Goal: Task Accomplishment & Management: Complete application form

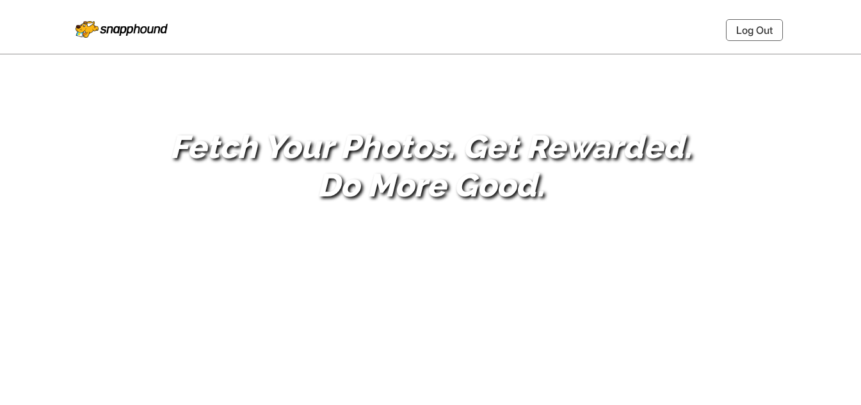
click at [746, 22] on link "Log Out" at bounding box center [754, 30] width 57 height 22
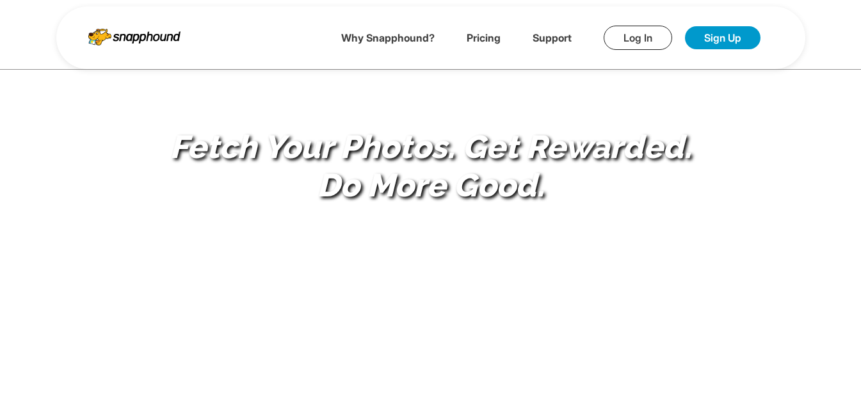
click at [621, 37] on link "Log In" at bounding box center [638, 38] width 69 height 24
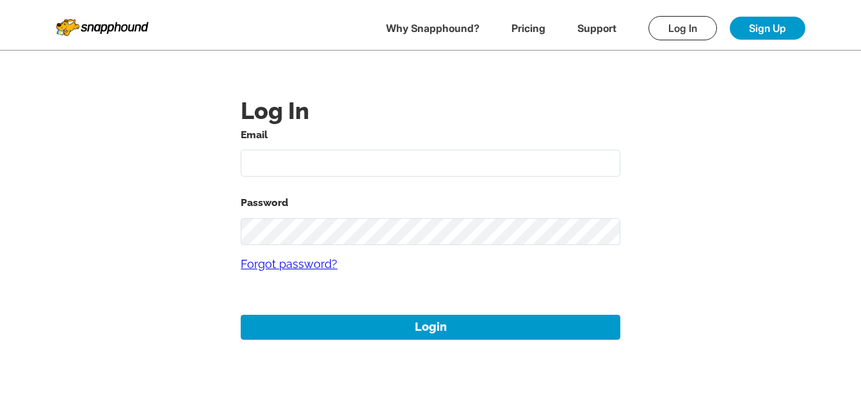
click at [302, 170] on input "text" at bounding box center [431, 164] width 380 height 28
type input "[EMAIL_ADDRESS][DOMAIN_NAME]"
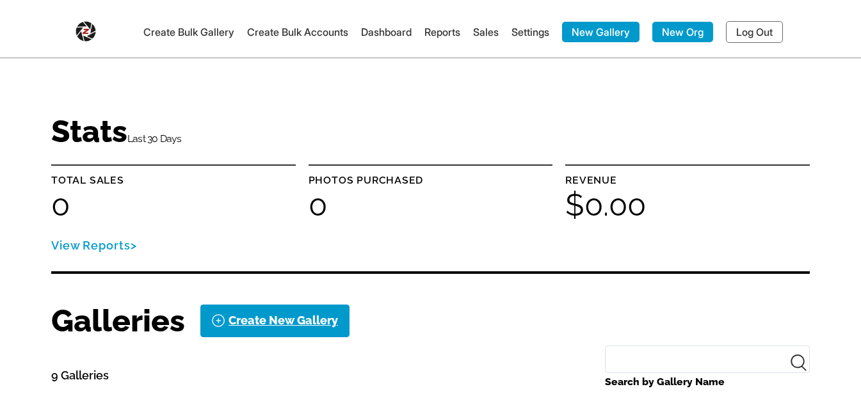
click at [247, 33] on link "Create Bulk Accounts" at bounding box center [297, 32] width 101 height 13
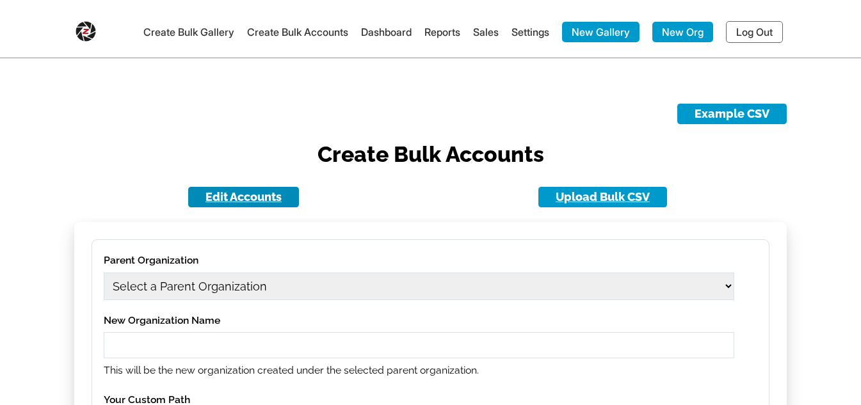
click at [226, 195] on link "Edit Accounts" at bounding box center [243, 197] width 111 height 20
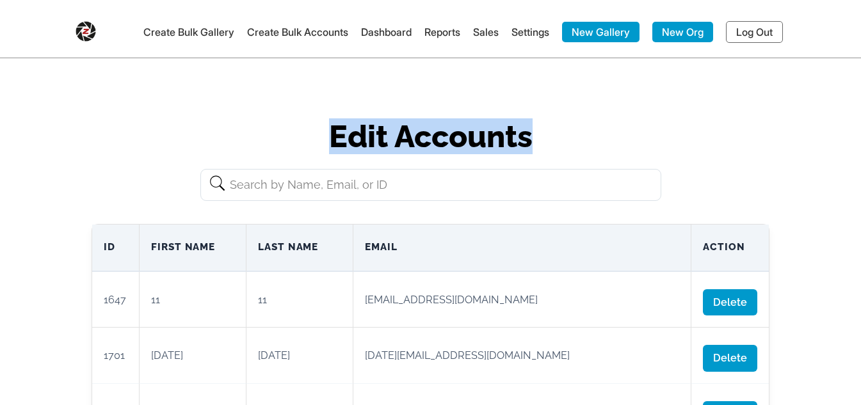
drag, startPoint x: 426, startPoint y: 136, endPoint x: 561, endPoint y: 131, distance: 135.2
click at [560, 131] on h1 "Edit Accounts" at bounding box center [431, 136] width 678 height 31
click at [569, 131] on h1 "Edit Accounts" at bounding box center [431, 136] width 678 height 31
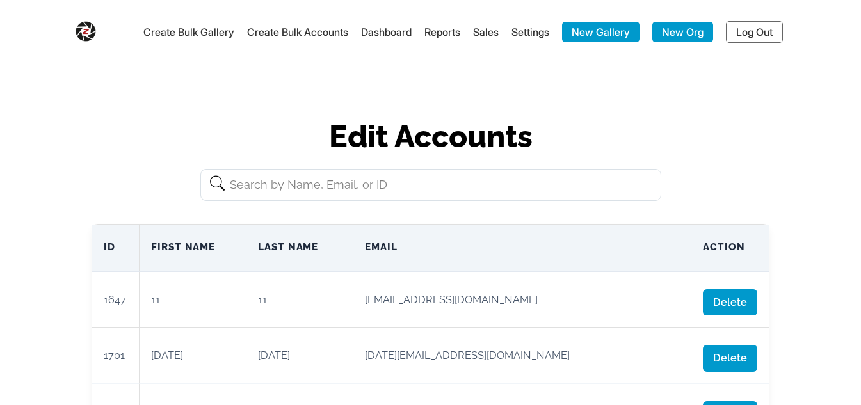
click at [247, 32] on link "Create Bulk Accounts" at bounding box center [297, 32] width 101 height 13
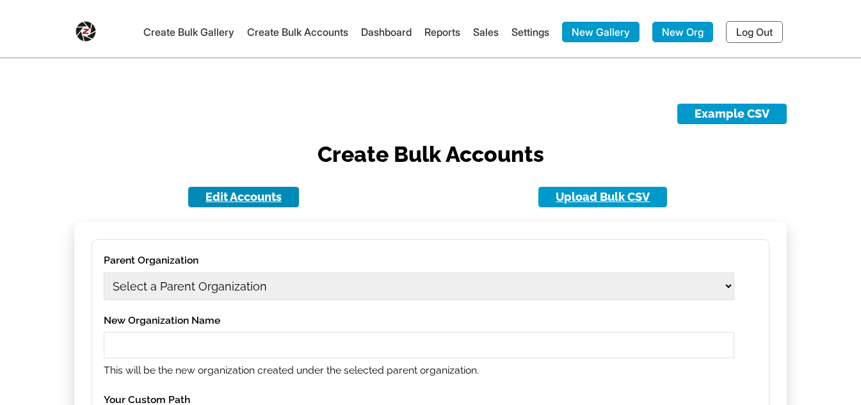
click at [245, 193] on link "Edit Accounts" at bounding box center [243, 197] width 111 height 20
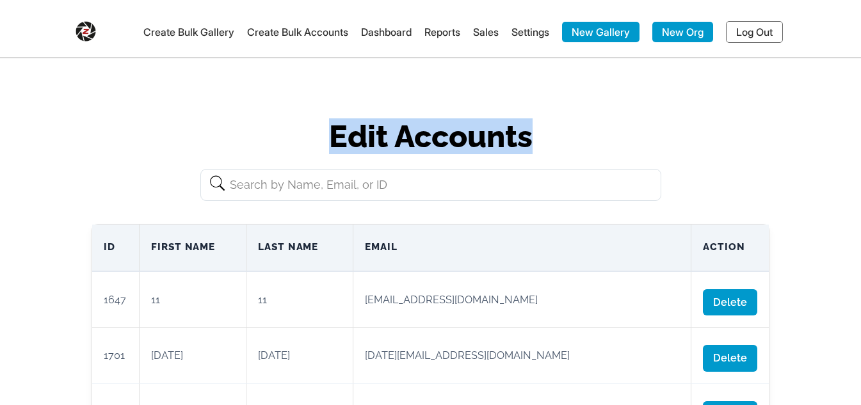
drag, startPoint x: 530, startPoint y: 133, endPoint x: 280, endPoint y: 133, distance: 249.7
click at [280, 133] on h1 "Edit Accounts" at bounding box center [431, 136] width 678 height 31
copy h1 "Edit Accounts"
click at [446, 141] on h1 "Edit Accounts" at bounding box center [431, 136] width 678 height 31
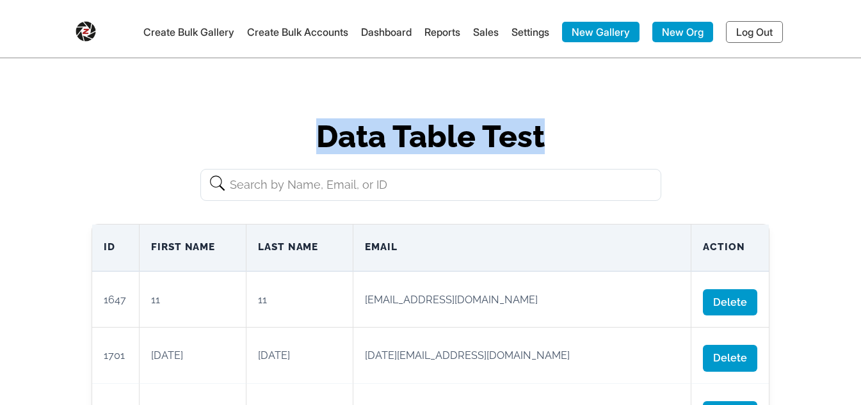
drag, startPoint x: 278, startPoint y: 136, endPoint x: 688, endPoint y: 151, distance: 410.7
click at [688, 151] on h1 "Data Table Test" at bounding box center [431, 136] width 678 height 31
click at [683, 146] on h1 "Data Table Test" at bounding box center [431, 136] width 678 height 31
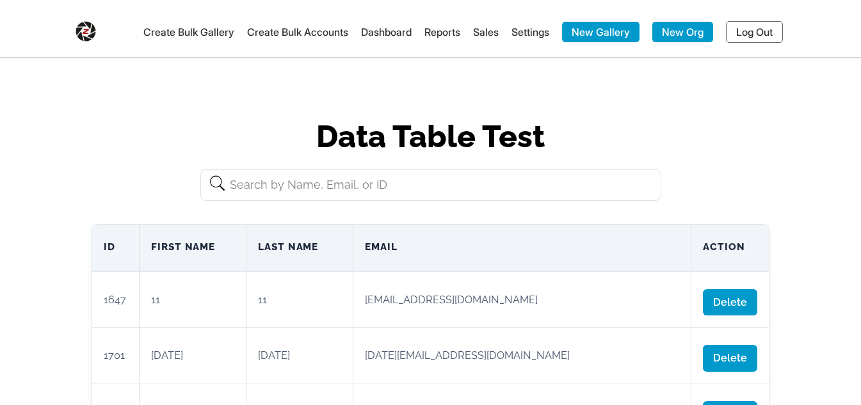
click at [278, 186] on input "text" at bounding box center [430, 185] width 461 height 32
type input "11"
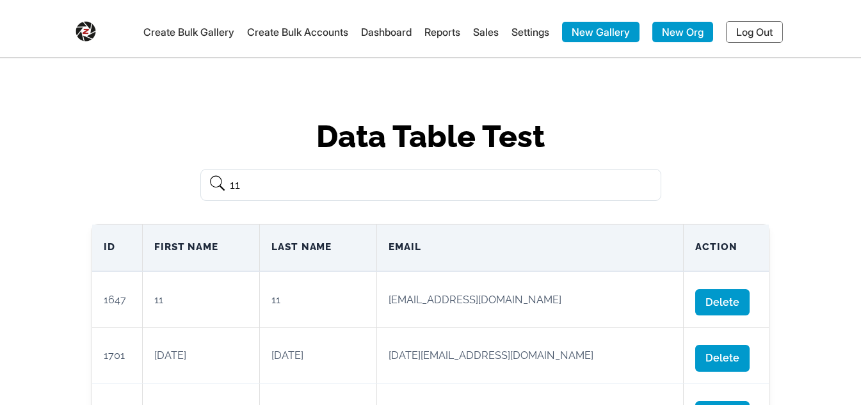
drag, startPoint x: 278, startPoint y: 186, endPoint x: 216, endPoint y: 188, distance: 62.1
click at [216, 188] on input "11" at bounding box center [430, 185] width 461 height 32
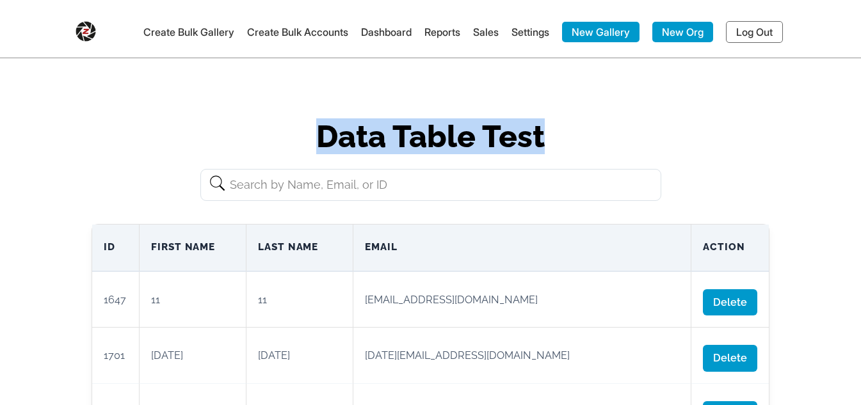
drag, startPoint x: 298, startPoint y: 139, endPoint x: 574, endPoint y: 136, distance: 276.0
click at [574, 136] on h1 "Data Table Test" at bounding box center [431, 136] width 678 height 31
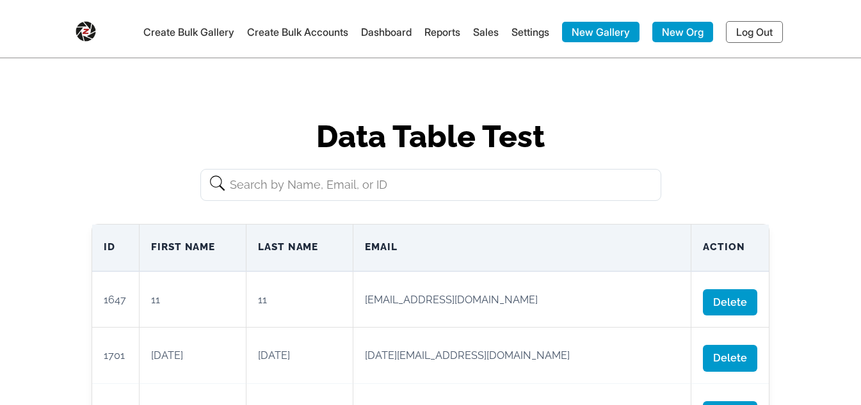
drag, startPoint x: 574, startPoint y: 136, endPoint x: 457, endPoint y: 174, distance: 123.3
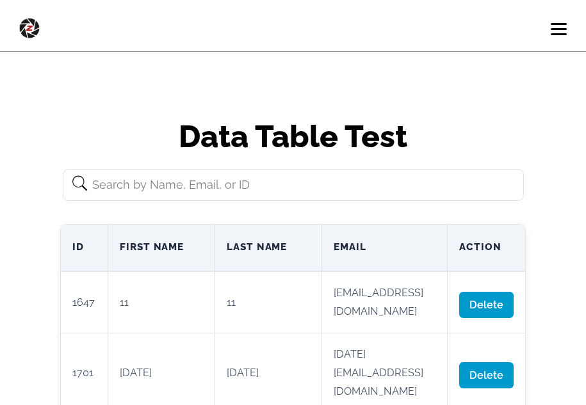
click at [562, 33] on span at bounding box center [559, 34] width 16 height 2
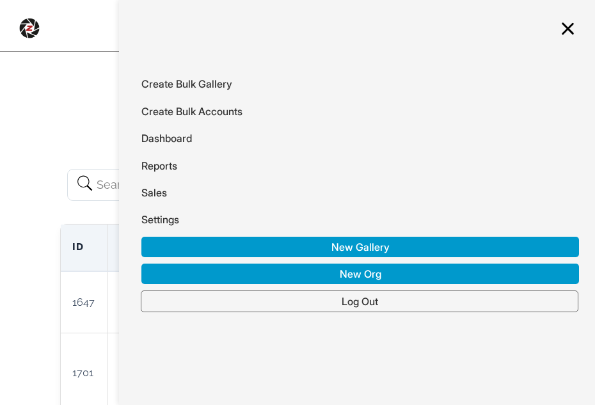
click at [570, 29] on span at bounding box center [568, 29] width 16 height 2
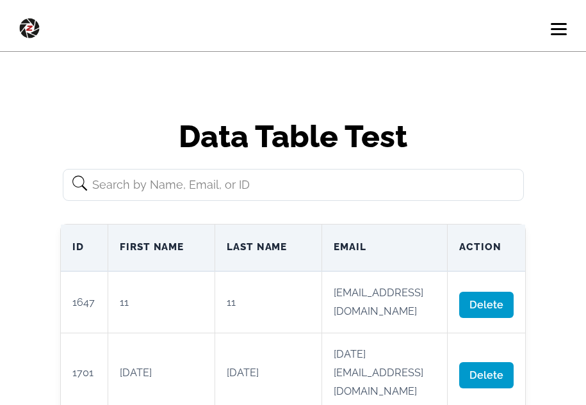
click at [566, 29] on span at bounding box center [559, 29] width 16 height 2
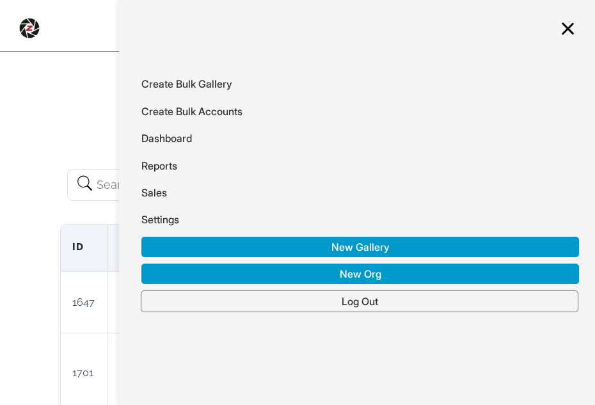
click at [566, 29] on span at bounding box center [568, 28] width 13 height 13
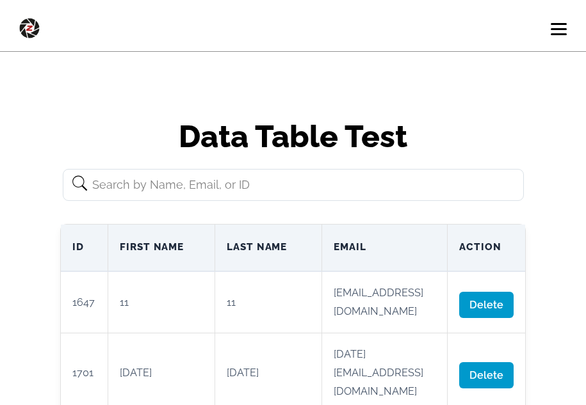
click at [566, 29] on span at bounding box center [559, 29] width 16 height 2
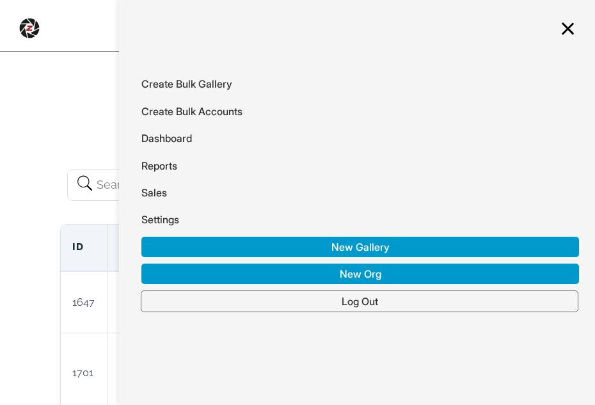
click at [319, 307] on link "Log Out" at bounding box center [360, 302] width 438 height 22
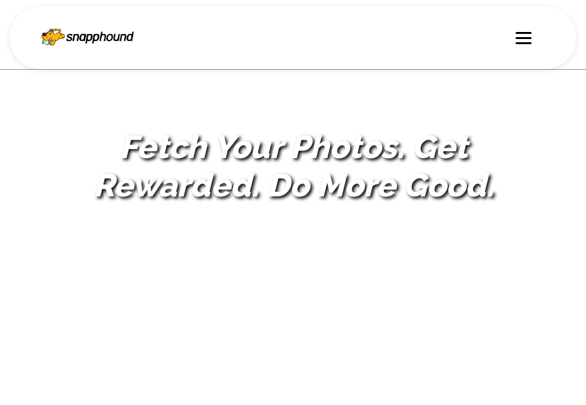
click at [528, 39] on div at bounding box center [523, 37] width 16 height 13
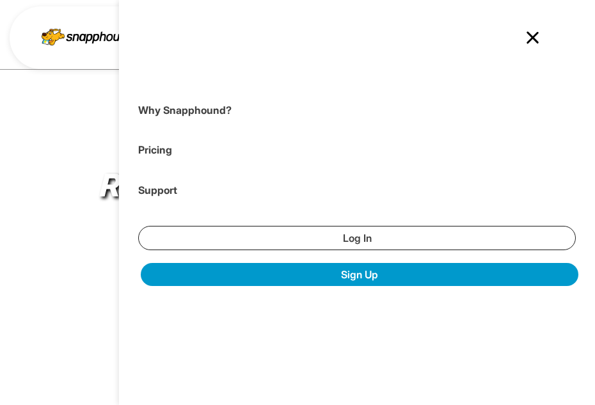
click at [396, 240] on link "Log In" at bounding box center [357, 238] width 438 height 24
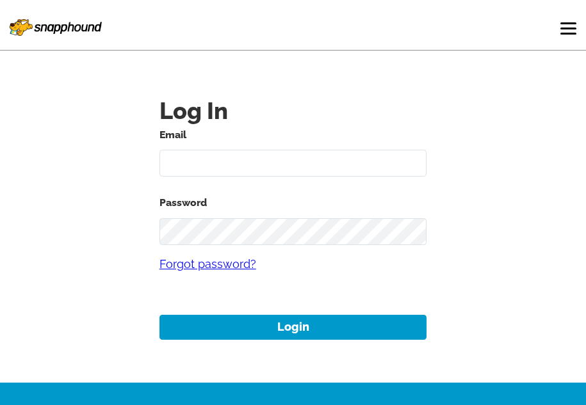
click at [296, 168] on input "text" at bounding box center [293, 164] width 268 height 28
type input "mikezarrilli14@yahoo.com"
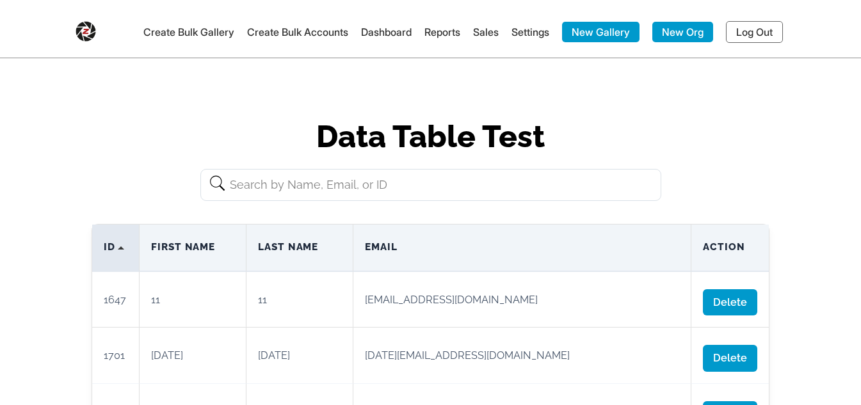
click at [127, 246] on span "ID" at bounding box center [116, 248] width 24 height 18
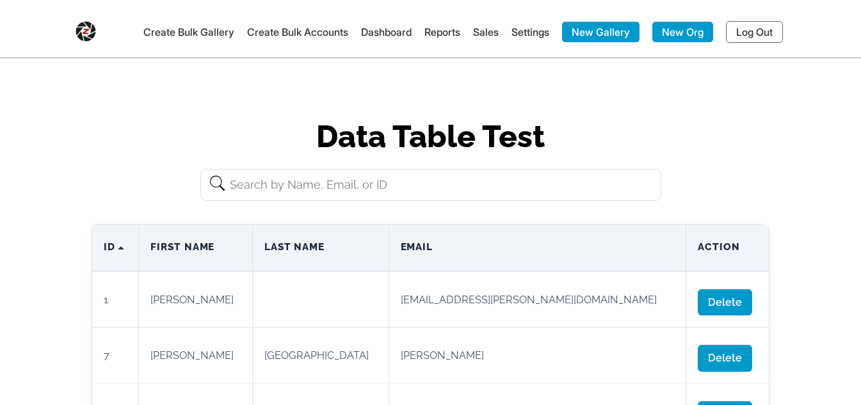
click at [328, 186] on input "text" at bounding box center [430, 185] width 461 height 32
click at [205, 129] on h1 "Data Table Test" at bounding box center [431, 136] width 678 height 31
click at [316, 195] on input "text" at bounding box center [430, 185] width 461 height 32
click at [263, 140] on h1 "Data Table Test" at bounding box center [431, 136] width 678 height 31
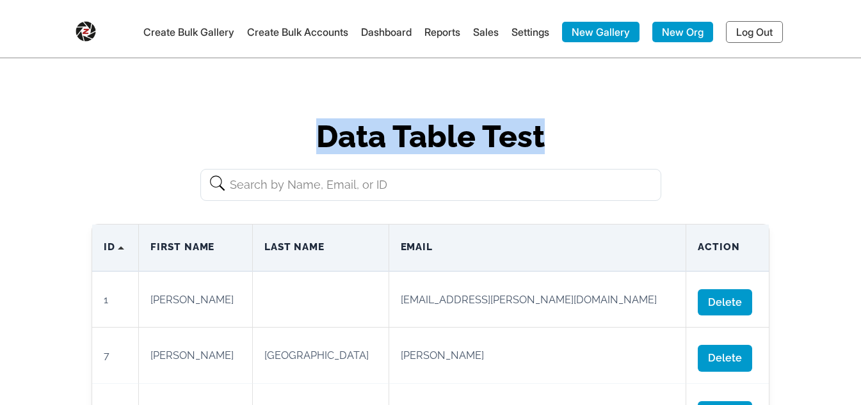
drag, startPoint x: 314, startPoint y: 132, endPoint x: 547, endPoint y: 129, distance: 233.7
click at [547, 129] on h1 "Data Table Test" at bounding box center [431, 136] width 678 height 31
click at [548, 129] on h1 "Data Table Test" at bounding box center [431, 136] width 678 height 31
drag, startPoint x: 548, startPoint y: 129, endPoint x: 323, endPoint y: 145, distance: 225.3
click at [323, 145] on h1 "Data Table Test" at bounding box center [431, 136] width 678 height 31
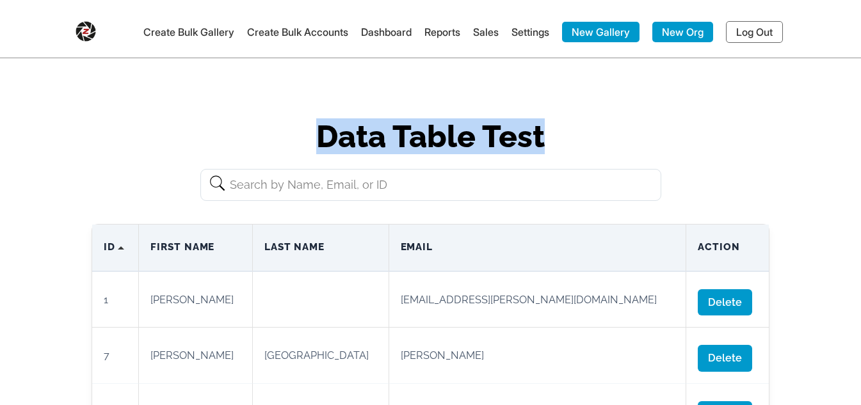
click at [323, 145] on h1 "Data Table Test" at bounding box center [431, 136] width 678 height 31
drag, startPoint x: 323, startPoint y: 145, endPoint x: 528, endPoint y: 134, distance: 204.5
click at [528, 134] on h1 "Data Table Test" at bounding box center [431, 136] width 678 height 31
click at [529, 134] on h1 "Data Table Test" at bounding box center [431, 136] width 678 height 31
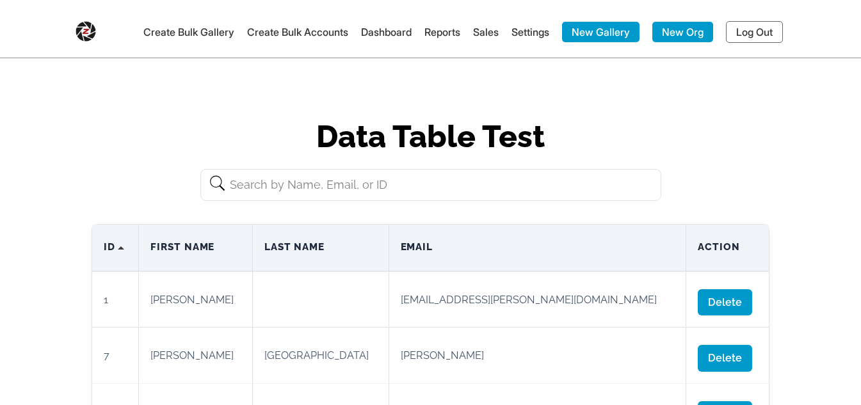
click at [529, 134] on h1 "Data Table Test" at bounding box center [431, 136] width 678 height 31
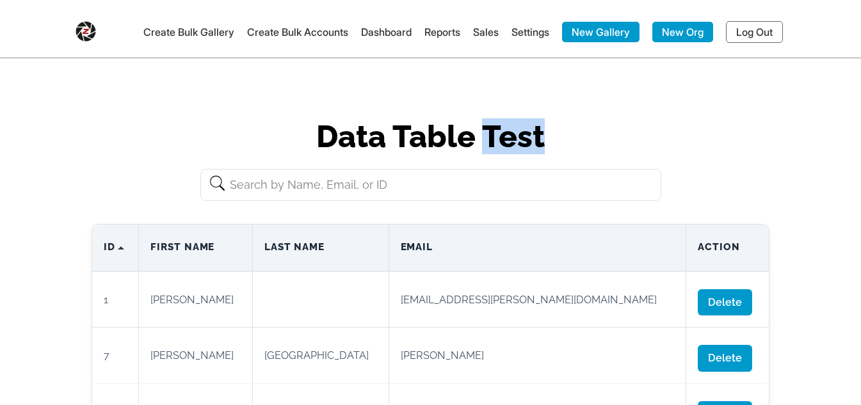
click at [529, 134] on h1 "Data Table Test" at bounding box center [431, 136] width 678 height 31
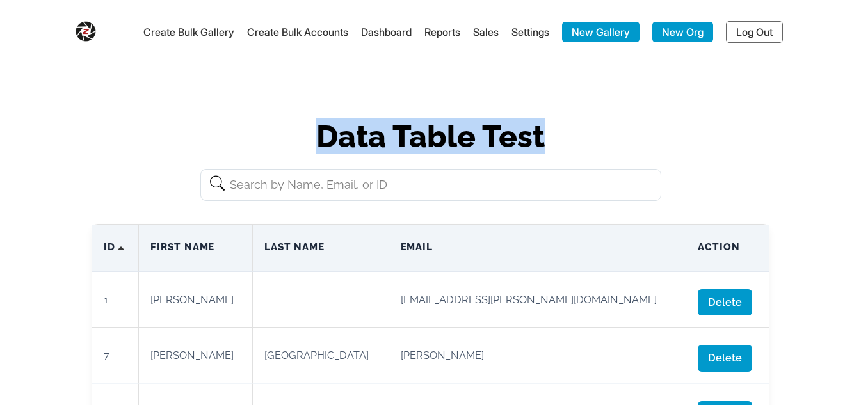
drag, startPoint x: 287, startPoint y: 124, endPoint x: 595, endPoint y: 97, distance: 309.8
click at [610, 129] on h1 "Data Table Test" at bounding box center [431, 136] width 678 height 31
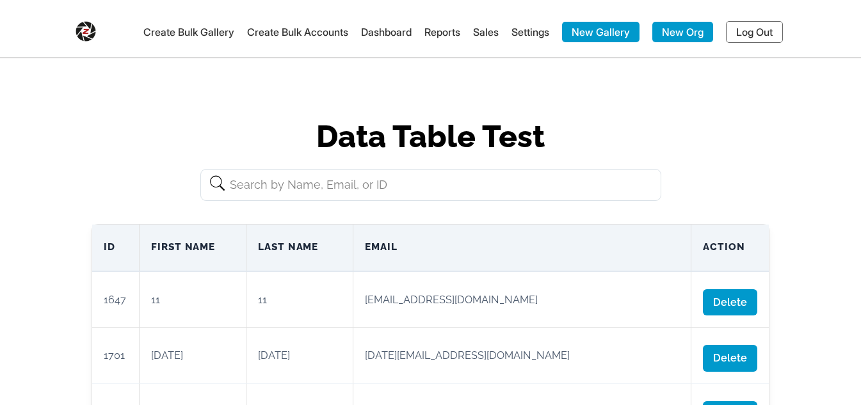
click at [340, 185] on input "text" at bounding box center [430, 185] width 461 height 32
click at [201, 136] on h1 "Data Table Test" at bounding box center [431, 136] width 678 height 31
click at [203, 134] on h1 "Data Table Test" at bounding box center [431, 136] width 678 height 31
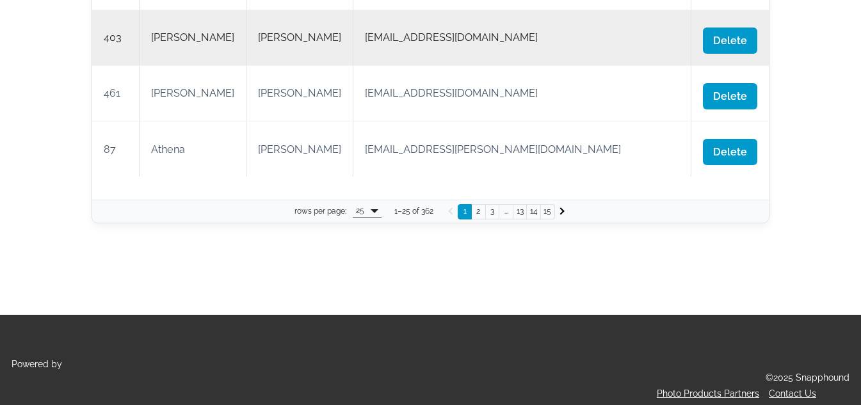
scroll to position [1498, 0]
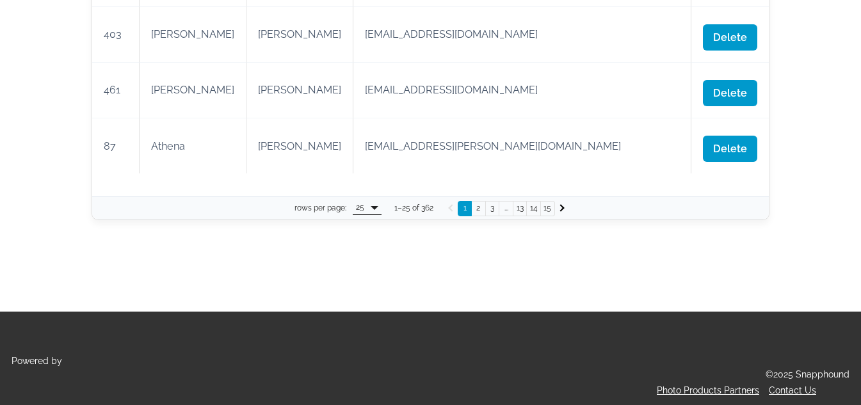
click at [479, 201] on div "2" at bounding box center [479, 208] width 14 height 15
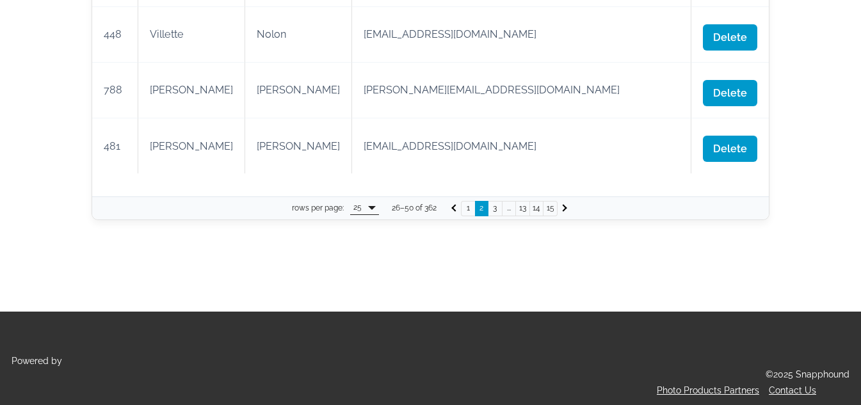
click at [474, 201] on div "1" at bounding box center [468, 208] width 14 height 15
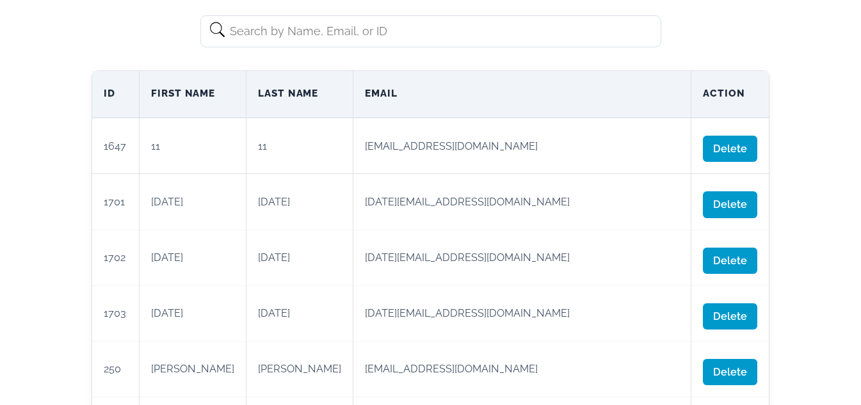
scroll to position [0, 0]
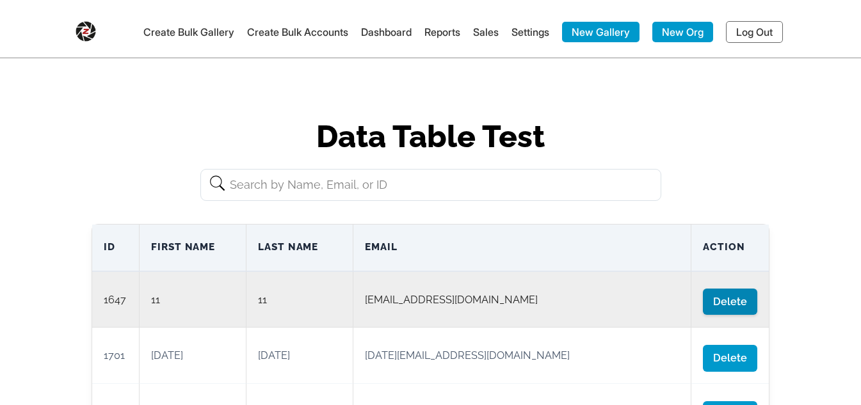
click at [703, 305] on span "Delete" at bounding box center [730, 302] width 54 height 26
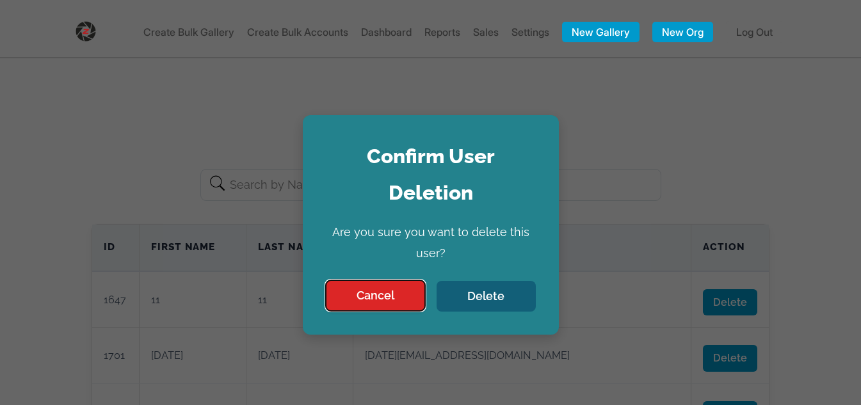
click at [394, 283] on button "Cancel" at bounding box center [375, 295] width 99 height 31
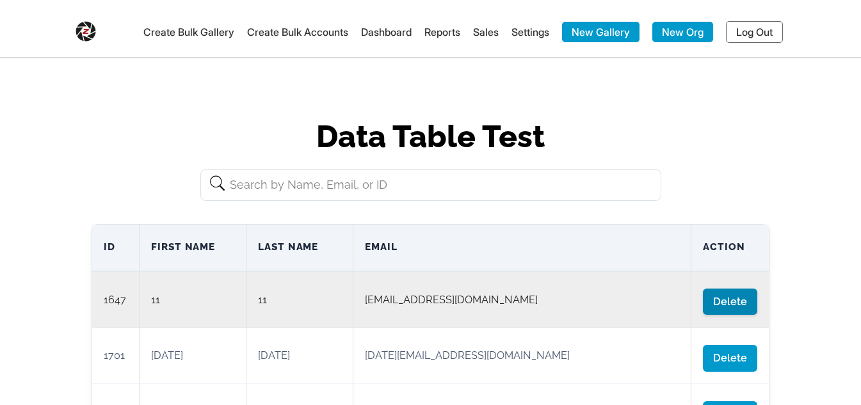
click at [703, 295] on span "Delete" at bounding box center [730, 302] width 54 height 26
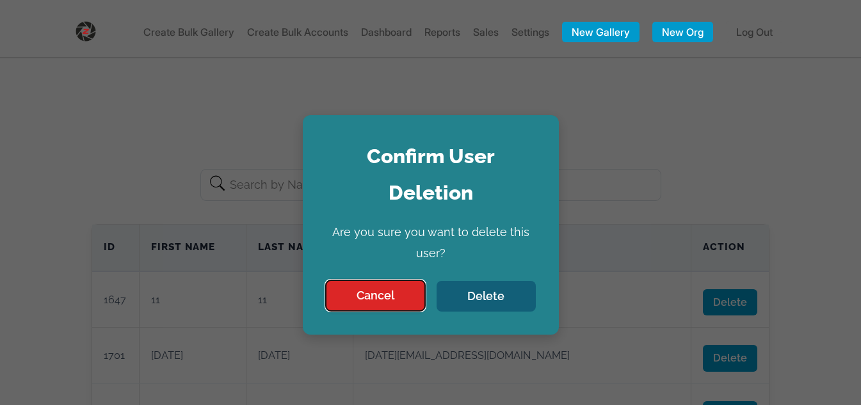
click at [388, 301] on button "Cancel" at bounding box center [375, 295] width 99 height 31
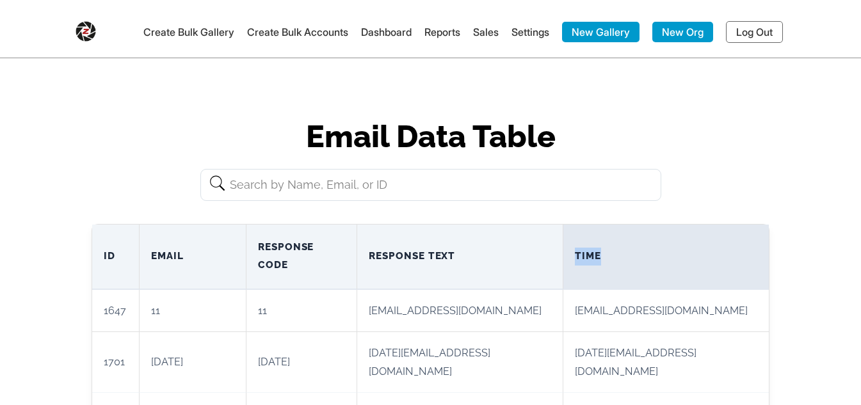
drag, startPoint x: 624, startPoint y: 248, endPoint x: 581, endPoint y: 248, distance: 42.3
click at [581, 248] on th "Time" at bounding box center [666, 257] width 206 height 65
click at [685, 248] on span "Time" at bounding box center [666, 257] width 182 height 18
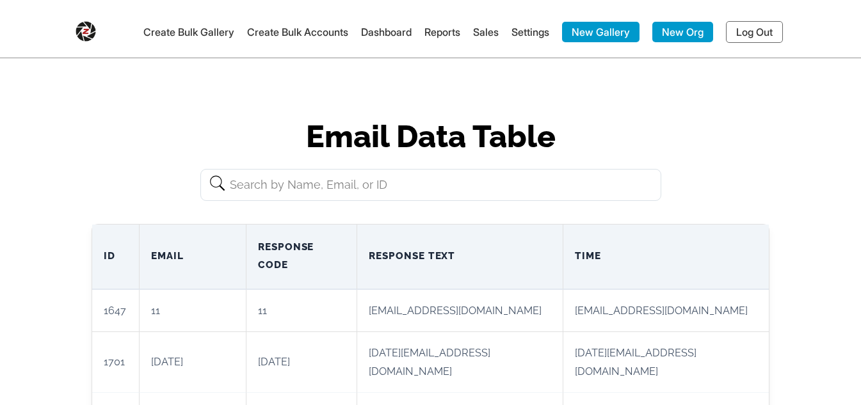
click at [396, 198] on input "text" at bounding box center [430, 185] width 461 height 32
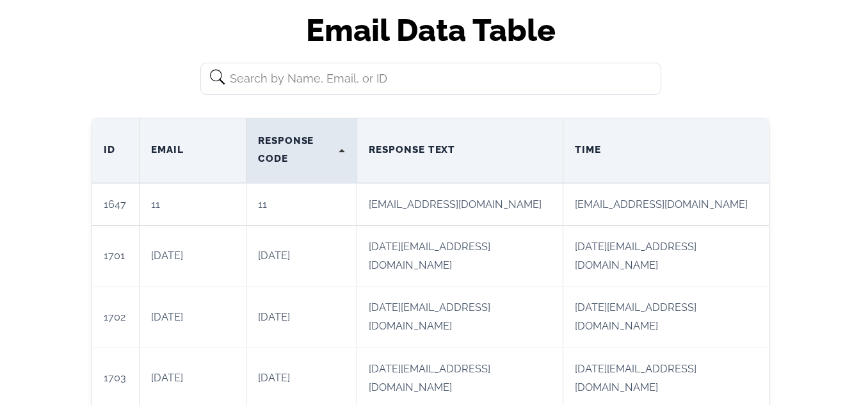
scroll to position [192, 0]
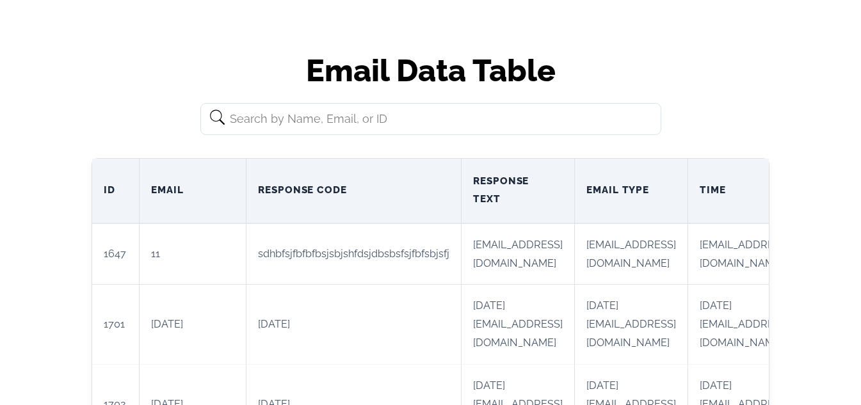
scroll to position [64, 0]
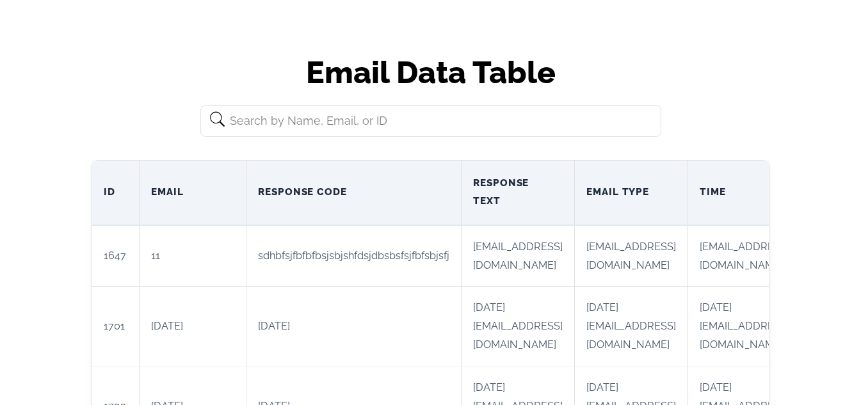
click at [556, 120] on input "text" at bounding box center [430, 121] width 461 height 32
drag, startPoint x: 499, startPoint y: 127, endPoint x: 497, endPoint y: 135, distance: 7.9
click at [497, 135] on input "text" at bounding box center [430, 121] width 461 height 32
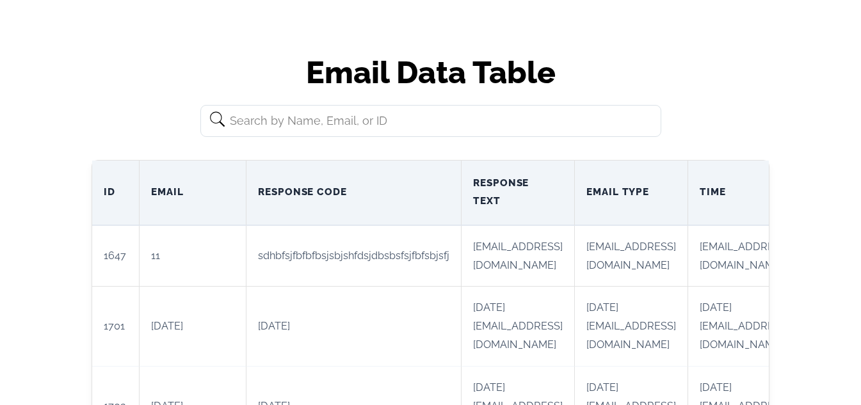
click at [634, 117] on input "text" at bounding box center [430, 121] width 461 height 32
click at [451, 129] on input "text" at bounding box center [430, 121] width 461 height 32
click at [478, 127] on input "text" at bounding box center [430, 121] width 461 height 32
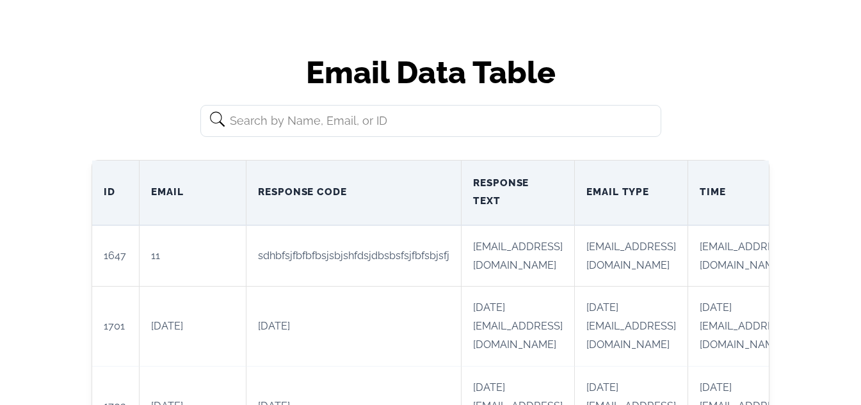
click at [440, 130] on input "text" at bounding box center [430, 121] width 461 height 32
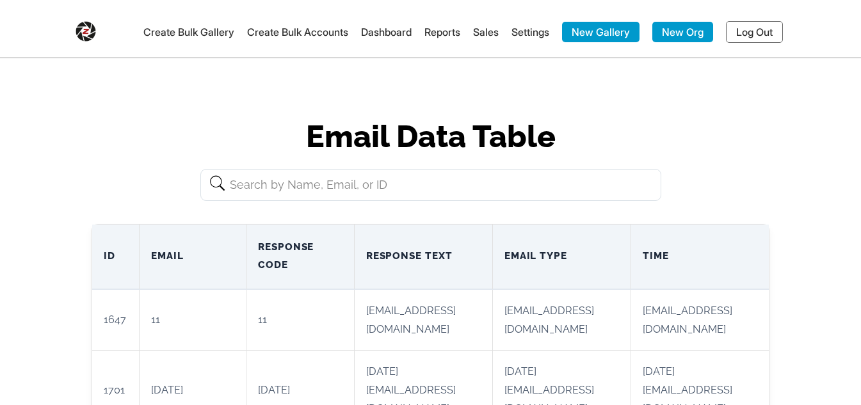
click at [316, 181] on input "text" at bounding box center [430, 185] width 461 height 32
click at [281, 177] on input "text" at bounding box center [430, 185] width 461 height 32
click at [253, 134] on h1 "Email Data Table" at bounding box center [431, 136] width 678 height 31
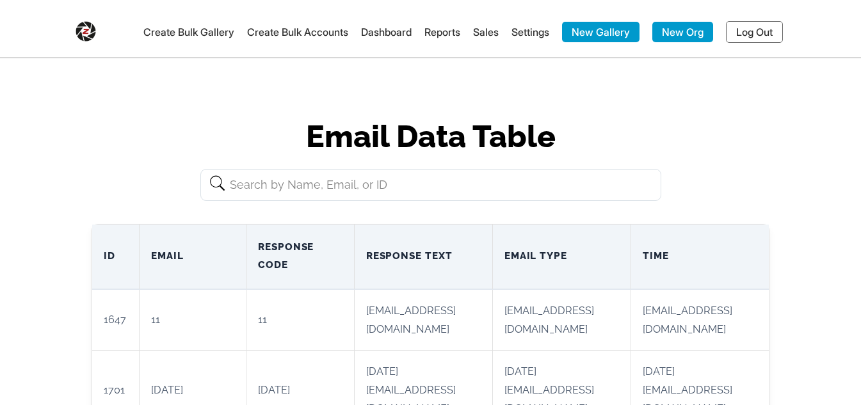
click at [310, 191] on input "text" at bounding box center [430, 185] width 461 height 32
click at [245, 127] on h1 "Email Data Table" at bounding box center [431, 136] width 678 height 31
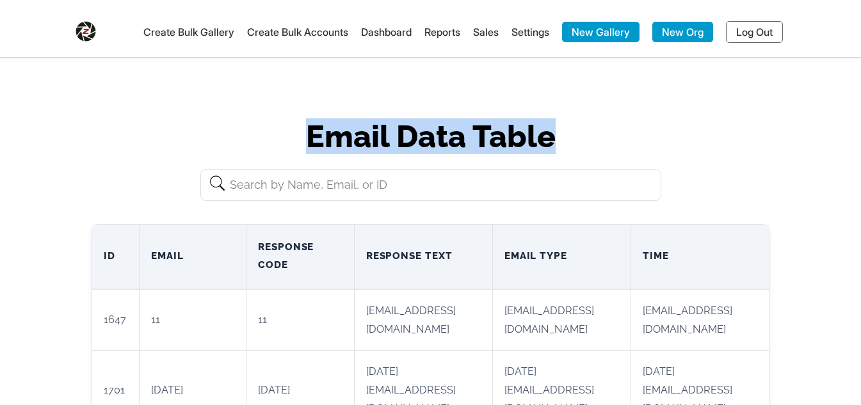
drag, startPoint x: 299, startPoint y: 119, endPoint x: 566, endPoint y: 113, distance: 267.1
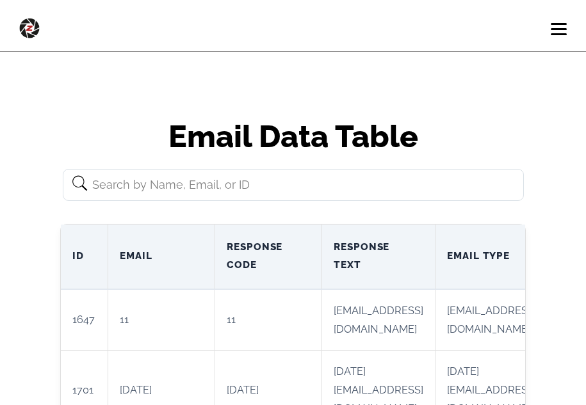
drag, startPoint x: 560, startPoint y: 22, endPoint x: 549, endPoint y: 40, distance: 20.4
click at [560, 23] on span at bounding box center [559, 24] width 16 height 2
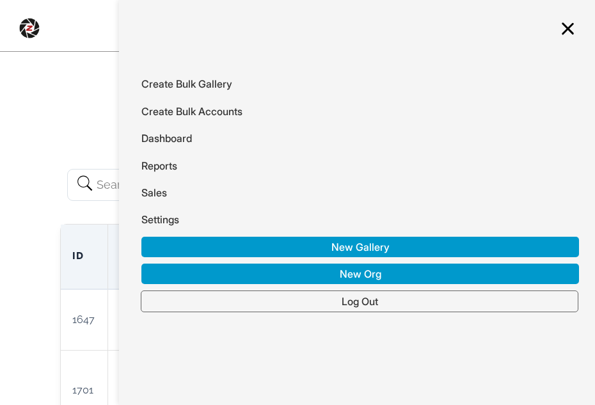
click at [414, 302] on link "Log Out" at bounding box center [360, 302] width 438 height 22
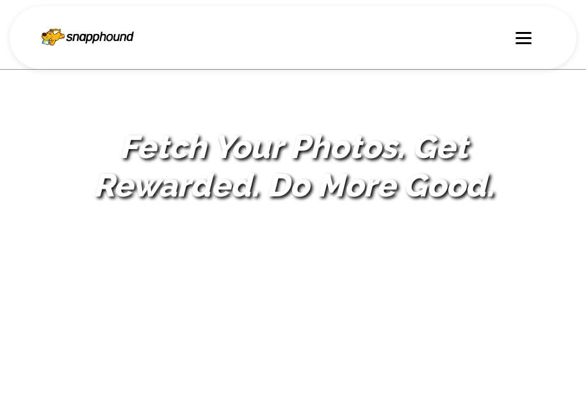
click at [526, 38] on span at bounding box center [523, 38] width 16 height 2
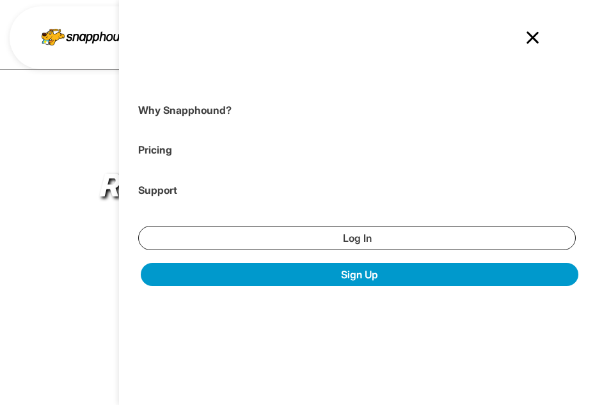
click at [441, 238] on link "Log In" at bounding box center [357, 238] width 438 height 24
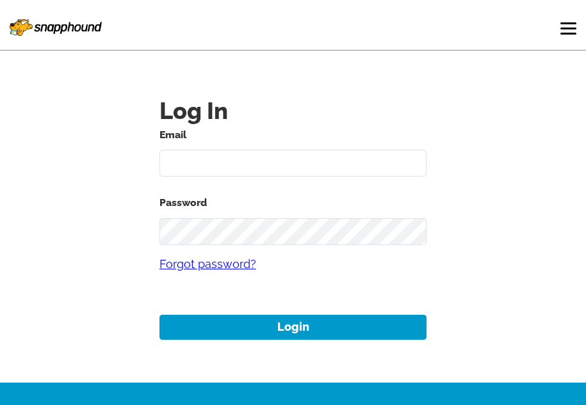
click at [260, 166] on input "text" at bounding box center [293, 164] width 268 height 28
type input "[EMAIL_ADDRESS][DOMAIN_NAME]"
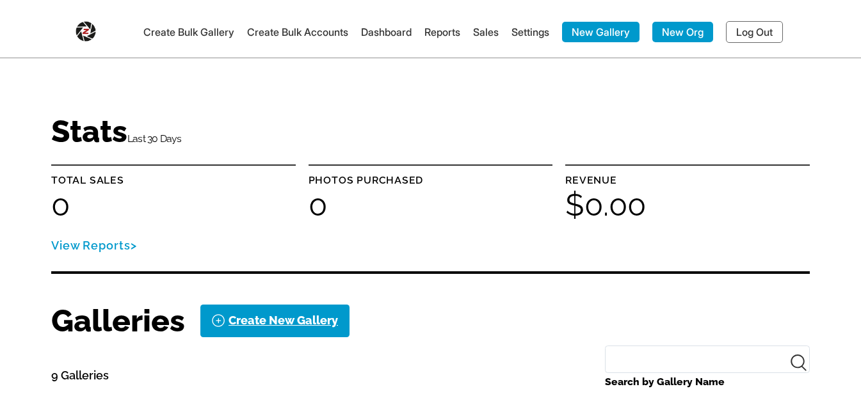
click at [280, 28] on link "Create Bulk Accounts" at bounding box center [297, 32] width 101 height 13
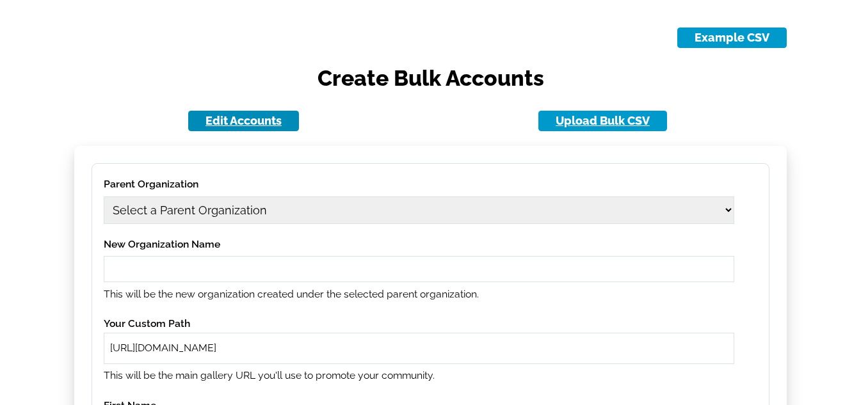
scroll to position [128, 0]
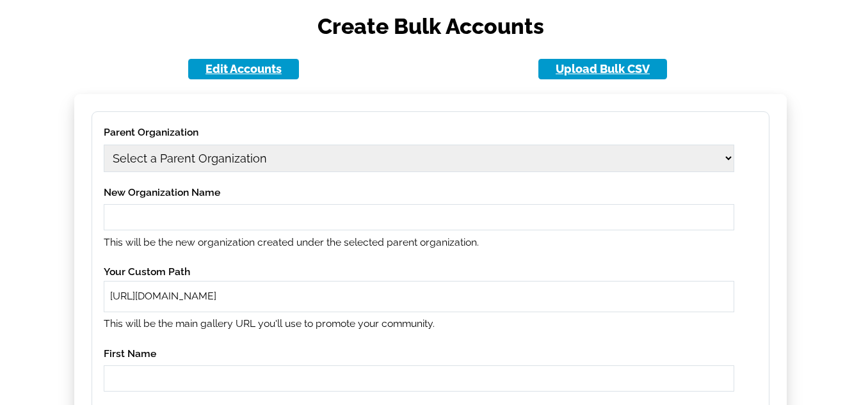
click at [261, 167] on select "Select a Parent Organization 11 [DATE] [DATE] 11[DATE] Class Act Productions 19…" at bounding box center [419, 159] width 631 height 28
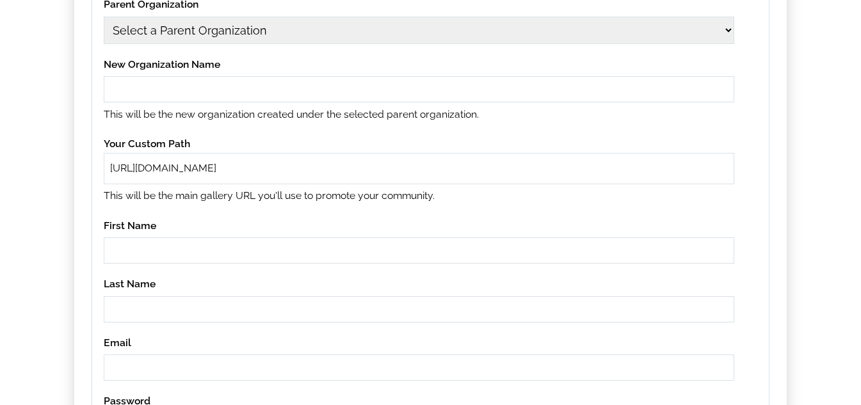
click at [267, 39] on select "Select a Parent Organization 11 [DATE] [DATE] 11[DATE] Class Act Productions 19…" at bounding box center [419, 31] width 631 height 28
select select "1"
click at [104, 17] on select "Select a Parent Organization 11 [DATE] [DATE] 11[DATE] Class Act Productions 19…" at bounding box center [419, 31] width 631 height 28
click at [202, 79] on input "text" at bounding box center [419, 89] width 631 height 26
type input "[DATE]"
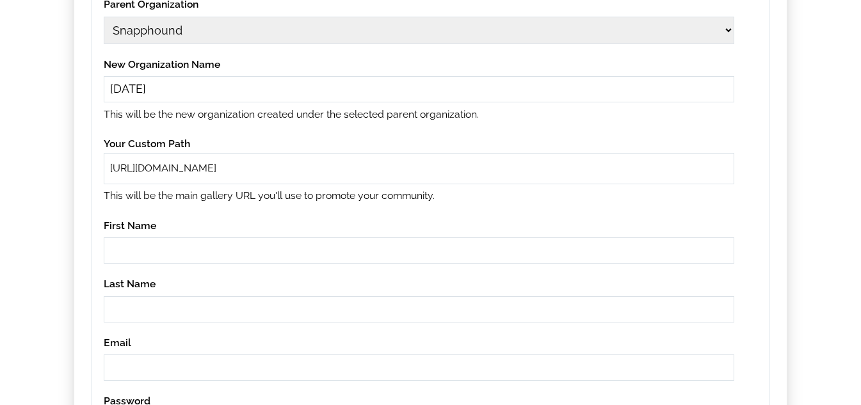
paste input "[DATE]"
type input "[DATE]"
paste input "[DATE]"
type input "[DATE]"
paste input "[DATE]"
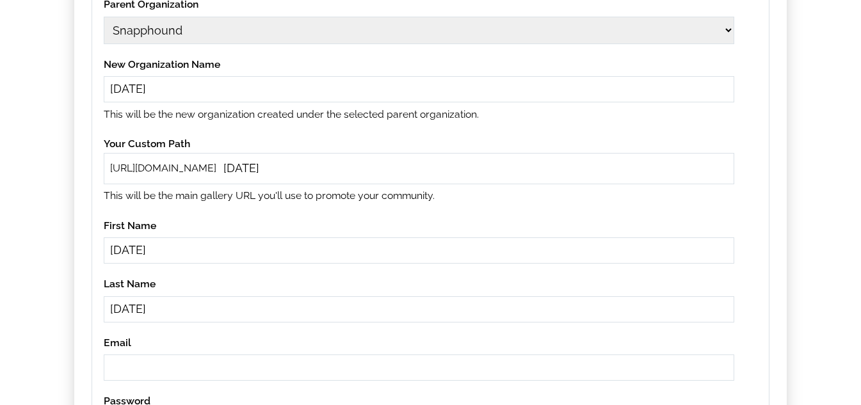
type input "[DATE]"
paste input "[DATE]"
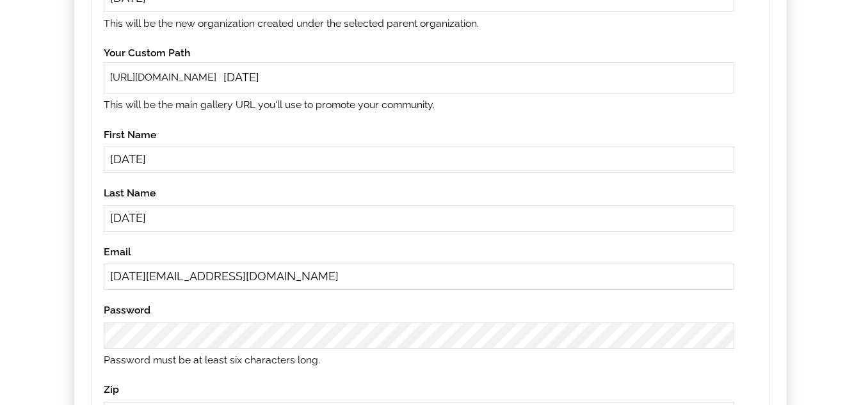
scroll to position [384, 0]
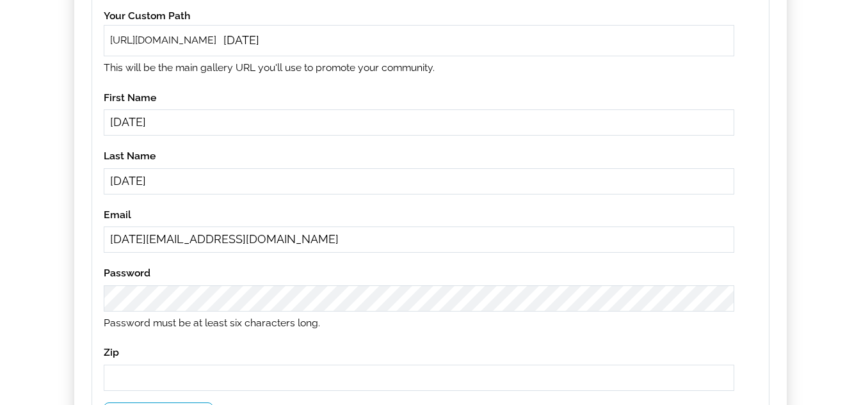
drag, startPoint x: 284, startPoint y: 242, endPoint x: 0, endPoint y: 216, distance: 285.5
click at [0, 218] on main "Example CSV Create Bulk Accounts Edit Accounts Upload Bulk CSV Parent Organizat…" at bounding box center [430, 105] width 861 height 978
paste input "yobob42634@knilok"
type input "[EMAIL_ADDRESS][DOMAIN_NAME]"
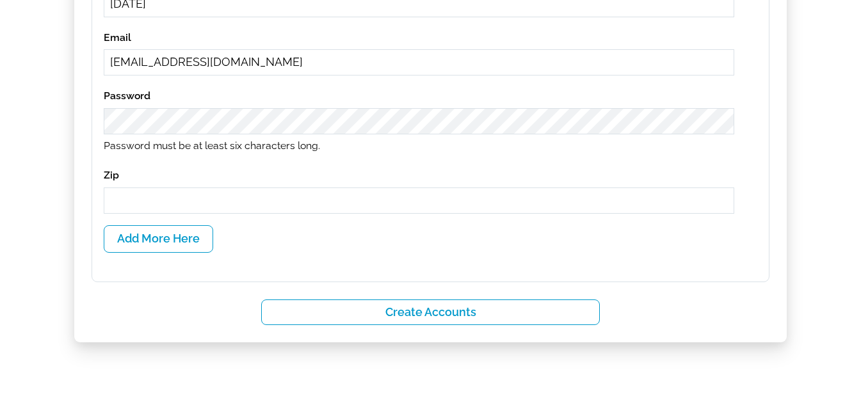
scroll to position [640, 0]
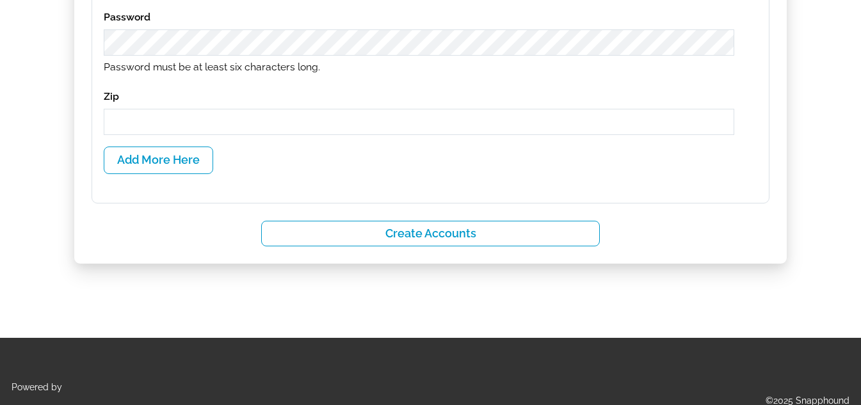
click at [186, 120] on input "text" at bounding box center [419, 122] width 631 height 26
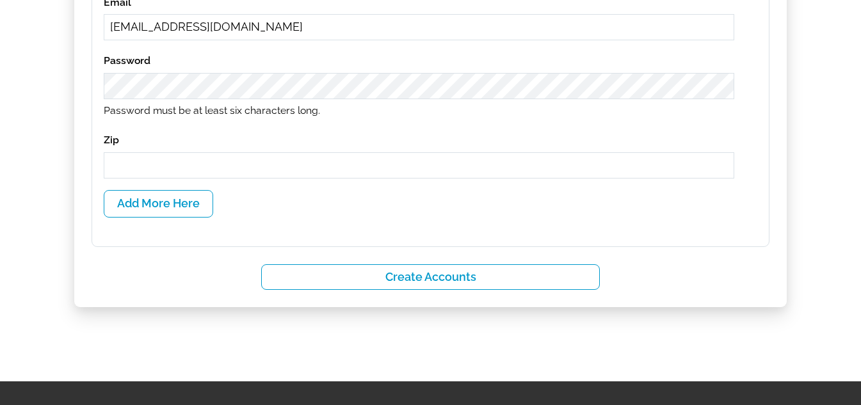
click at [203, 170] on input "text" at bounding box center [419, 165] width 631 height 26
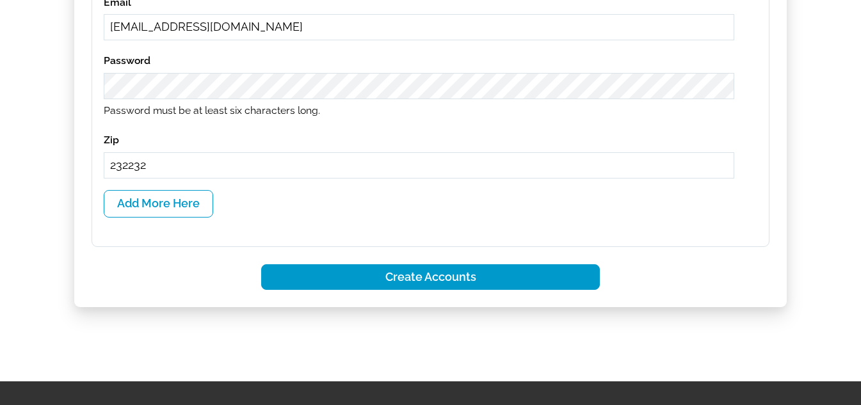
type input "232232"
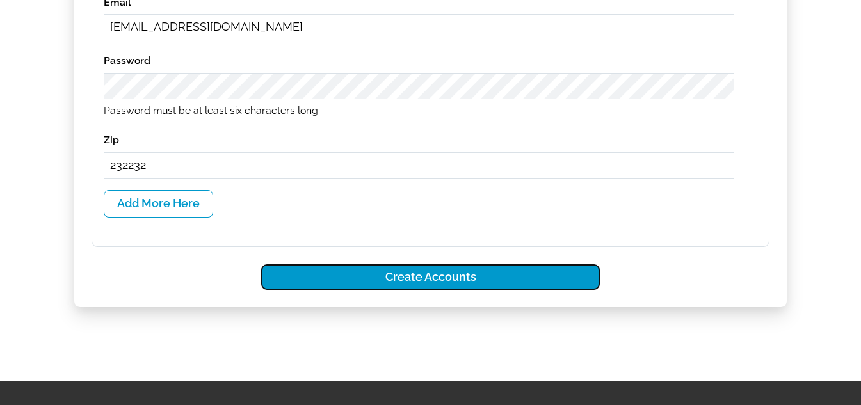
click at [462, 271] on button "Create Accounts" at bounding box center [430, 277] width 339 height 26
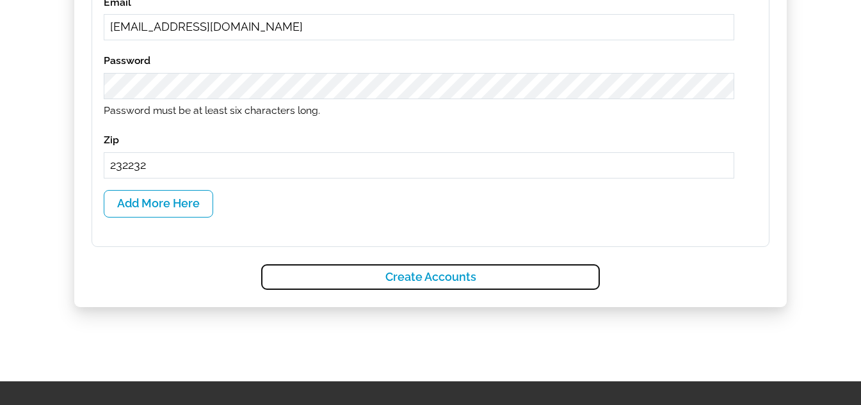
select select
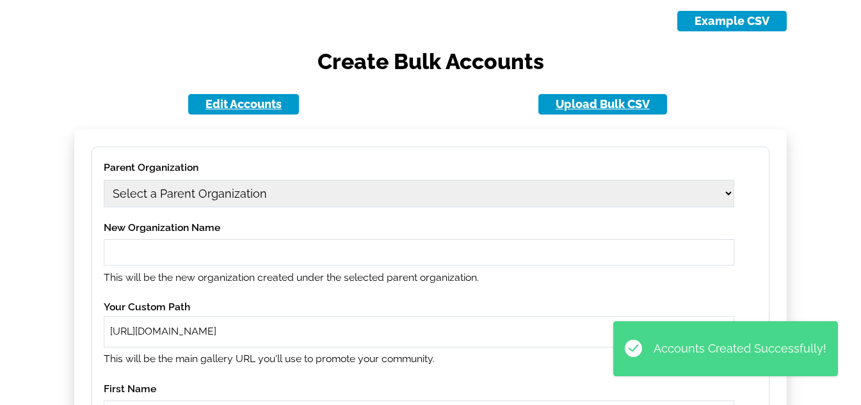
scroll to position [0, 0]
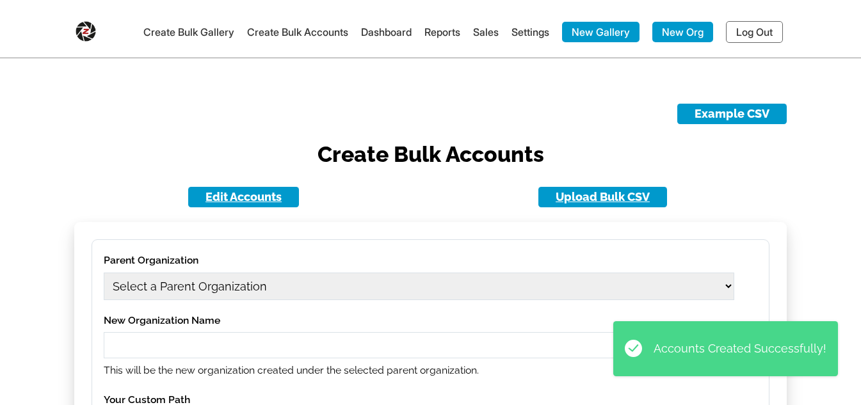
click at [395, 188] on div "Edit Accounts Upload Bulk CSV" at bounding box center [430, 204] width 713 height 35
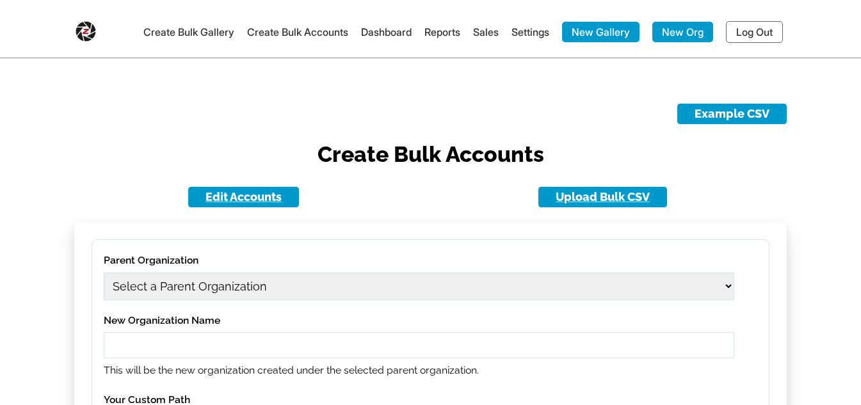
click at [268, 271] on div "Parent Organization Select a Parent Organization 11 11aug01 11aug02 11aug03 11s…" at bounding box center [419, 276] width 631 height 49
drag, startPoint x: 264, startPoint y: 290, endPoint x: 259, endPoint y: 280, distance: 11.5
click at [264, 290] on select "Select a Parent Organization 11 11aug01 11aug02 11aug03 11sep01 1979 Class Act …" at bounding box center [419, 287] width 631 height 28
click at [278, 192] on link "Edit Accounts" at bounding box center [243, 197] width 111 height 20
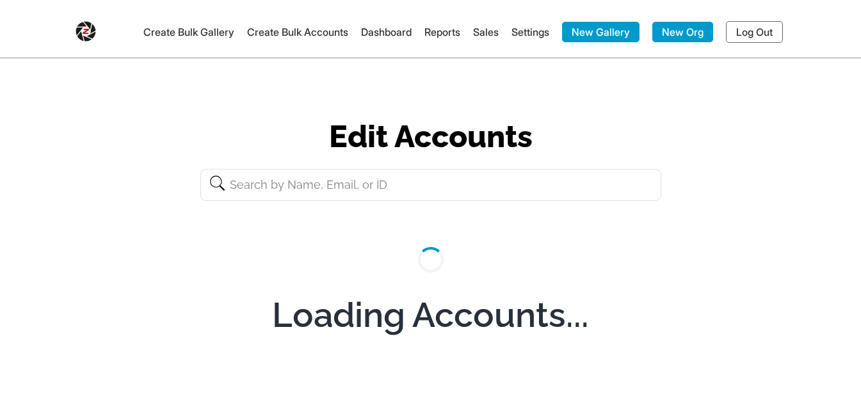
click at [314, 187] on input "text" at bounding box center [430, 185] width 461 height 32
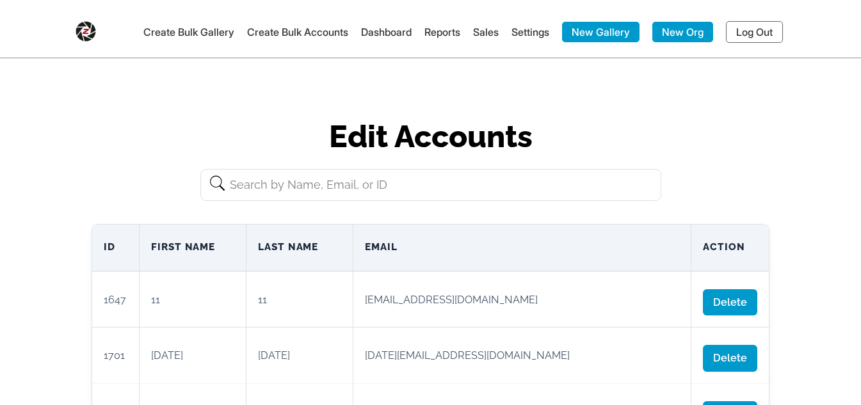
paste input "yobob42634@knilok.com"
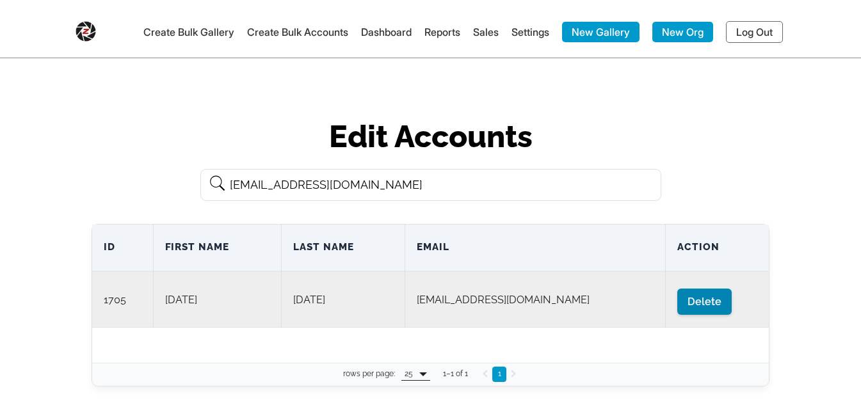
type input "yobob42634@knilok.com"
click at [688, 303] on span "Delete" at bounding box center [704, 302] width 54 height 26
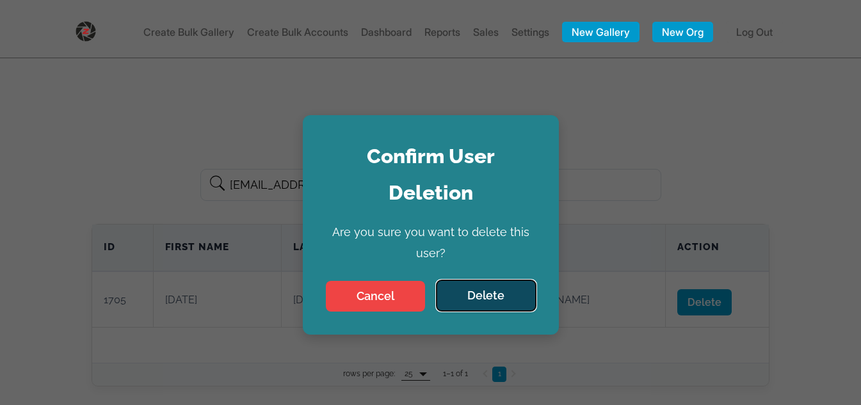
click at [465, 293] on button "Delete" at bounding box center [486, 295] width 99 height 31
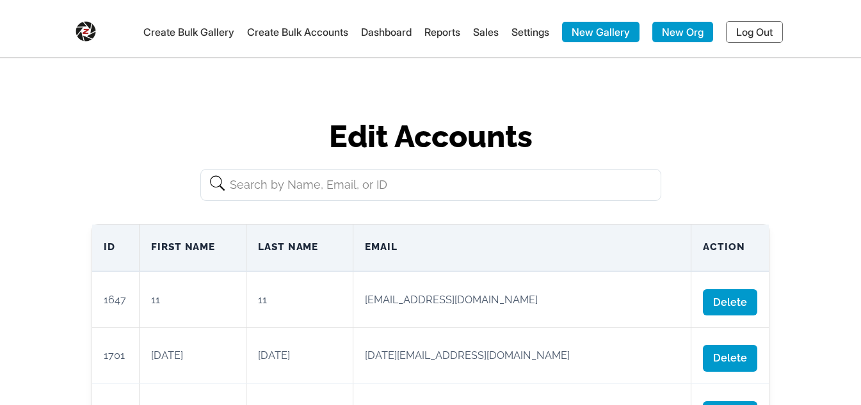
click at [263, 26] on link "Create Bulk Accounts" at bounding box center [297, 32] width 101 height 13
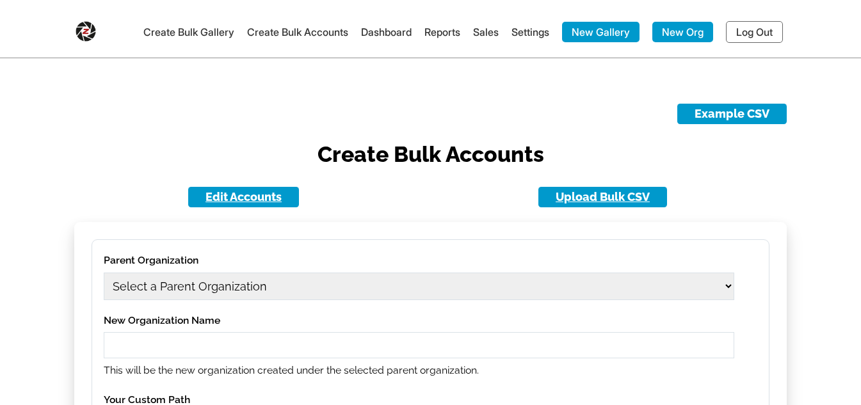
drag, startPoint x: 276, startPoint y: 296, endPoint x: 275, endPoint y: 254, distance: 42.9
click at [276, 296] on select "Select a Parent Organization" at bounding box center [419, 287] width 631 height 28
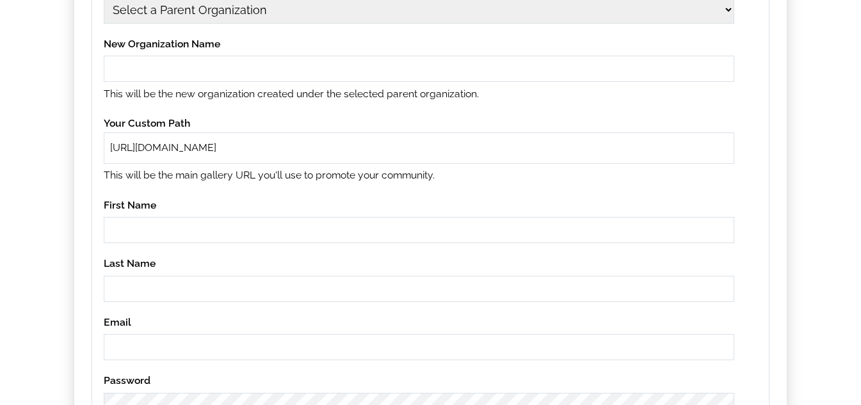
scroll to position [256, 0]
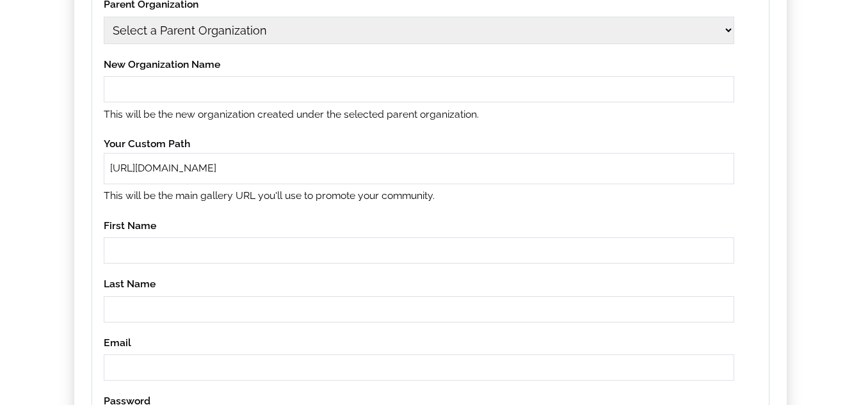
click at [272, 40] on select "Select a Parent Organization 11 11aug01 11aug02 11aug03 1979 Class Act Producti…" at bounding box center [419, 31] width 631 height 28
select select "1"
click at [104, 17] on select "Select a Parent Organization 11 11aug01 11aug02 11aug03 1979 Class Act Producti…" at bounding box center [419, 31] width 631 height 28
click at [210, 93] on input "text" at bounding box center [419, 89] width 631 height 26
type input "11sep02"
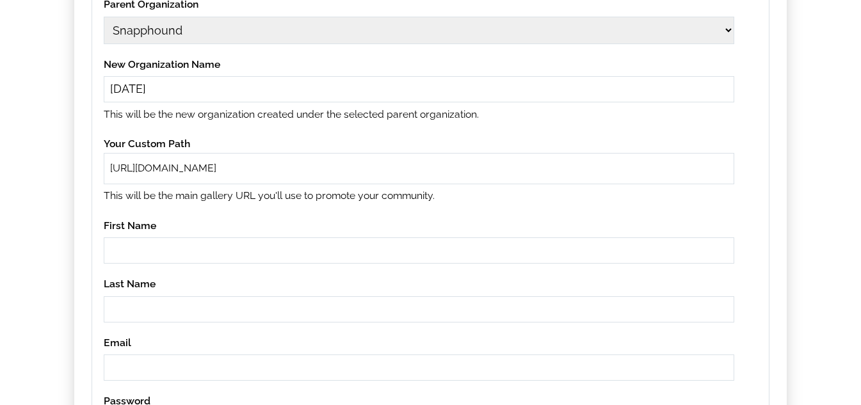
paste input "11sep02"
type input "11sep02"
paste input "11sep02"
type input "11sep02"
paste input "11sep02"
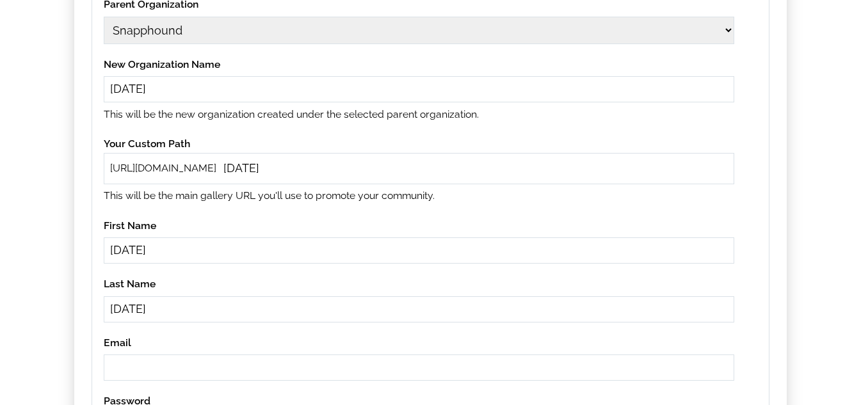
type input "11sep02"
paste input "yobob42634@knilok.com"
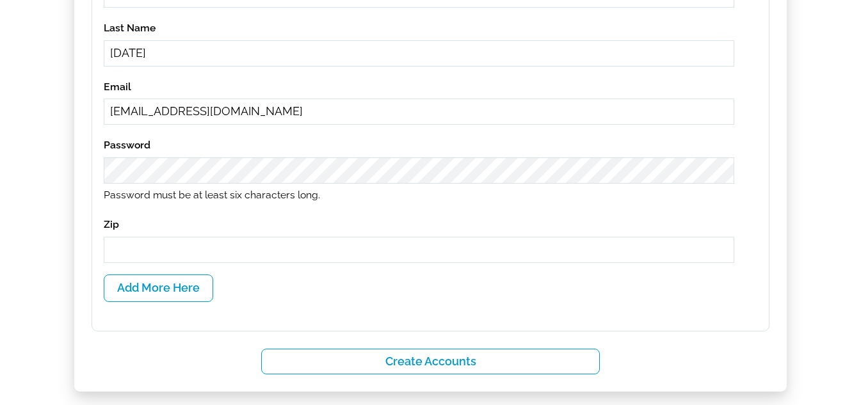
type input "yobob42634@knilok.com"
click at [131, 247] on input "text" at bounding box center [419, 250] width 631 height 26
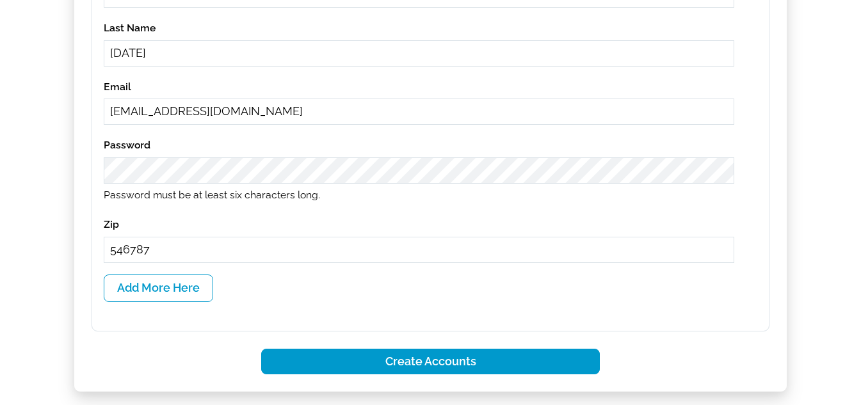
type input "546787"
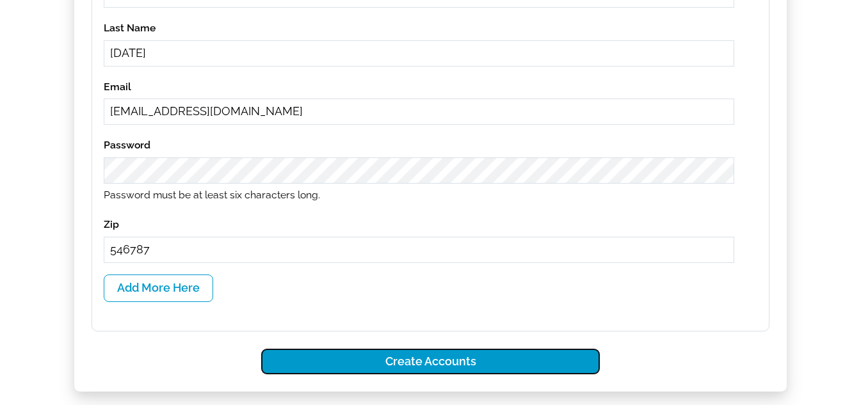
click at [429, 361] on button "Create Accounts" at bounding box center [430, 362] width 339 height 26
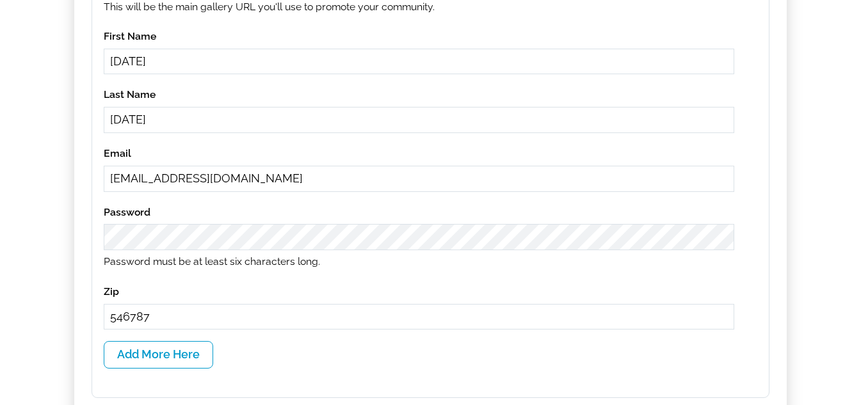
scroll to position [579, 0]
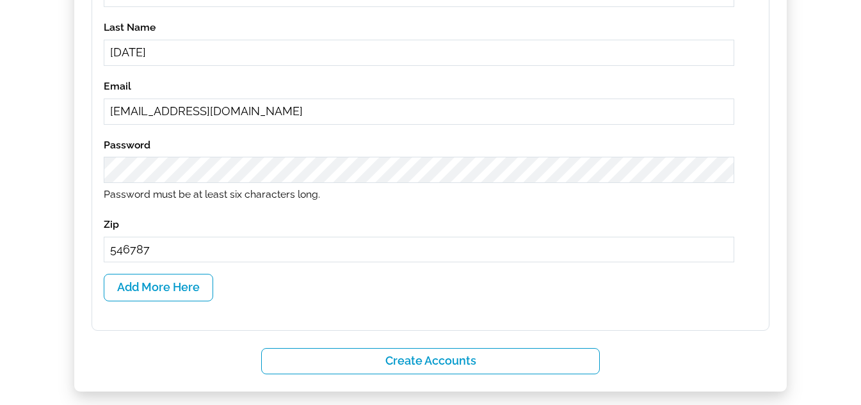
click at [423, 302] on div "Parent Organization Select a Parent Organization 11 11aug01 11aug02 11aug03 197…" at bounding box center [431, 29] width 678 height 604
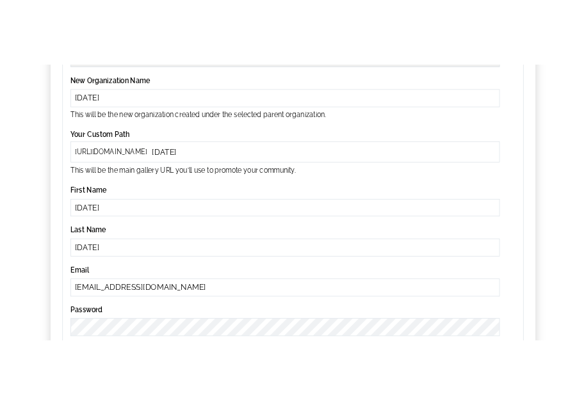
scroll to position [195, 0]
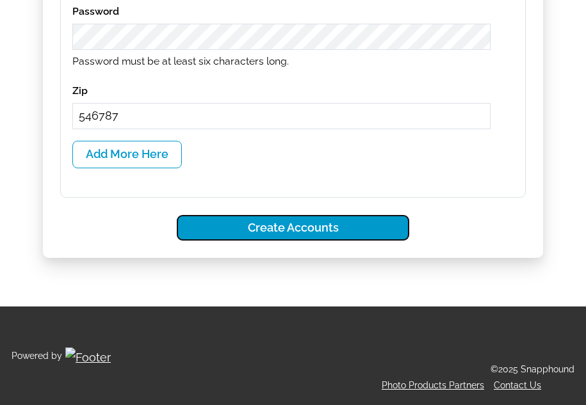
click at [312, 228] on button "Create Accounts" at bounding box center [293, 228] width 233 height 26
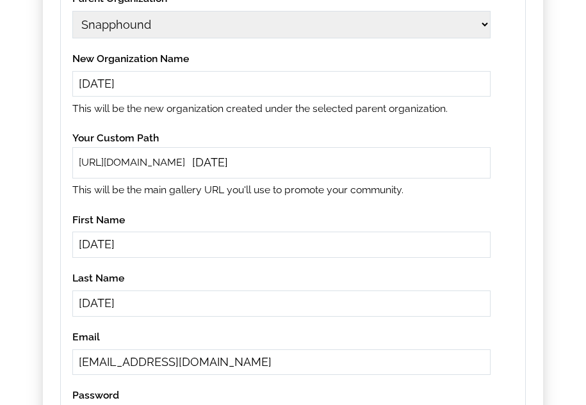
scroll to position [15, 0]
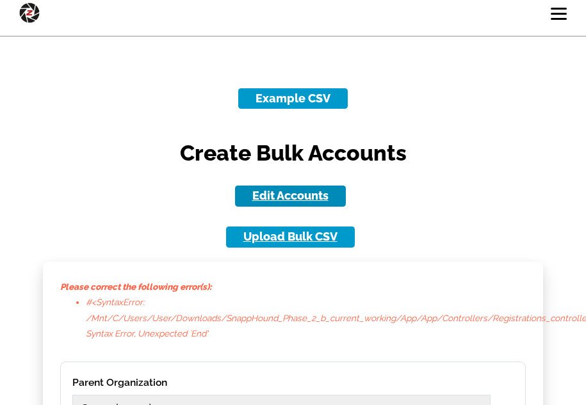
click at [268, 194] on link "Edit Accounts" at bounding box center [290, 196] width 111 height 20
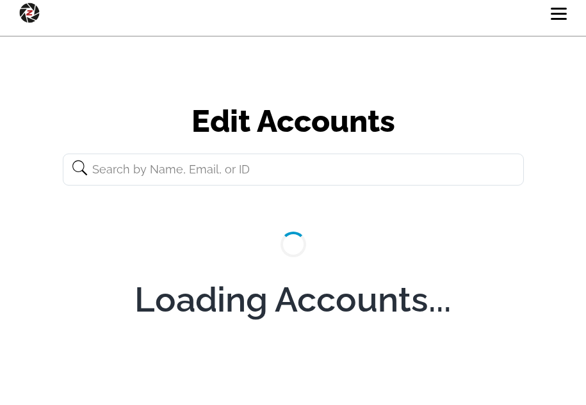
click at [246, 167] on input "text" at bounding box center [293, 170] width 461 height 32
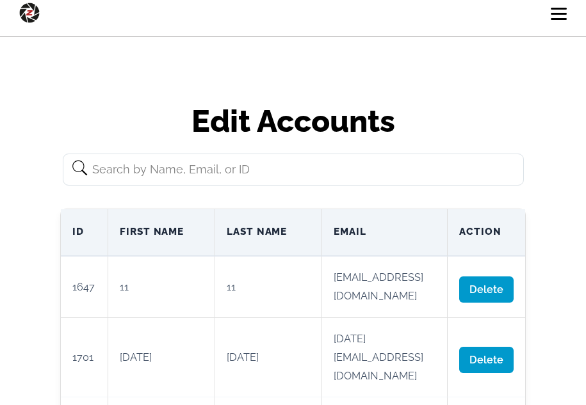
paste input "11sep02"
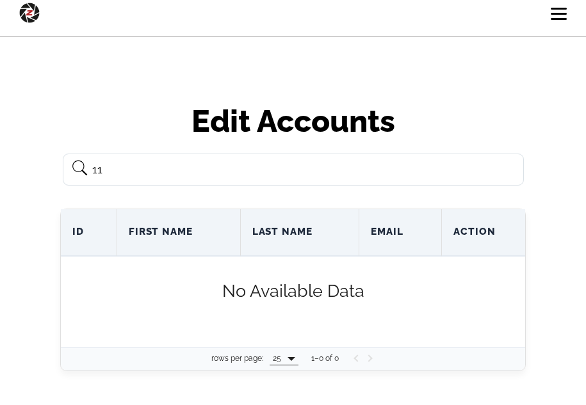
type input "1"
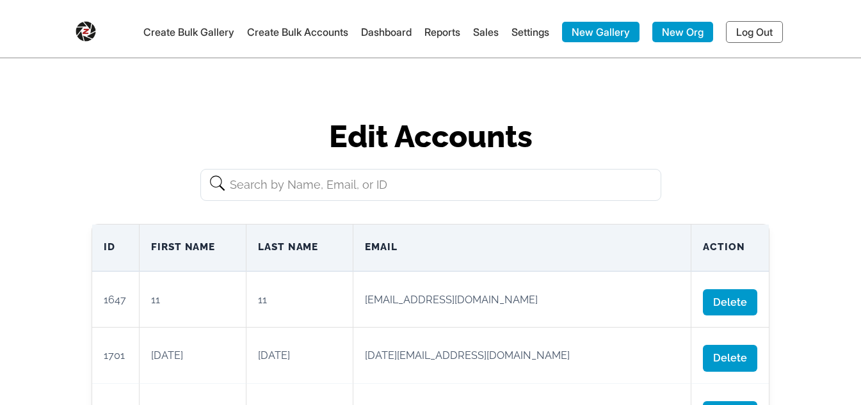
click at [298, 34] on link "Create Bulk Accounts" at bounding box center [297, 32] width 101 height 13
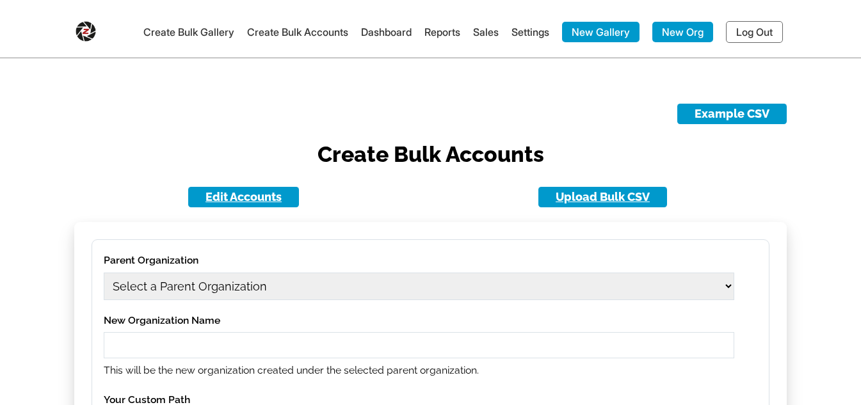
click at [260, 277] on select "Select a Parent Organization" at bounding box center [419, 287] width 631 height 28
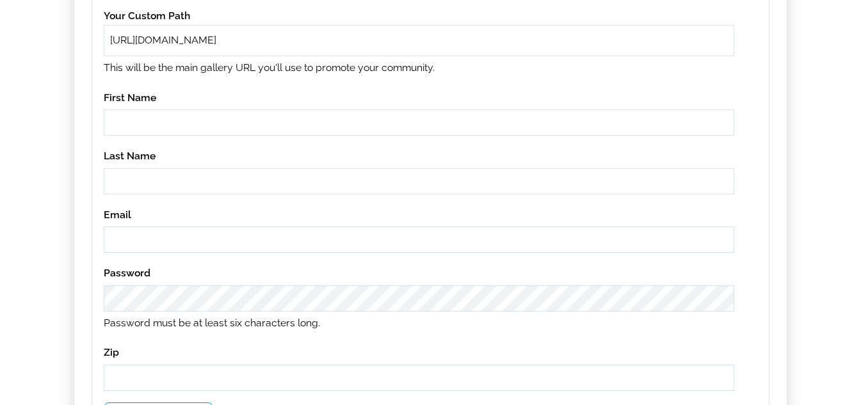
scroll to position [256, 0]
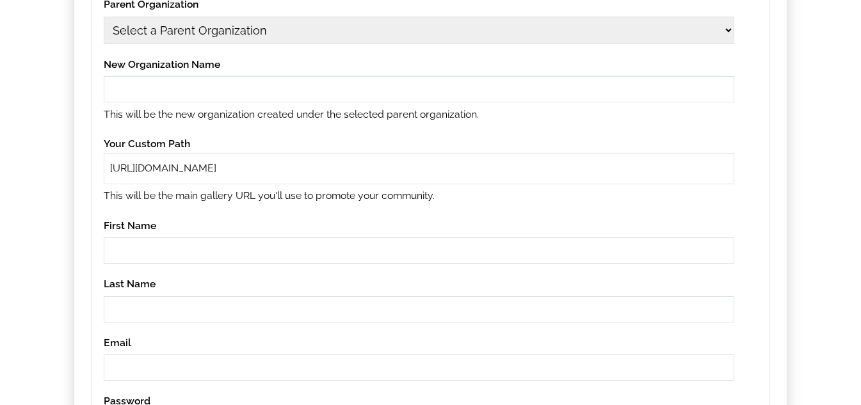
drag, startPoint x: 248, startPoint y: 26, endPoint x: 248, endPoint y: 44, distance: 17.3
click at [248, 26] on select "Select a Parent Organization 11 11aug01 11aug02 11aug03 1979 Class Act Producti…" at bounding box center [419, 31] width 631 height 28
click at [246, 31] on select "Select a Parent Organization 11 11aug01 11aug02 11aug03 1979 Class Act Producti…" at bounding box center [419, 31] width 631 height 28
select select "1"
click at [104, 17] on select "Select a Parent Organization 11 11aug01 11aug02 11aug03 1979 Class Act Producti…" at bounding box center [419, 31] width 631 height 28
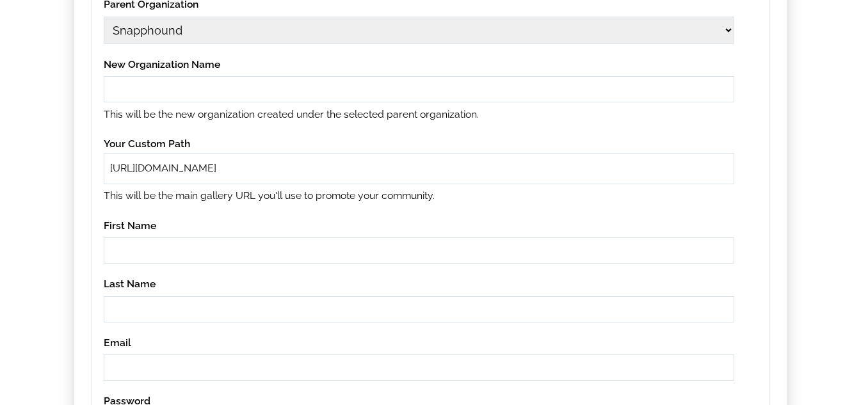
click at [190, 97] on input "text" at bounding box center [419, 89] width 631 height 26
type input "[DATE]"
paste input "[DATE]"
type input "[DATE]"
paste input "[DATE]"
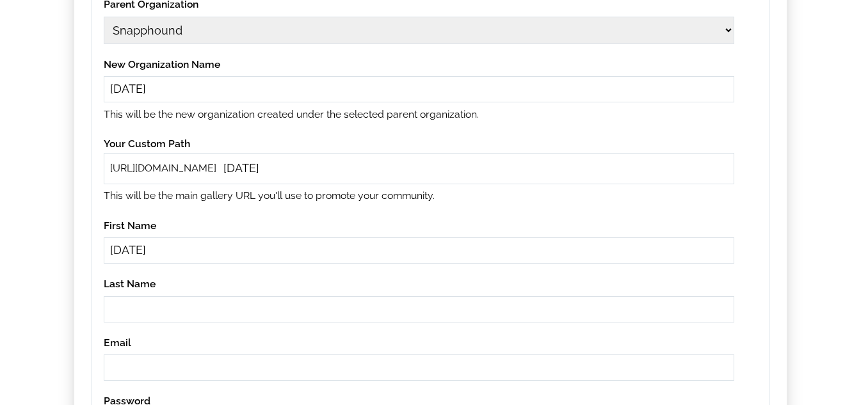
type input "[DATE]"
paste input "[DATE]"
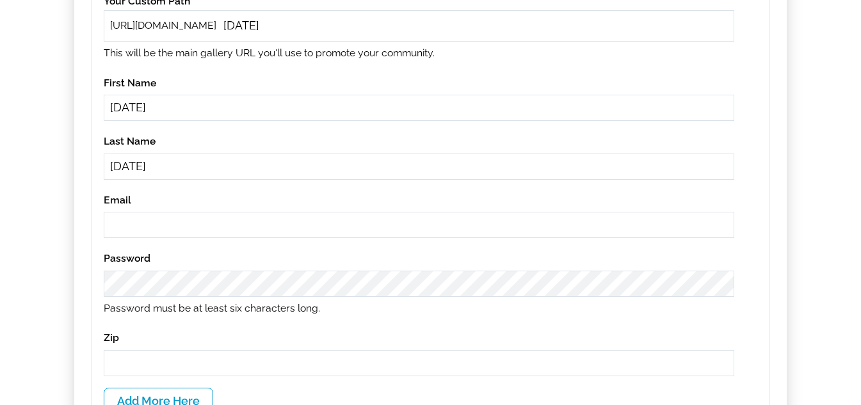
scroll to position [448, 0]
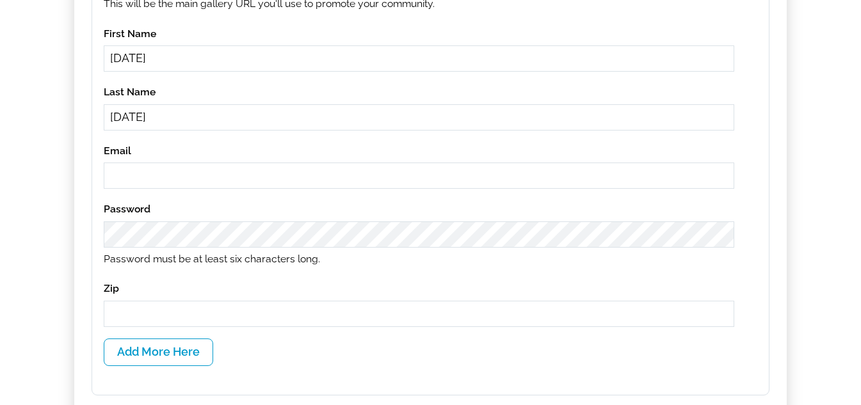
type input "[DATE]"
click at [250, 179] on input "email" at bounding box center [419, 176] width 631 height 26
paste input "yobob42634@knilok.com"
type input "yobob42634@knilok.com"
click at [159, 316] on input "text" at bounding box center [419, 314] width 631 height 26
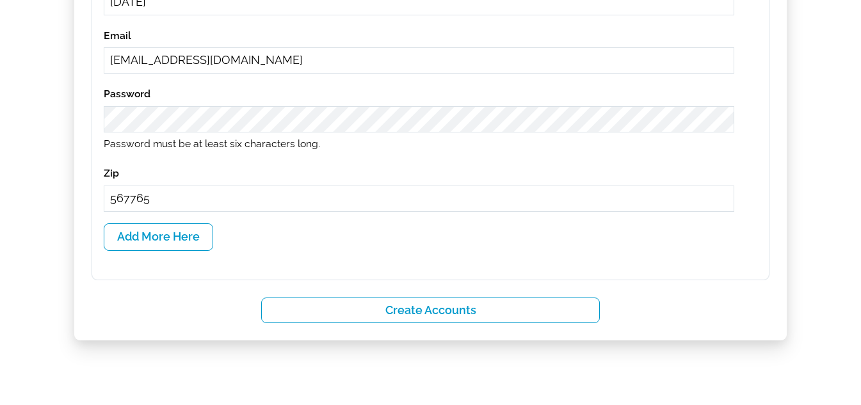
scroll to position [640, 0]
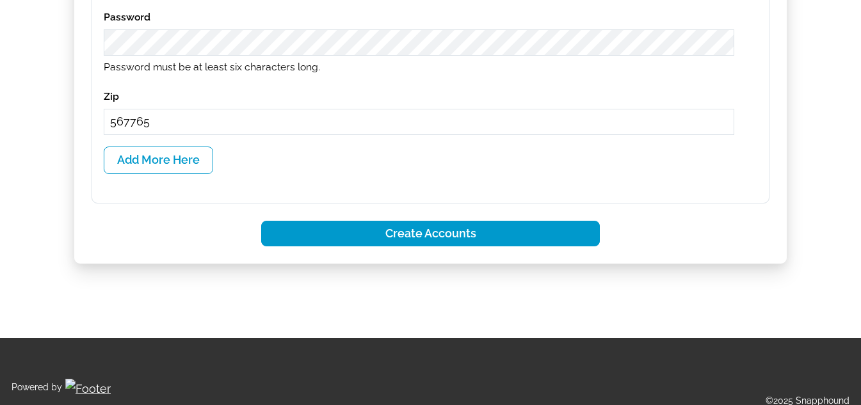
type input "567765"
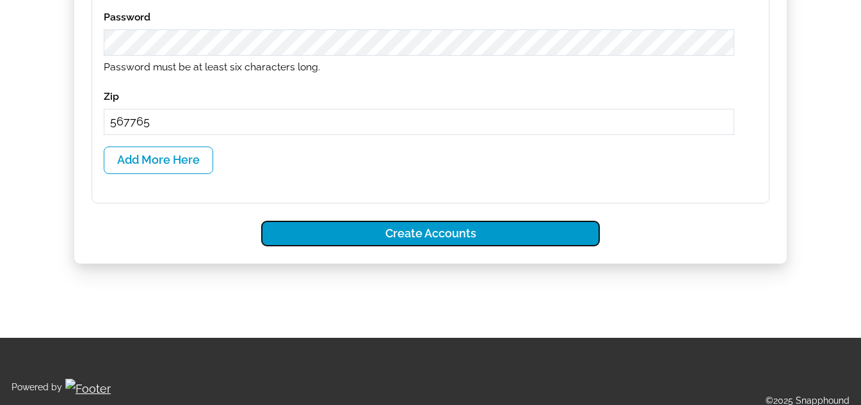
click at [450, 224] on button "Create Accounts" at bounding box center [430, 234] width 339 height 26
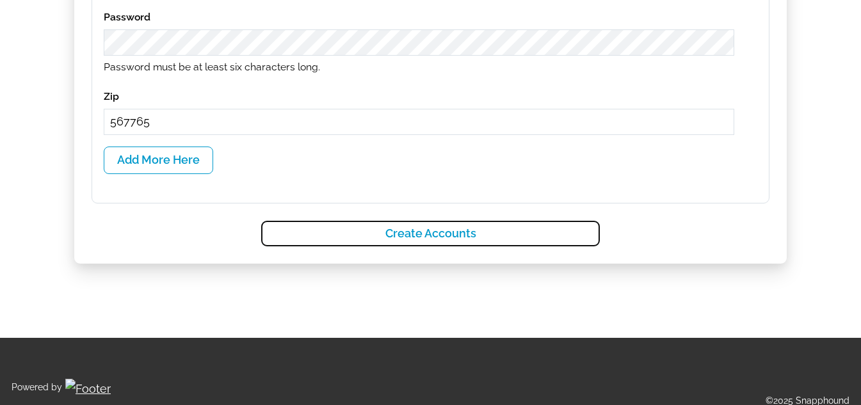
select select
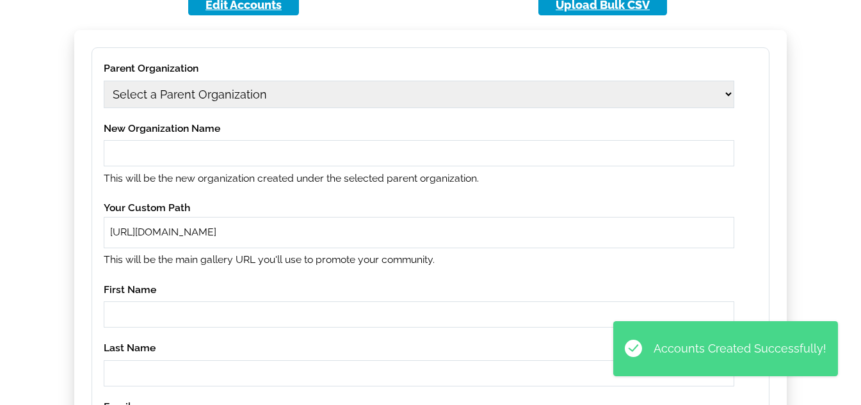
scroll to position [0, 0]
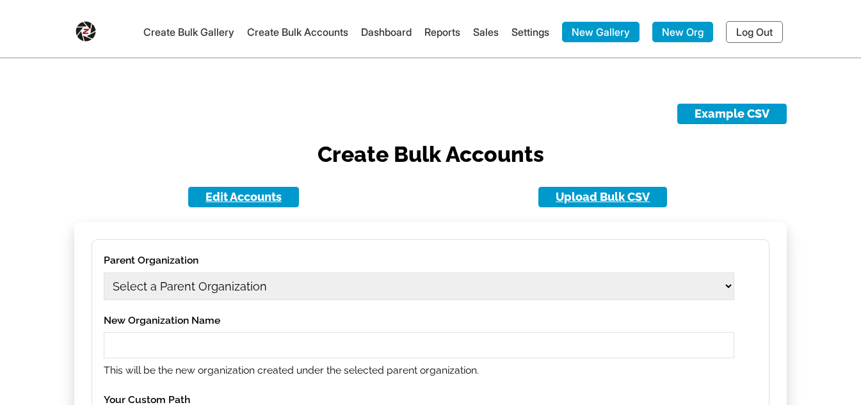
click at [253, 291] on select "Select a Parent Organization 11 11aug01 11aug02 11aug03 1979 Class Act Producti…" at bounding box center [419, 287] width 631 height 28
select select "1701"
click at [104, 273] on select "Select a Parent Organization 11 11aug01 11aug02 11aug03 1979 Class Act Producti…" at bounding box center [419, 287] width 631 height 28
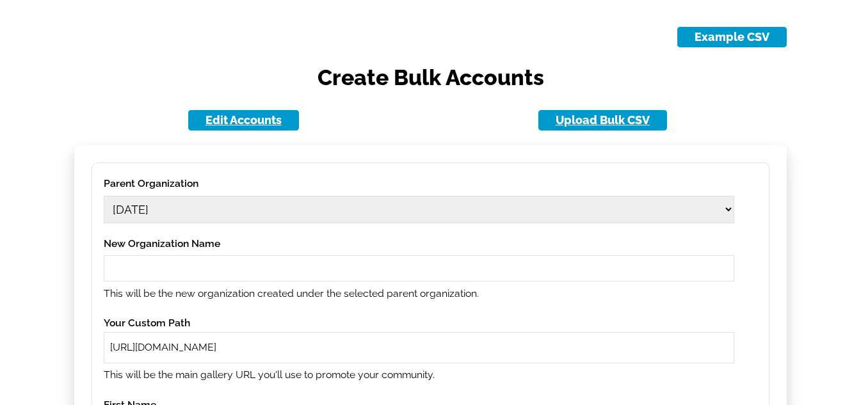
scroll to position [192, 0]
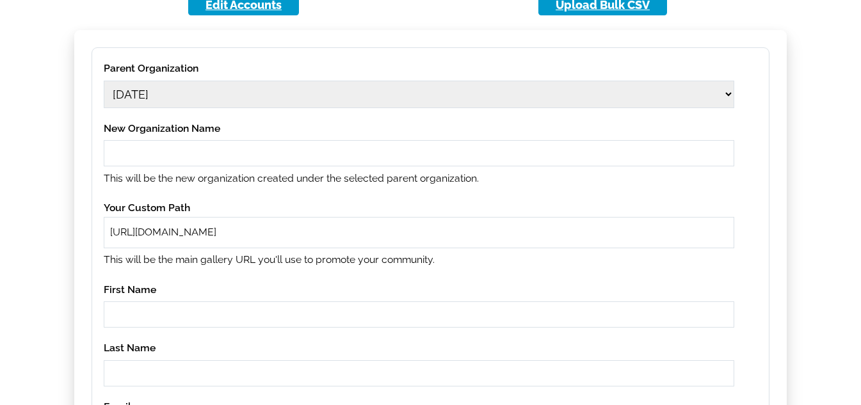
click at [225, 159] on input "text" at bounding box center [419, 153] width 631 height 26
type input "678ab"
paste input "678ab"
type input "678ab"
paste input "678ab"
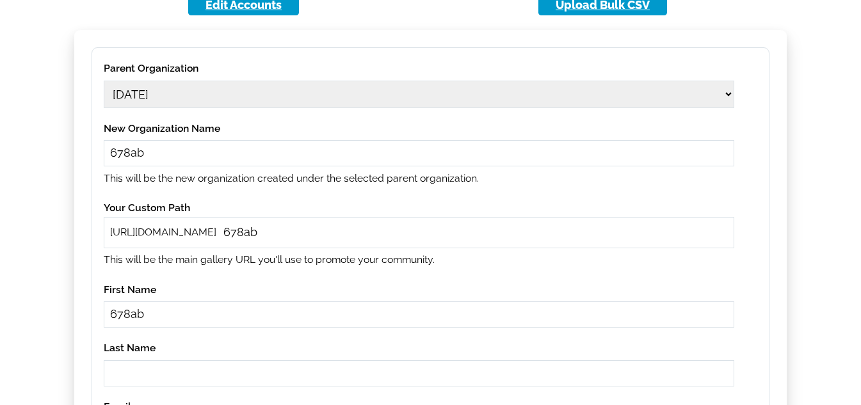
type input "678ab"
paste input "678ab"
type input "678ab"
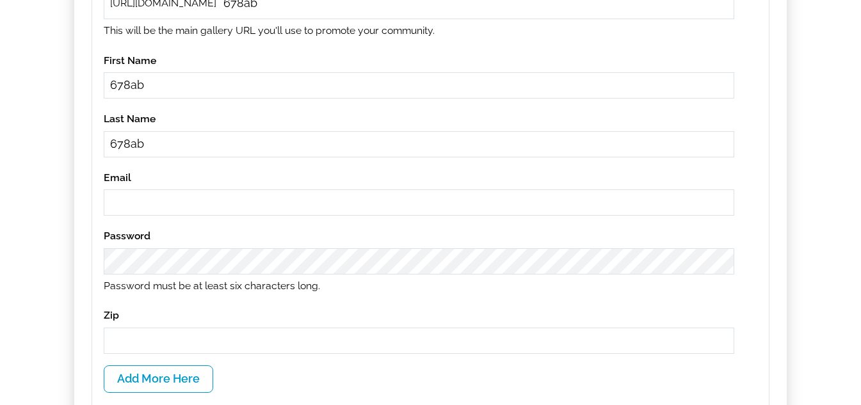
paste input "678ab"
type input "678ab@gmail.com"
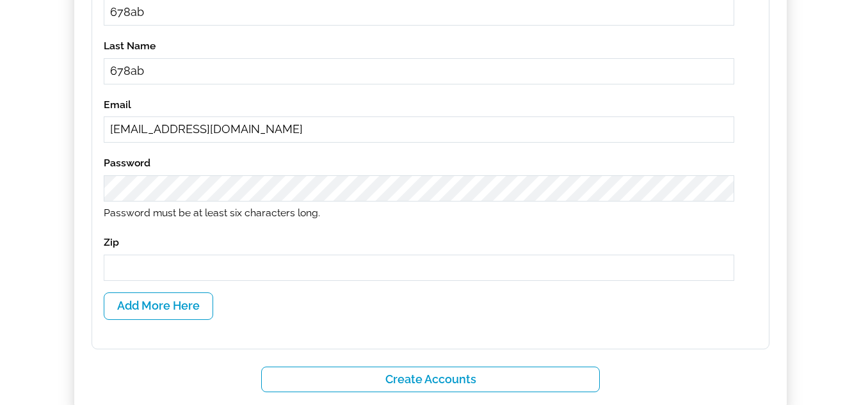
scroll to position [549, 0]
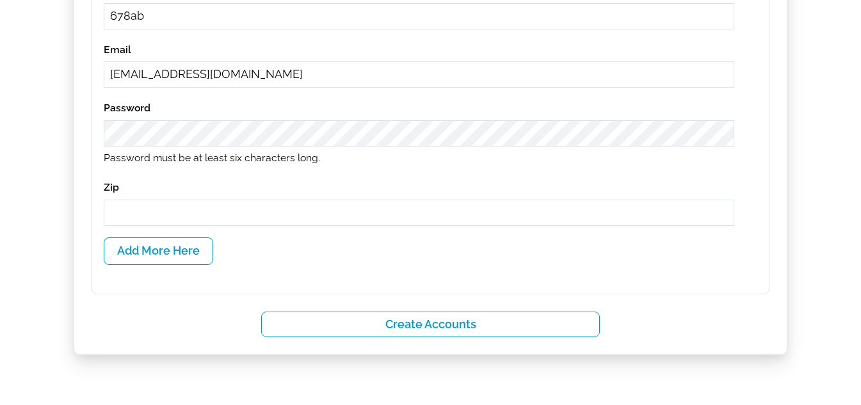
click at [202, 206] on input "text" at bounding box center [419, 213] width 631 height 26
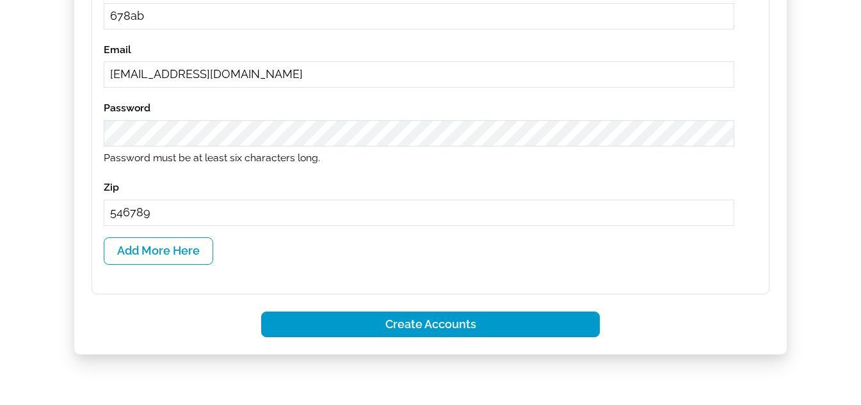
type input "546789"
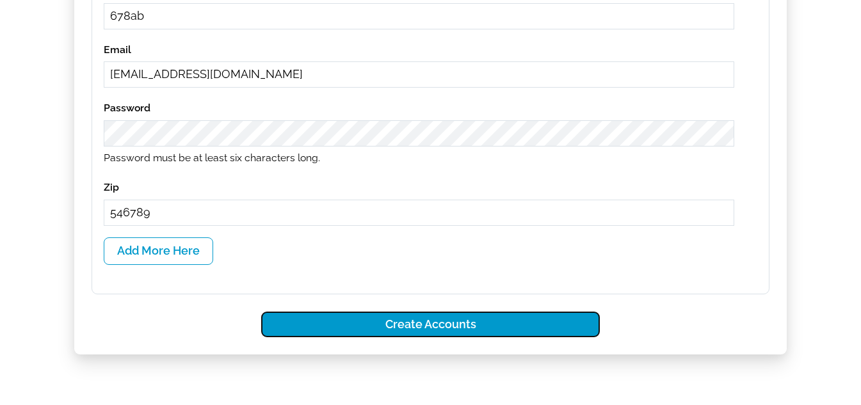
click at [456, 316] on button "Create Accounts" at bounding box center [430, 325] width 339 height 26
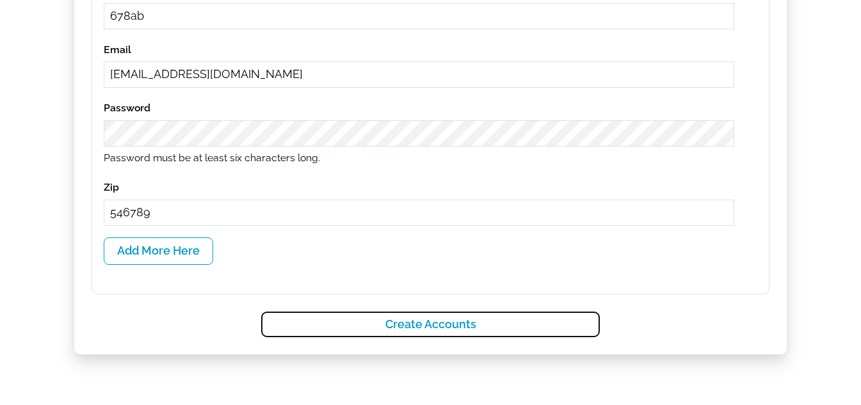
select select
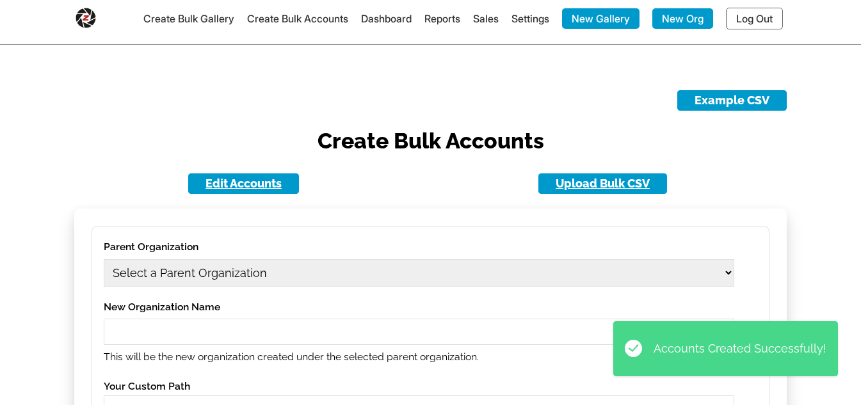
scroll to position [0, 0]
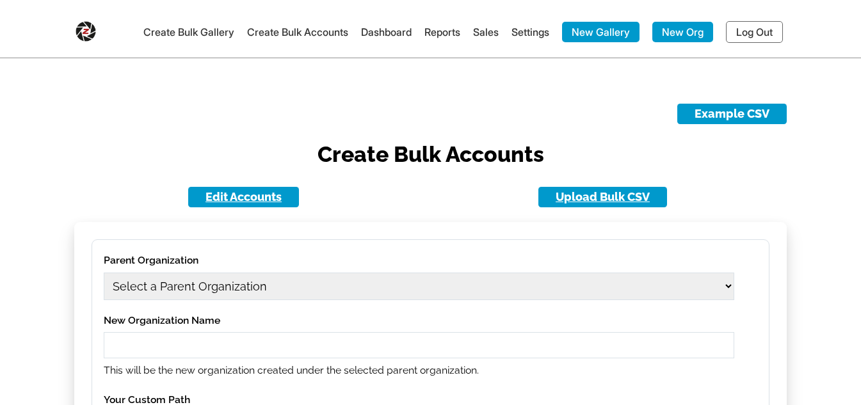
click at [312, 284] on select "Select a Parent Organization 11 11aug01 11aug02 11aug03 1979 Class Act Producti…" at bounding box center [419, 287] width 631 height 28
select select "1702"
click at [104, 273] on select "Select a Parent Organization 11 11aug01 11aug02 11aug03 1979 Class Act Producti…" at bounding box center [419, 287] width 631 height 28
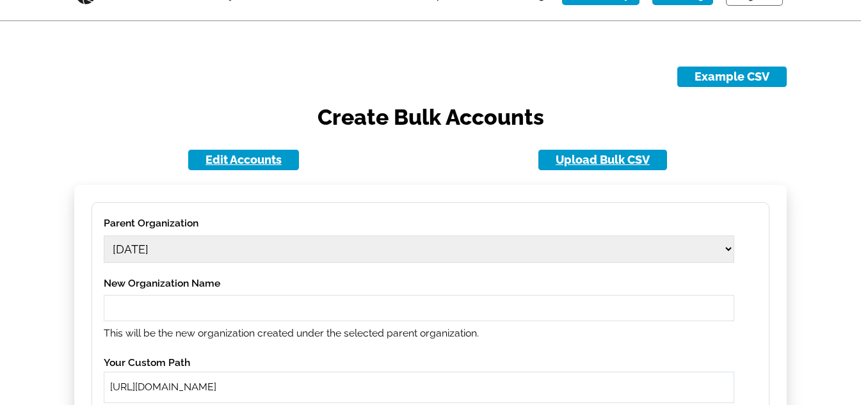
scroll to position [128, 0]
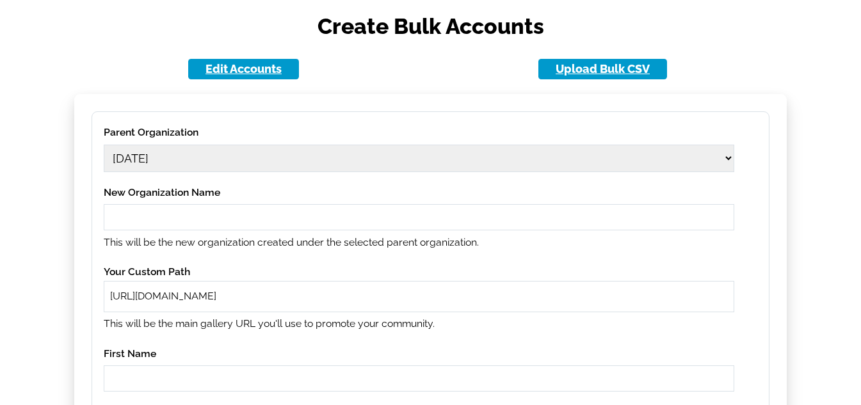
click at [220, 213] on input "text" at bounding box center [419, 217] width 631 height 26
type input "34cf"
paste input "34cf"
type input "34cf"
paste input "34cf"
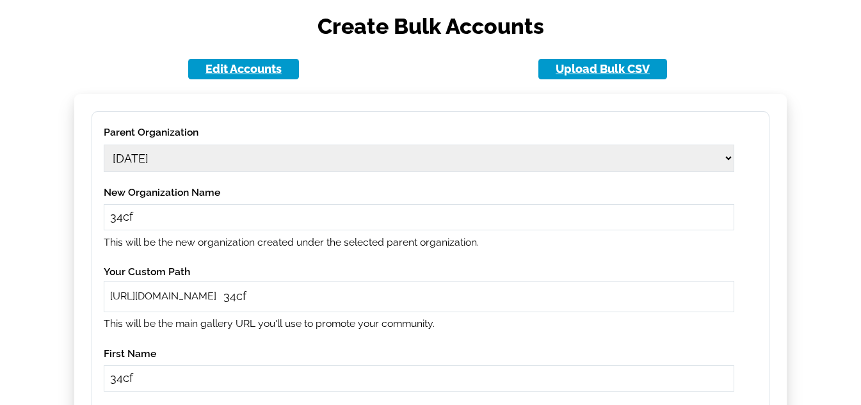
type input "34cf"
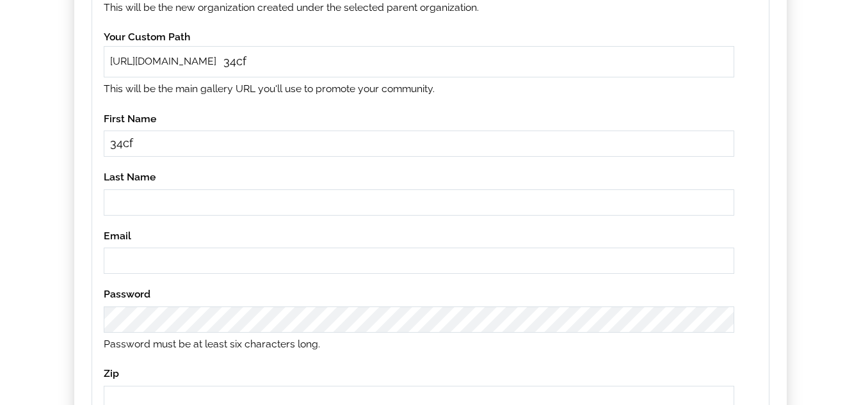
paste input "34cf"
type input "34cf"
paste input "34cf"
type input "34cf@gmail.com"
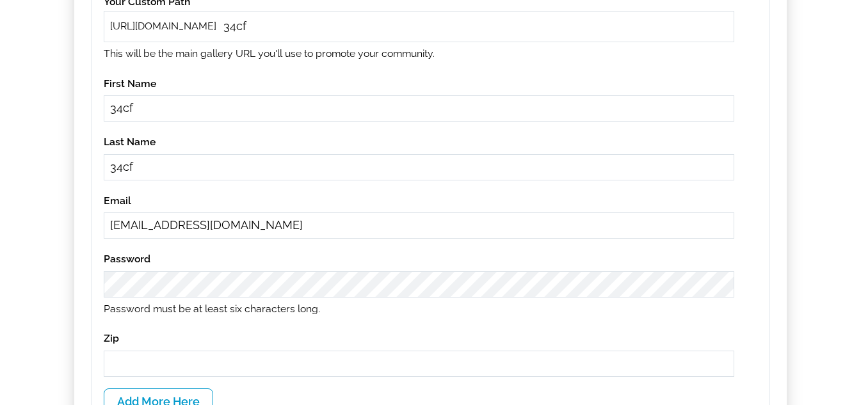
scroll to position [427, 0]
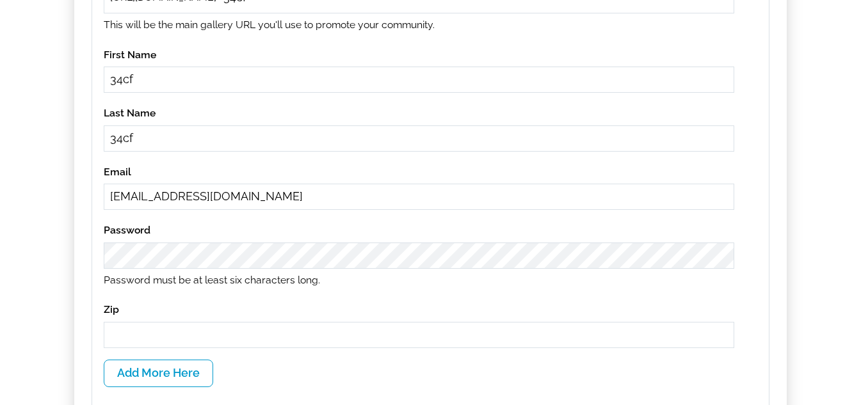
click at [225, 332] on input "text" at bounding box center [419, 335] width 631 height 26
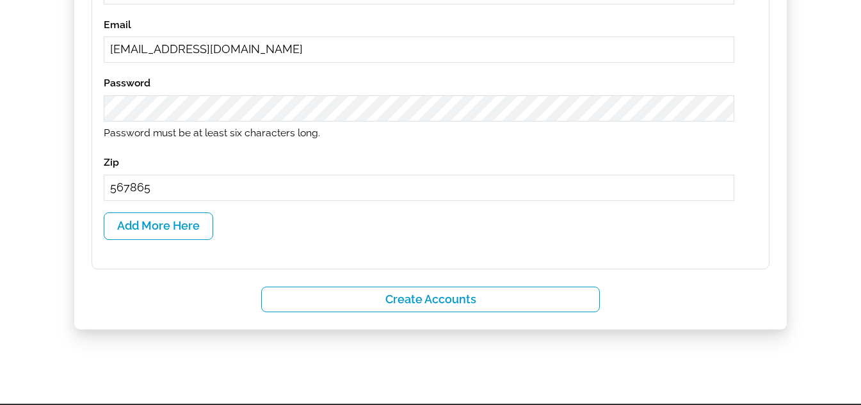
scroll to position [672, 0]
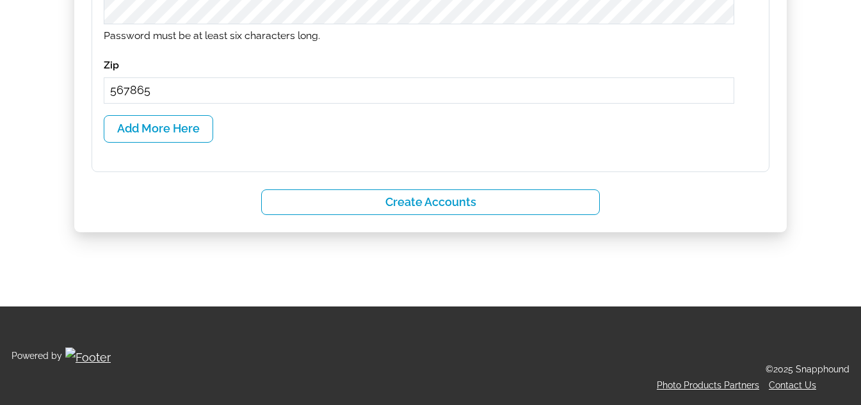
type input "567865"
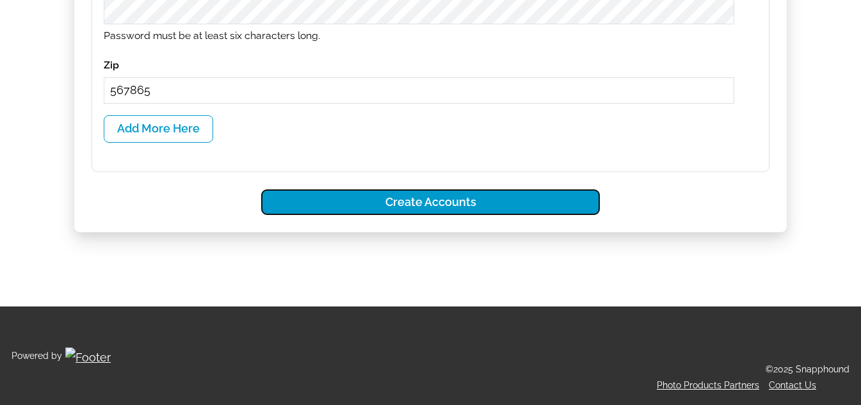
click at [451, 206] on button "Create Accounts" at bounding box center [430, 203] width 339 height 26
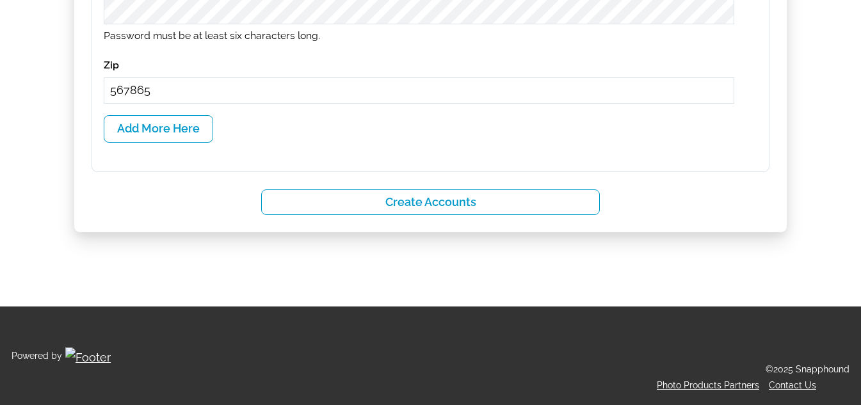
select select
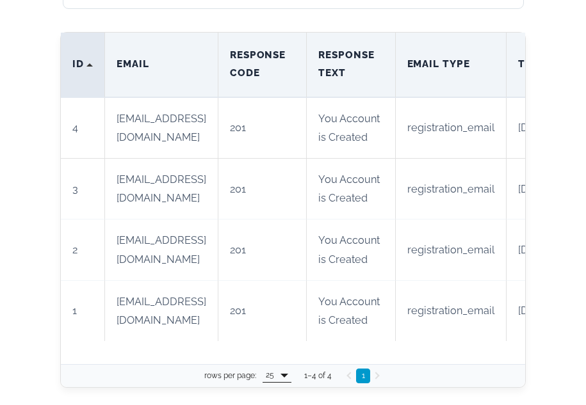
click at [96, 66] on th "ID" at bounding box center [83, 65] width 44 height 65
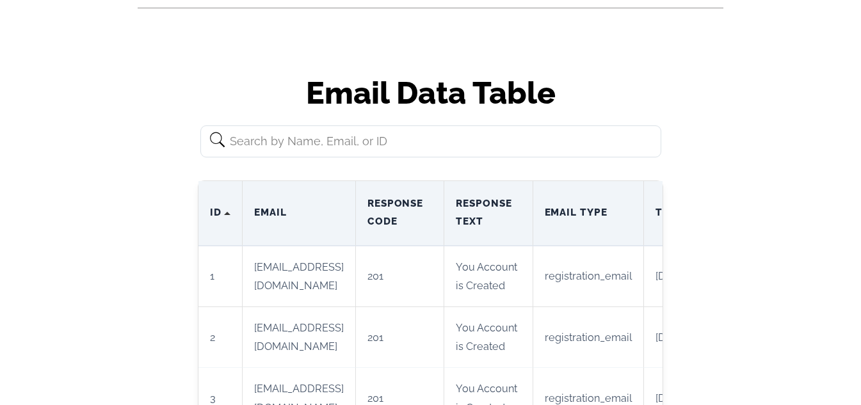
scroll to position [64, 0]
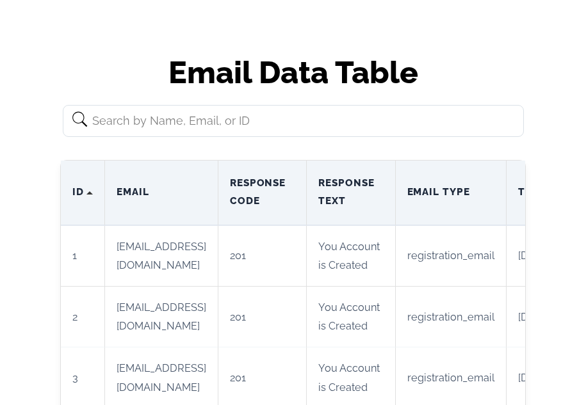
click at [175, 120] on input "text" at bounding box center [293, 121] width 461 height 32
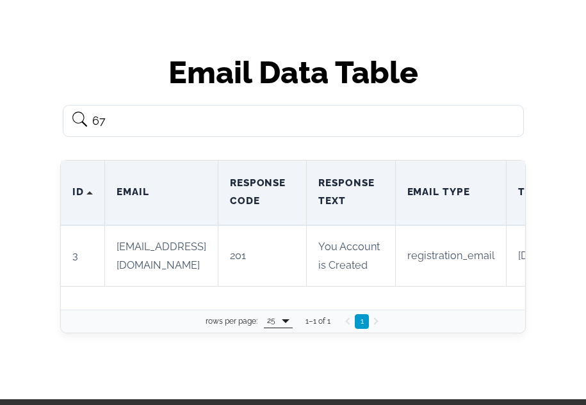
type input "6"
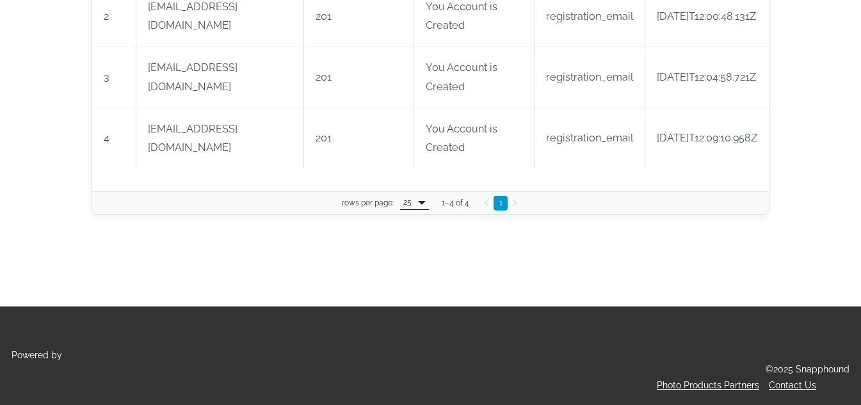
scroll to position [173, 0]
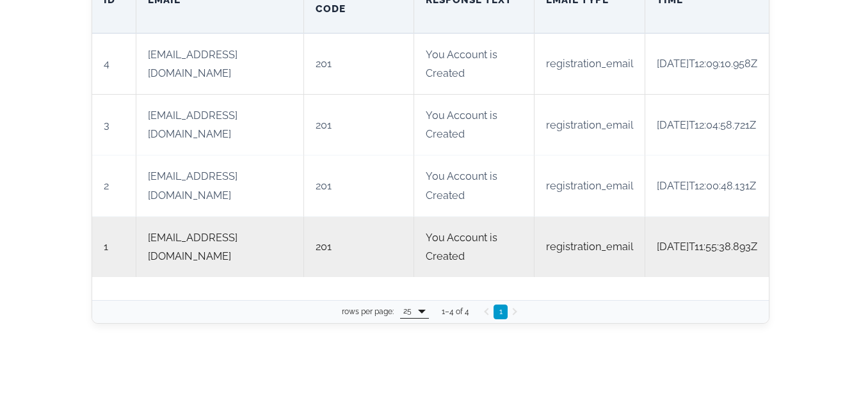
scroll to position [128, 0]
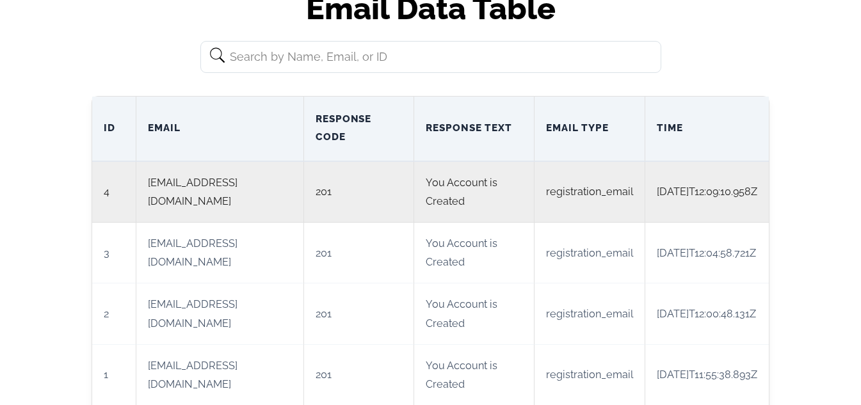
click at [696, 200] on td "2025-09-11T12:09:10.958Z" at bounding box center [707, 192] width 124 height 61
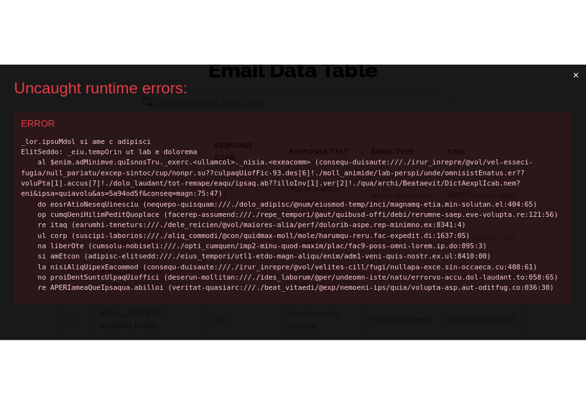
scroll to position [0, 0]
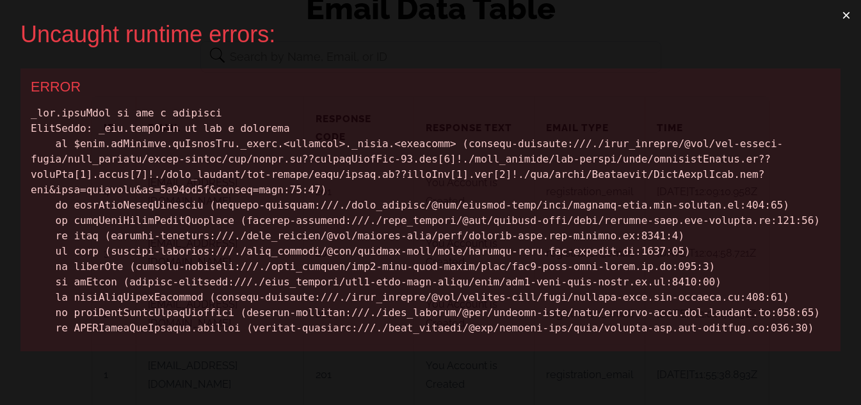
click at [857, 13] on button "×" at bounding box center [846, 15] width 29 height 31
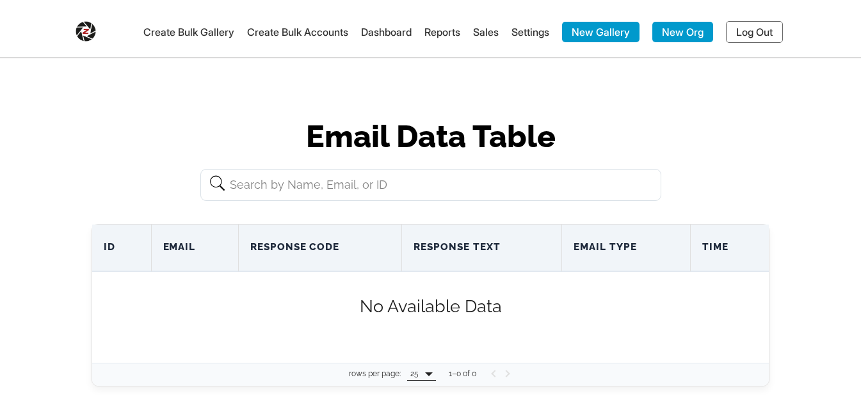
click at [271, 29] on link "Create Bulk Accounts" at bounding box center [297, 32] width 101 height 13
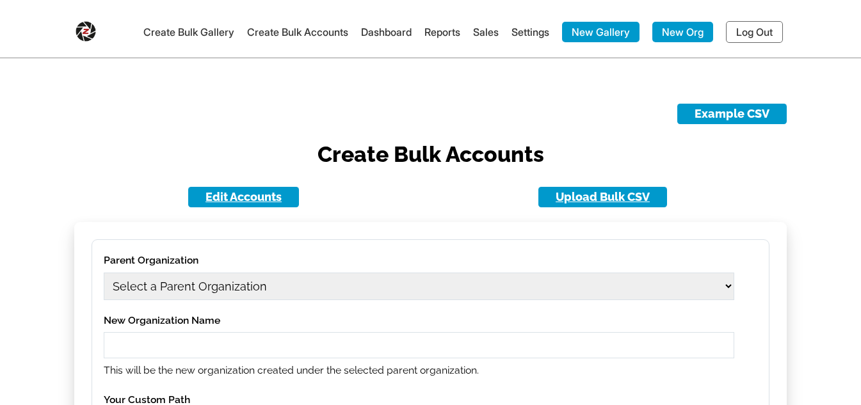
drag, startPoint x: 248, startPoint y: 288, endPoint x: 248, endPoint y: 251, distance: 37.1
click at [248, 288] on select "Select a Parent Organization" at bounding box center [419, 287] width 631 height 28
select select "1702"
click at [104, 273] on select "Select a Parent Organization 11 11aug01 11aug02 11aug03 11sep03 1979 Class Act …" at bounding box center [419, 287] width 631 height 28
click at [228, 348] on input "text" at bounding box center [419, 345] width 631 height 26
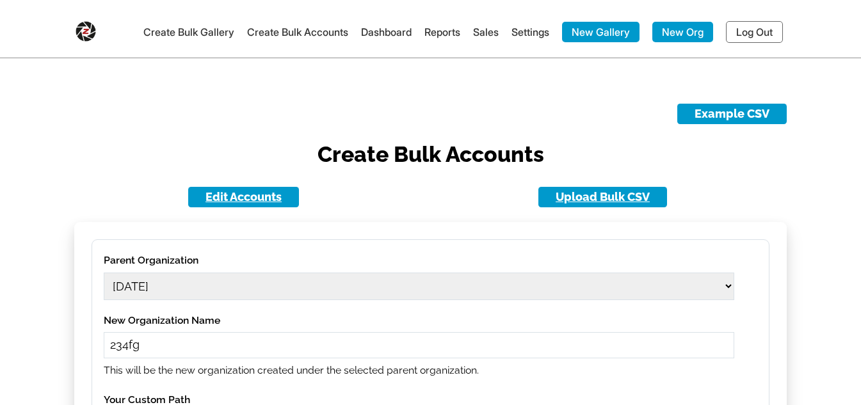
type input "234fg"
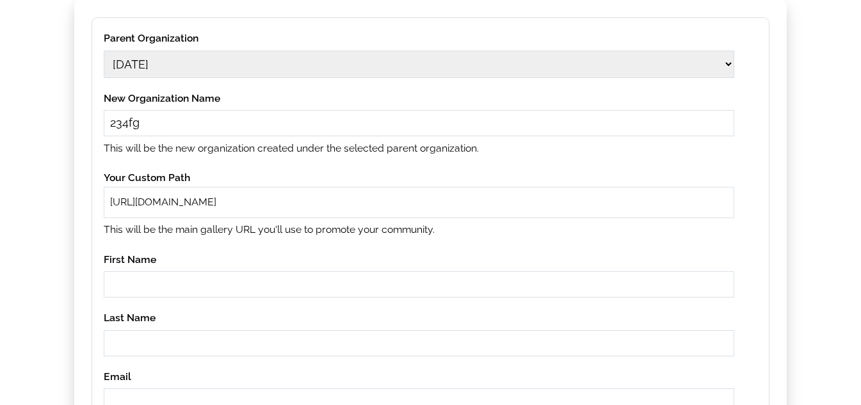
paste input "234fg"
type input "234fg"
paste input "234fg"
type input "234fg"
paste input "234fg"
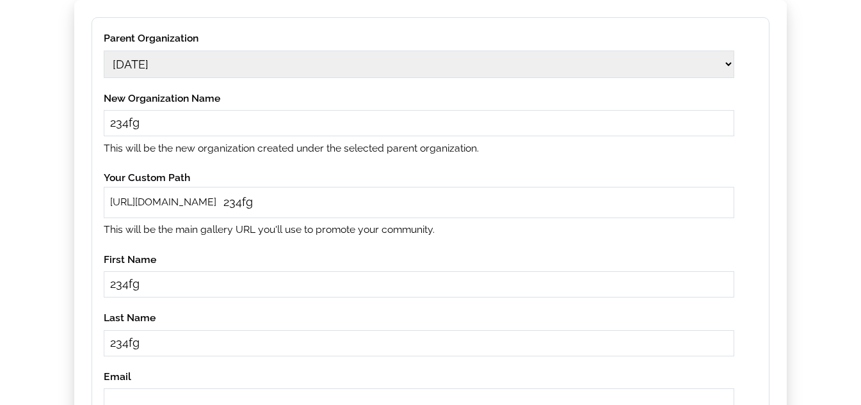
type input "234fg"
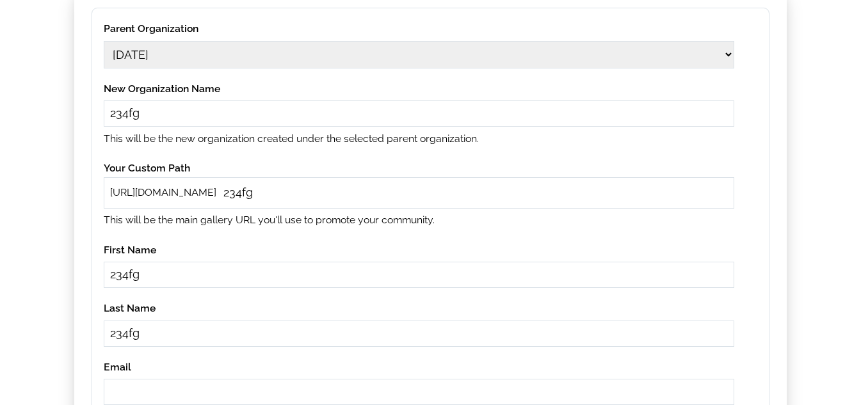
paste input "234fg"
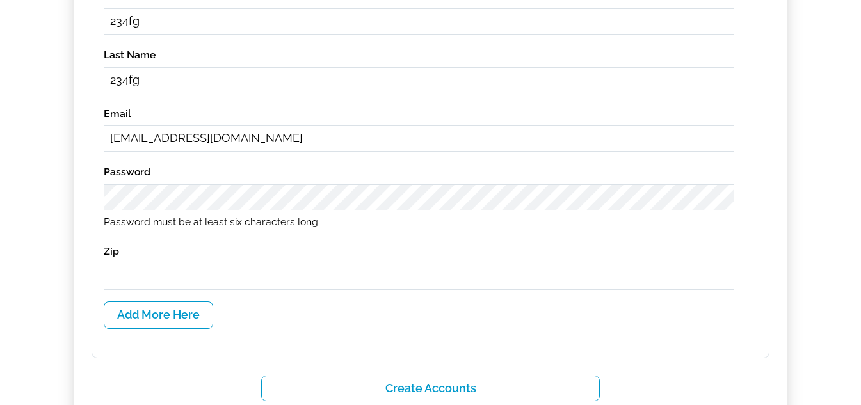
scroll to position [488, 0]
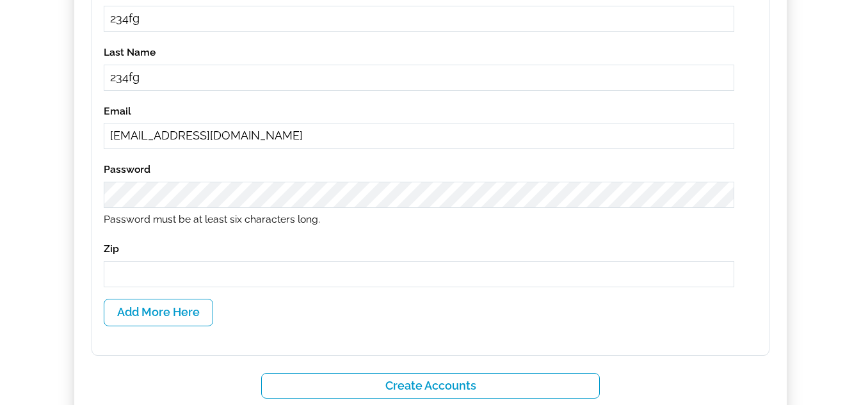
type input "234fg@gmail.com"
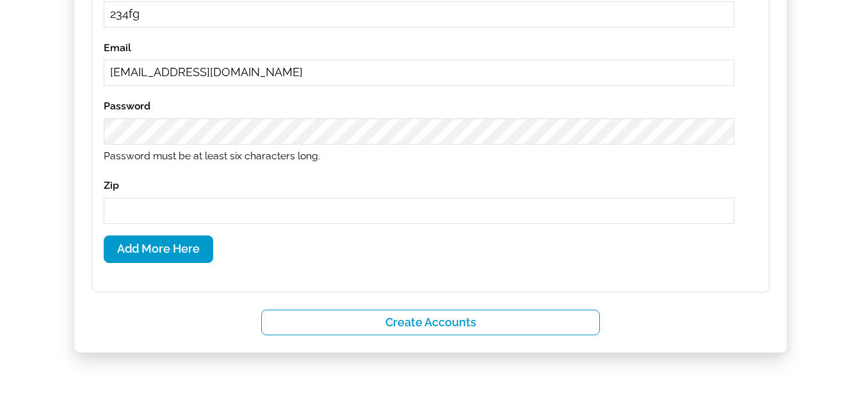
scroll to position [552, 0]
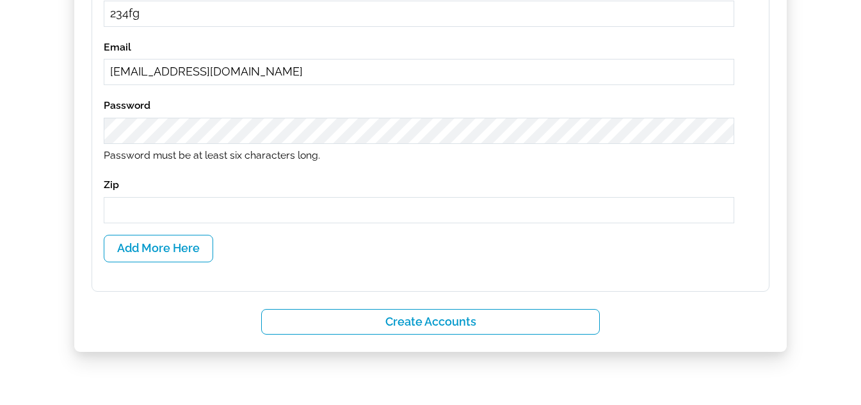
click at [182, 210] on input "text" at bounding box center [419, 210] width 631 height 26
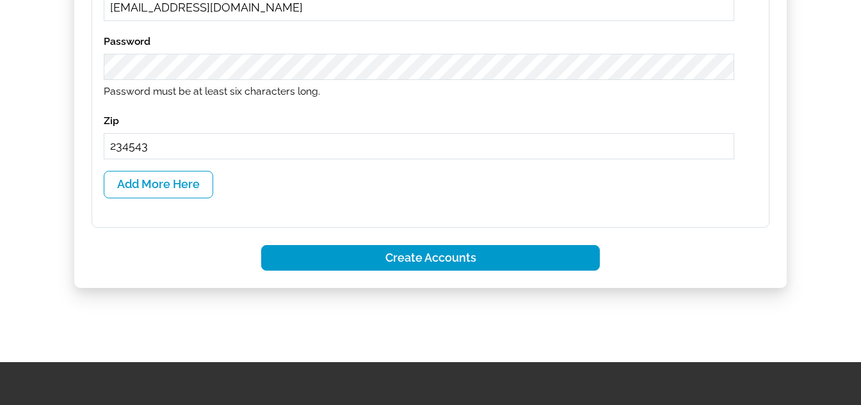
type input "234543"
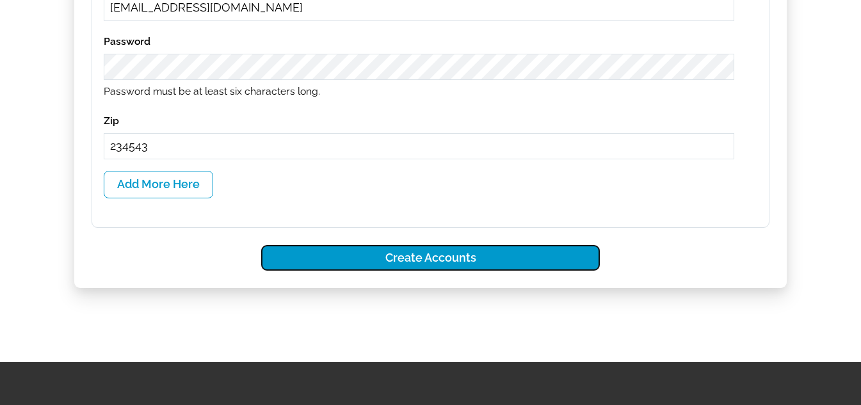
click at [478, 261] on button "Create Accounts" at bounding box center [430, 258] width 339 height 26
select select
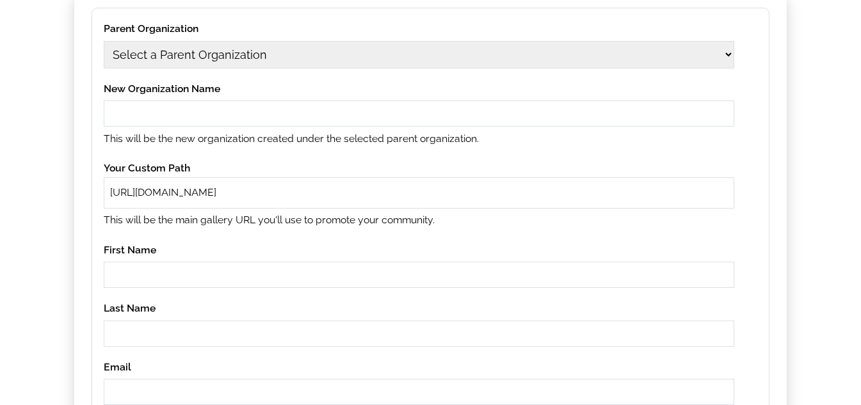
scroll to position [0, 0]
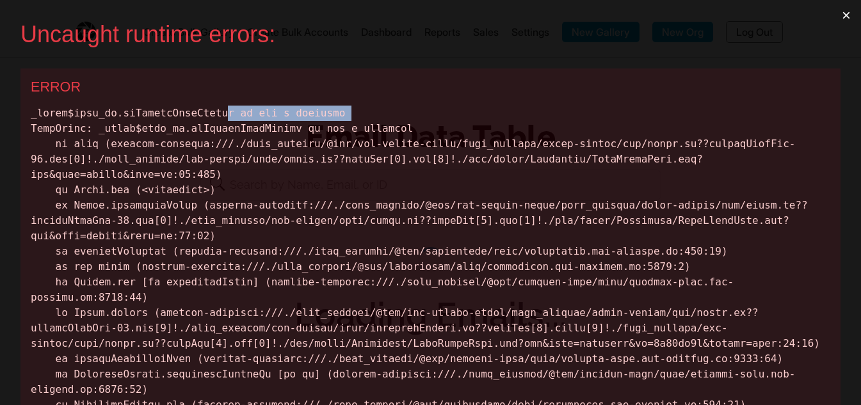
drag, startPoint x: 33, startPoint y: 123, endPoint x: 211, endPoint y: 116, distance: 177.5
click at [211, 116] on div at bounding box center [431, 259] width 800 height 307
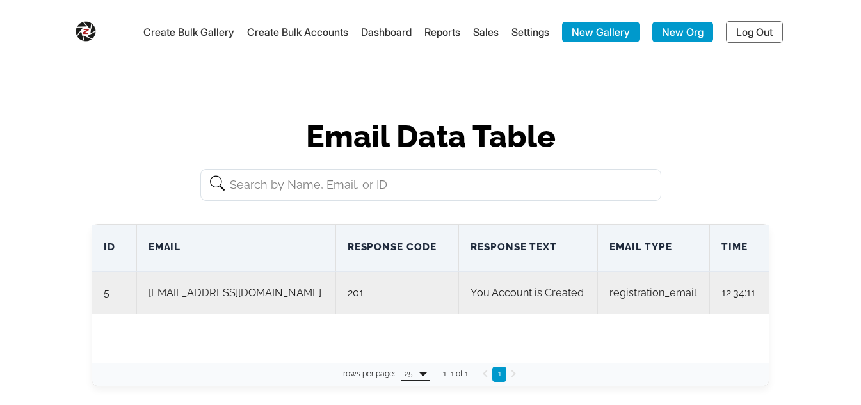
click at [716, 296] on td "12:34:11" at bounding box center [739, 293] width 59 height 42
click at [729, 298] on td "12:34:11" at bounding box center [739, 293] width 59 height 42
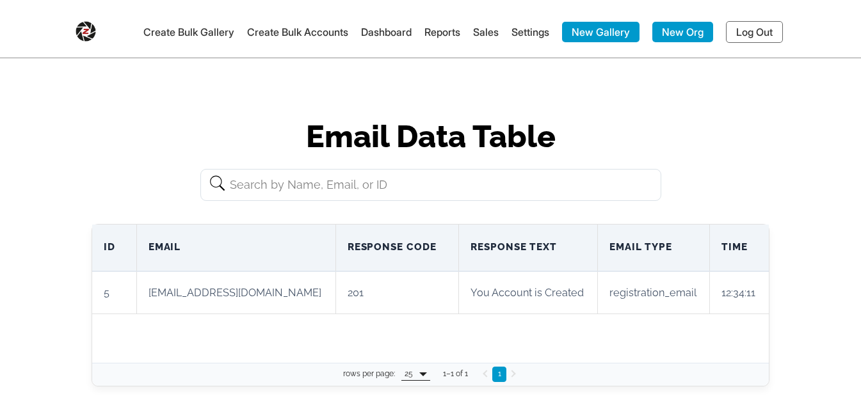
click at [289, 34] on link "Create Bulk Accounts" at bounding box center [297, 32] width 101 height 13
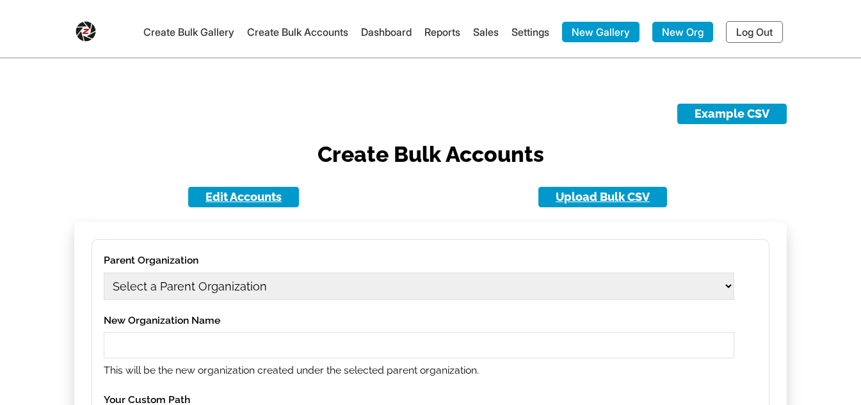
drag, startPoint x: 261, startPoint y: 298, endPoint x: 248, endPoint y: 255, distance: 45.0
click at [261, 298] on select "Select a Parent Organization" at bounding box center [419, 287] width 631 height 28
select select "1703"
click at [104, 273] on select "Select a Parent Organization 11 [DATE] [DATE] [DATE] 11[DATE] Class Act Product…" at bounding box center [419, 287] width 631 height 28
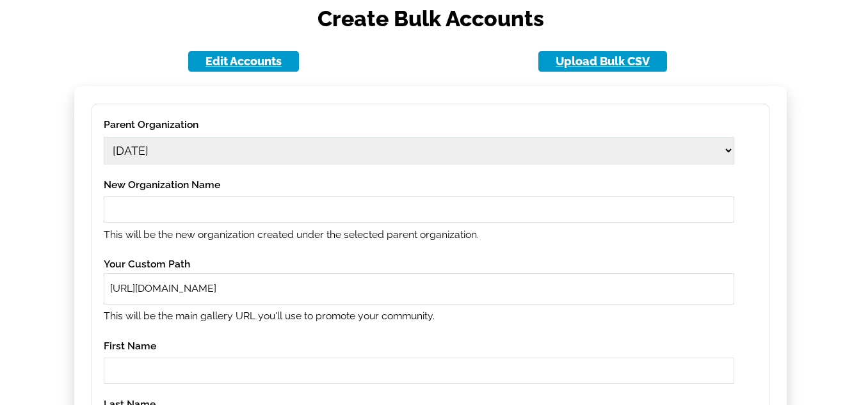
scroll to position [192, 0]
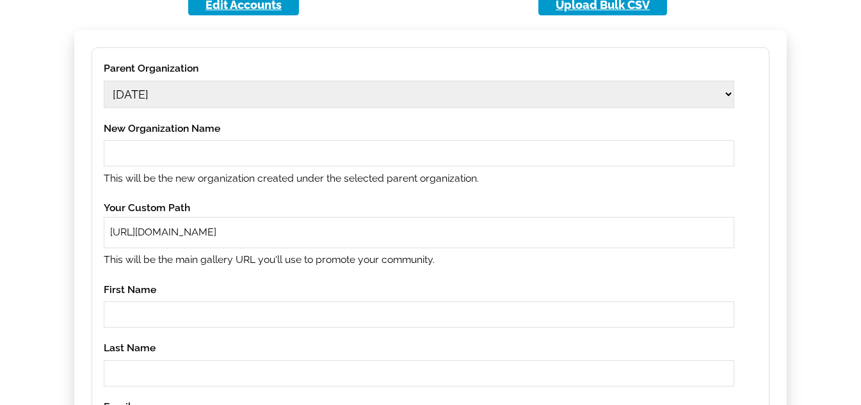
click at [209, 146] on input "text" at bounding box center [419, 153] width 631 height 26
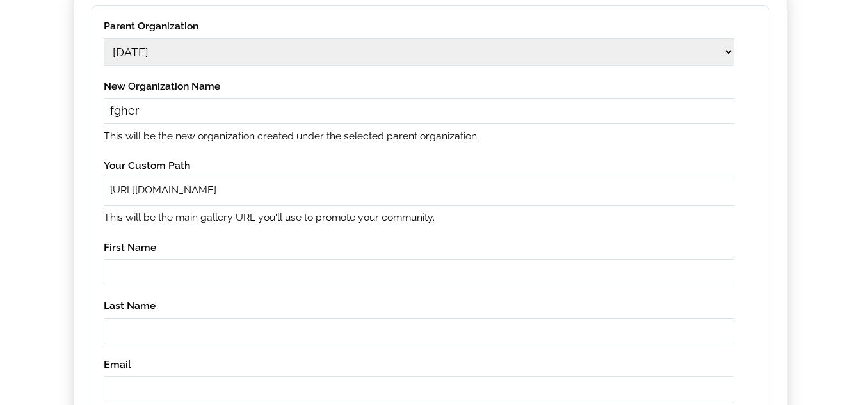
scroll to position [256, 0]
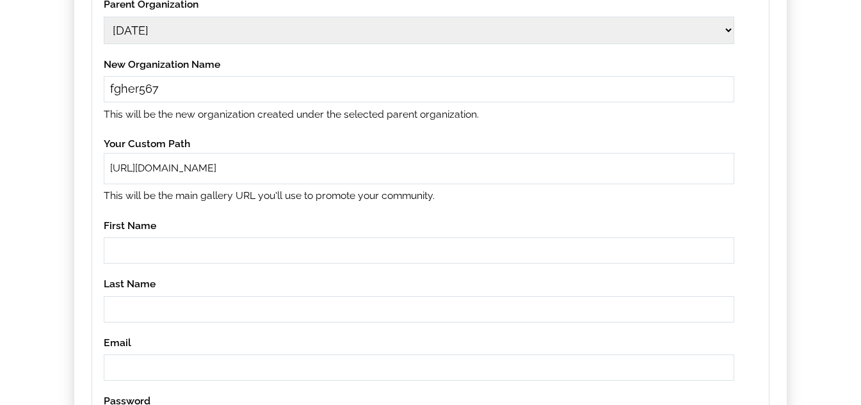
type input "fgher567"
paste input "fgher567"
type input "fgher567"
paste input "fgher567"
type input "fgher567"
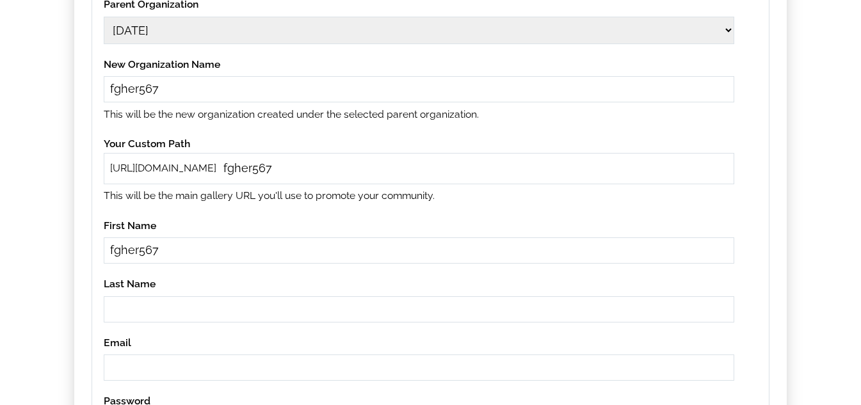
paste input "fgher567"
type input "fgher567"
paste input "fgher567"
type input "[EMAIL_ADDRESS][DOMAIN_NAME]"
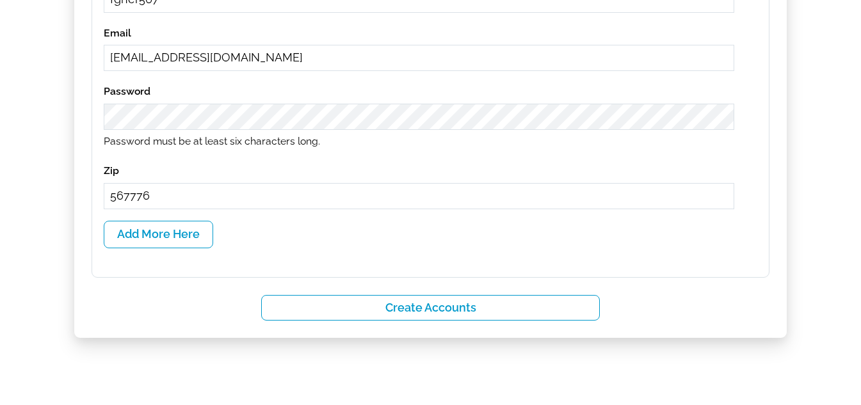
scroll to position [672, 0]
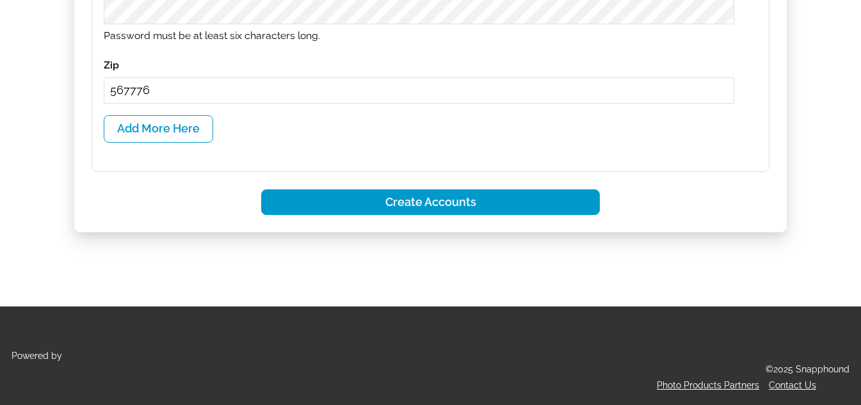
type input "567776"
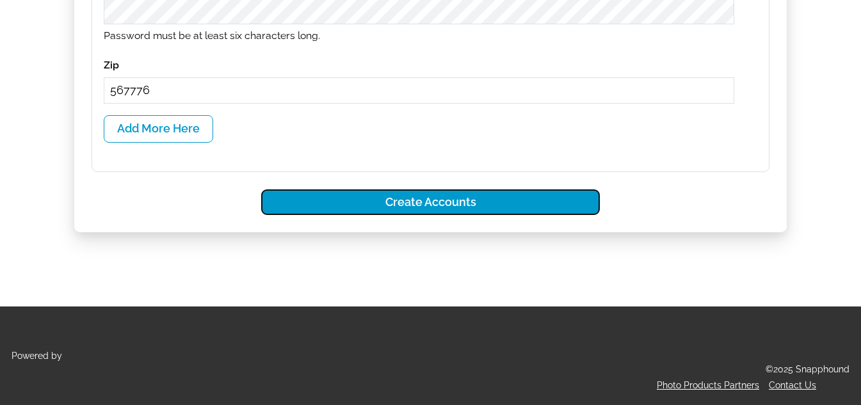
click at [404, 202] on button "Create Accounts" at bounding box center [430, 203] width 339 height 26
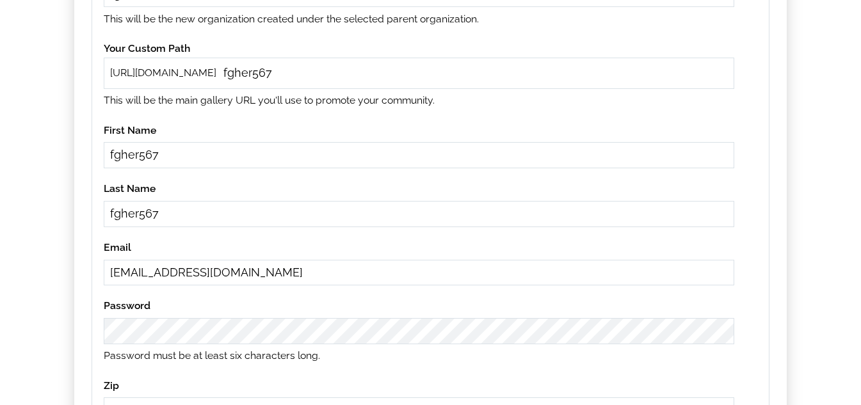
scroll to position [83, 0]
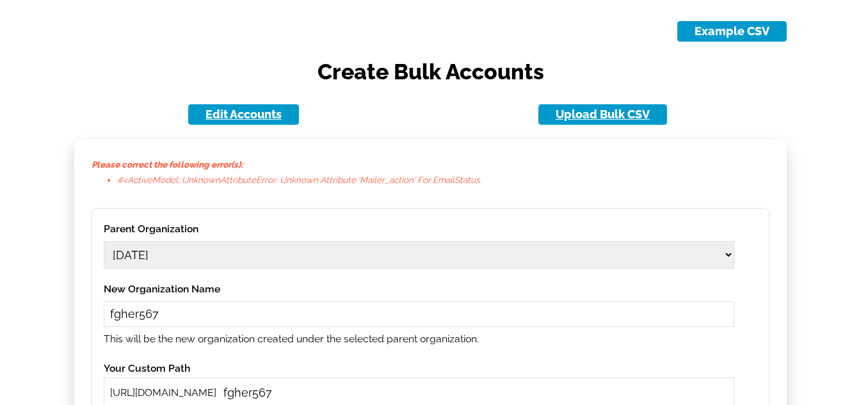
click at [458, 177] on li "#<ActiveModel::UnknownAttributeError: unknown attribute 'mailer_action' for Ema…" at bounding box center [443, 179] width 652 height 15
click at [378, 179] on li "#<ActiveModel::UnknownAttributeError: unknown attribute 'mailer_action' for Ema…" at bounding box center [443, 179] width 652 height 15
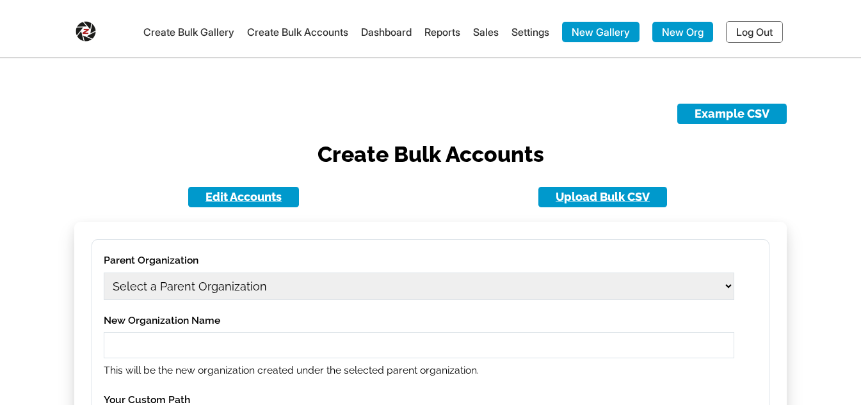
click at [266, 292] on select "Select a Parent Organization 11 [DATE] [DATE] [DATE] 11[DATE] Class Act Product…" at bounding box center [419, 287] width 631 height 28
select select "1702"
click at [104, 273] on select "Select a Parent Organization 11 [DATE] [DATE] [DATE] 11[DATE] Class Act Product…" at bounding box center [419, 287] width 631 height 28
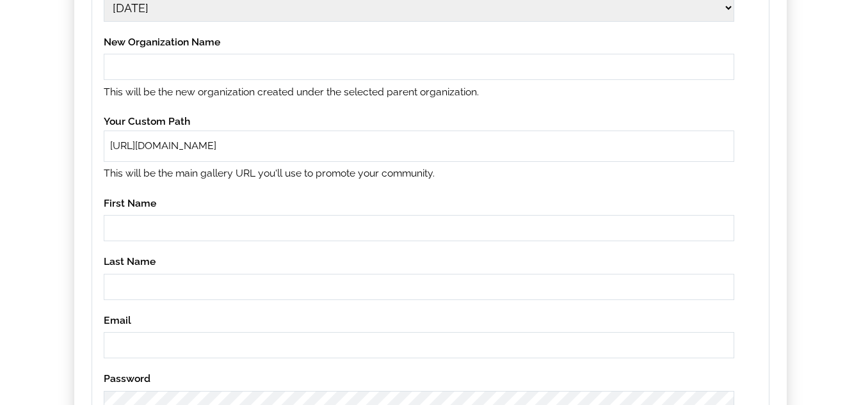
scroll to position [256, 0]
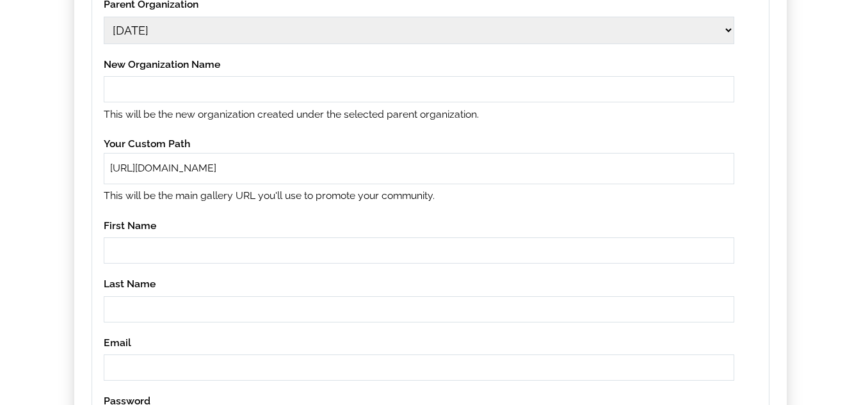
click at [221, 87] on input "text" at bounding box center [419, 89] width 631 height 26
type input "dskjfnds67"
paste input "dskjfnds67"
type input "dskjfnds67"
paste input "dskjfnds67"
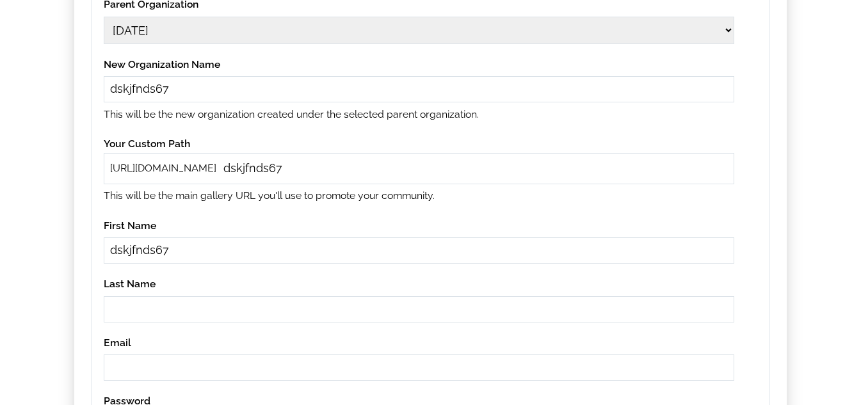
type input "dskjfnds67"
paste input "dskjfnds67"
type input "dskjfnds67@gmail.com"
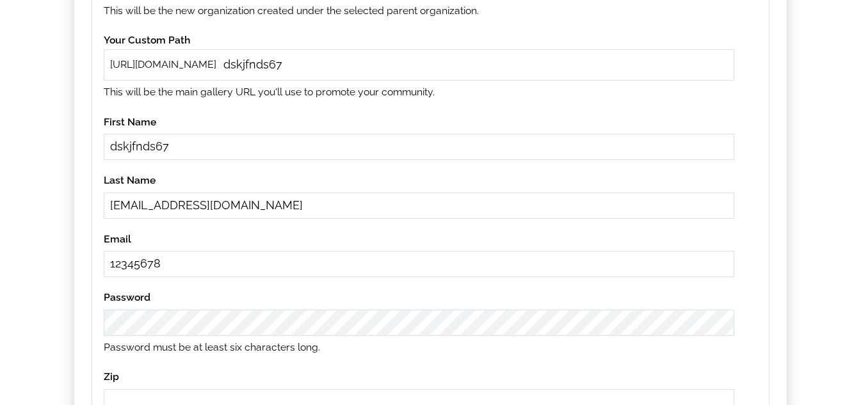
scroll to position [352, 0]
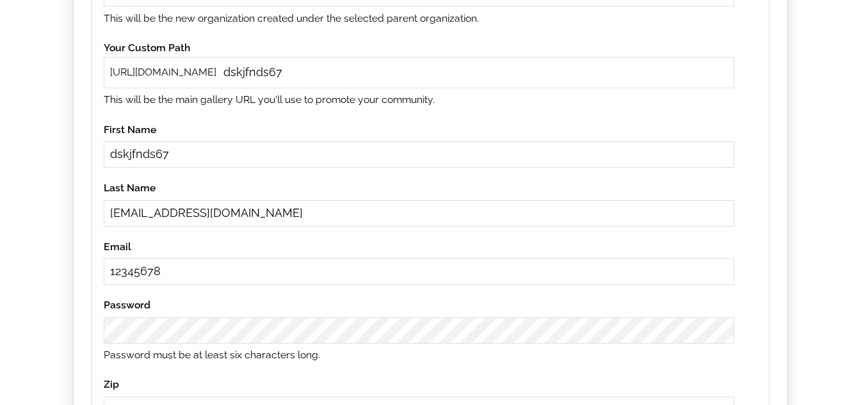
drag, startPoint x: 261, startPoint y: 214, endPoint x: 67, endPoint y: 240, distance: 195.7
click at [67, 240] on div "Example CSV Create Bulk Accounts Edit Accounts Upload Bulk CSV Parent Organizat…" at bounding box center [430, 152] width 759 height 846
drag, startPoint x: 168, startPoint y: 270, endPoint x: 69, endPoint y: 266, distance: 99.3
click at [69, 266] on div "Example CSV Create Bulk Accounts Edit Accounts Upload Bulk CSV Parent Organizat…" at bounding box center [430, 152] width 759 height 846
paste input "dskjfnds67@gmail.com"
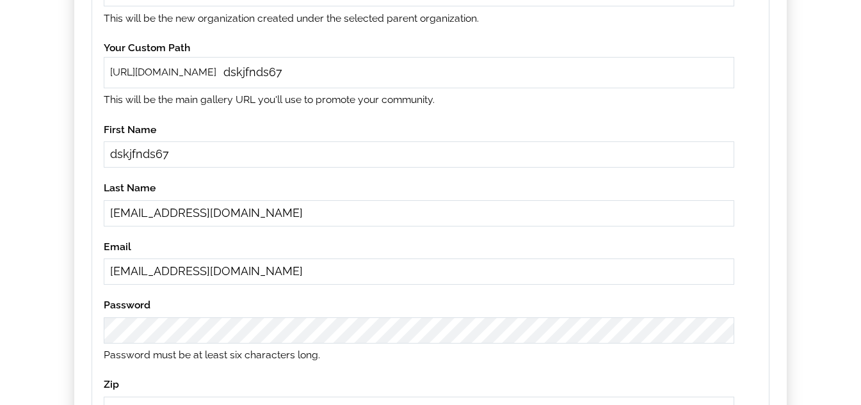
type input "dskjfnds67@gmail.com"
drag, startPoint x: 242, startPoint y: 218, endPoint x: 0, endPoint y: 222, distance: 242.1
click at [0, 222] on main "Example CSV Create Bulk Accounts Edit Accounts Upload Bulk CSV Parent Organizat…" at bounding box center [430, 137] width 861 height 978
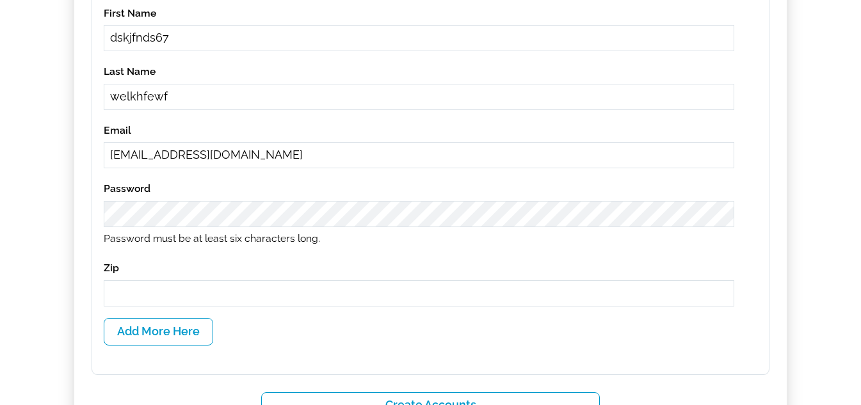
scroll to position [544, 0]
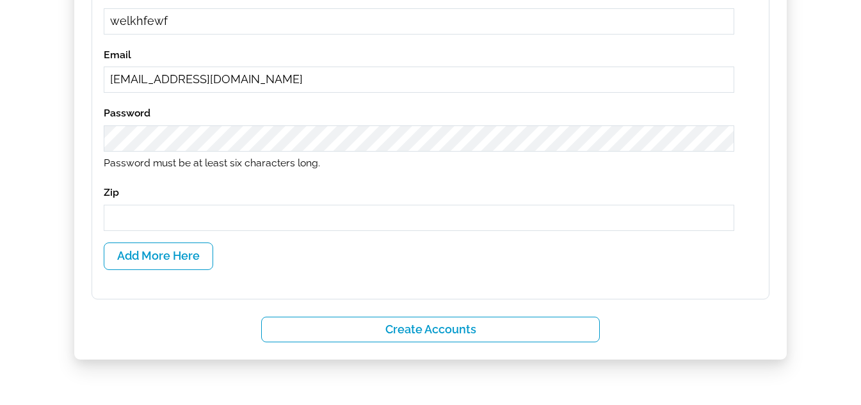
type input "welkhfewf"
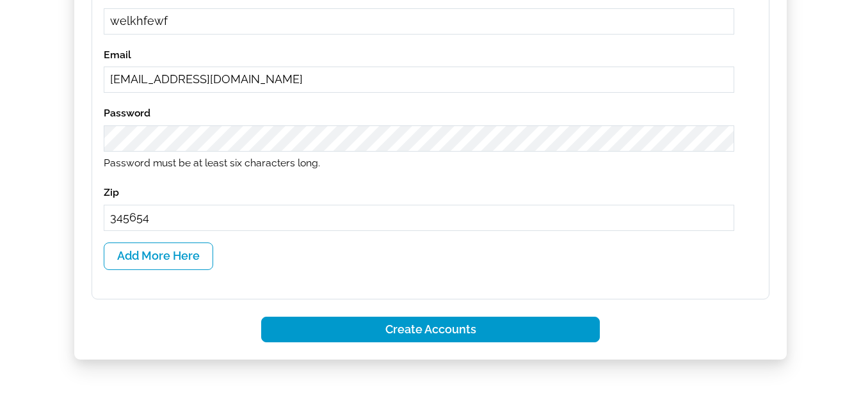
type input "345654"
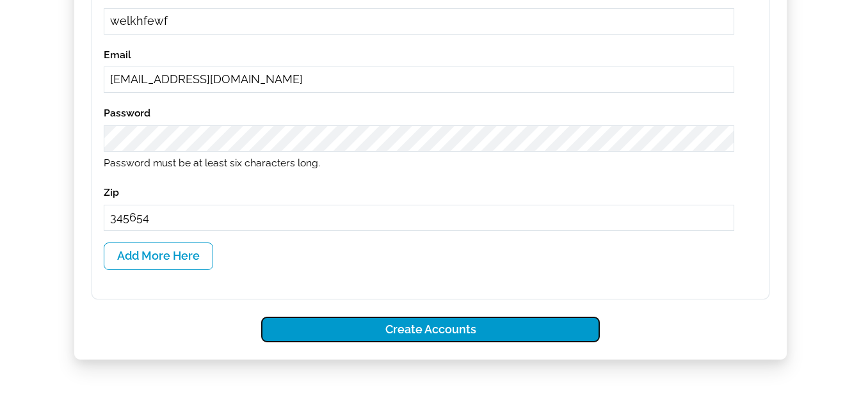
click at [524, 339] on button "Create Accounts" at bounding box center [430, 330] width 339 height 26
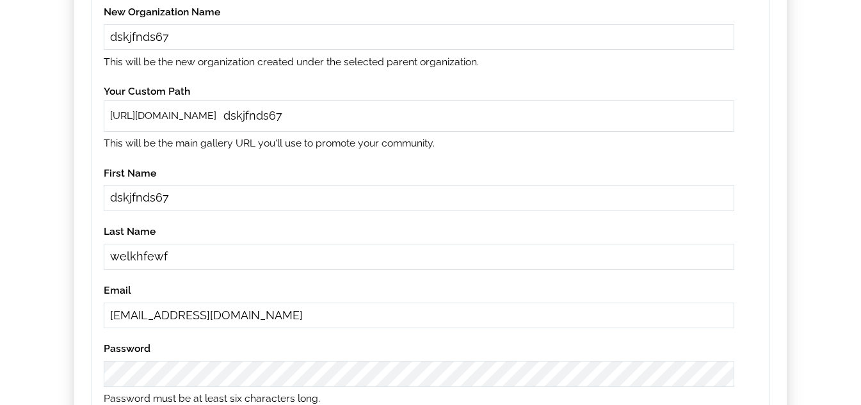
scroll to position [147, 0]
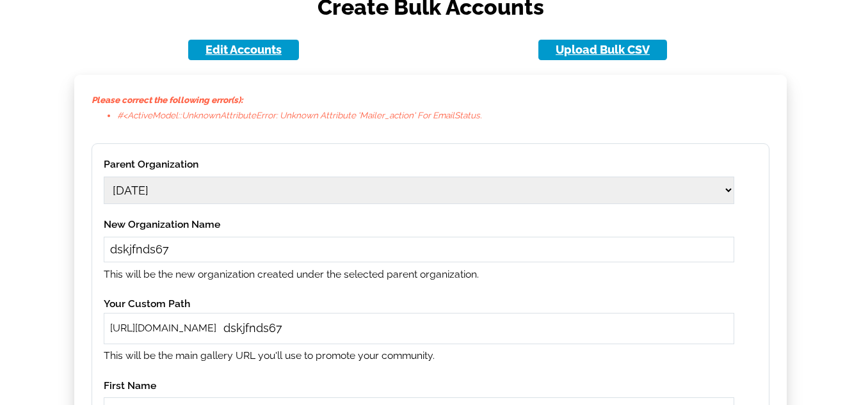
click at [385, 119] on li "#<ActiveModel::UnknownAttributeError: unknown attribute 'mailer_action' for Ema…" at bounding box center [443, 115] width 652 height 15
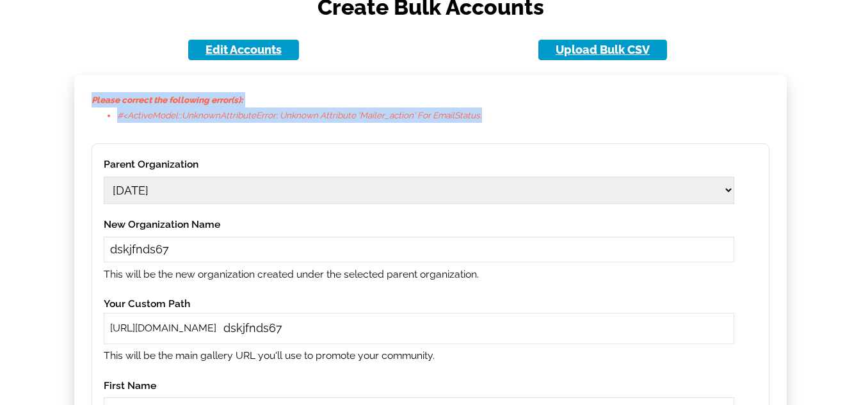
drag, startPoint x: 485, startPoint y: 114, endPoint x: 75, endPoint y: 102, distance: 409.9
copy p "Please correct the following error(s): #<ActiveModel::UnknownAttributeError: un…"
click at [268, 118] on li "#<ActiveModel::UnknownAttributeError: unknown attribute 'mailer_action' for Ema…" at bounding box center [443, 115] width 652 height 15
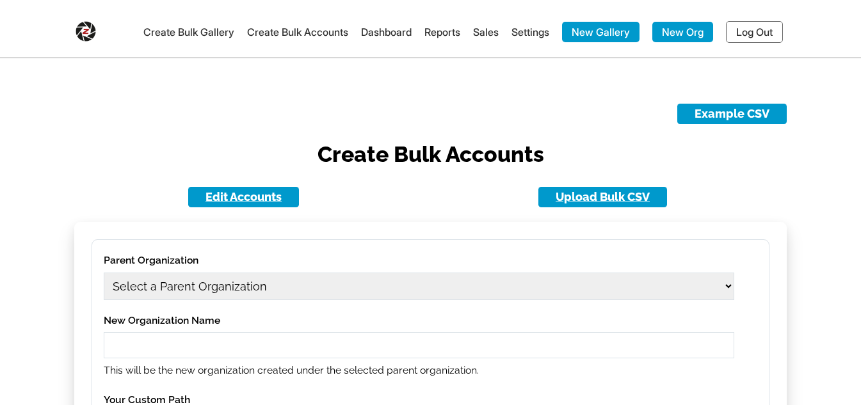
click at [348, 279] on select "Select a Parent Organization" at bounding box center [419, 287] width 631 height 28
select select "1703"
click at [104, 273] on select "Select a Parent Organization 11 [DATE] [DATE] [DATE] 11[DATE] Class Act Product…" at bounding box center [419, 287] width 631 height 28
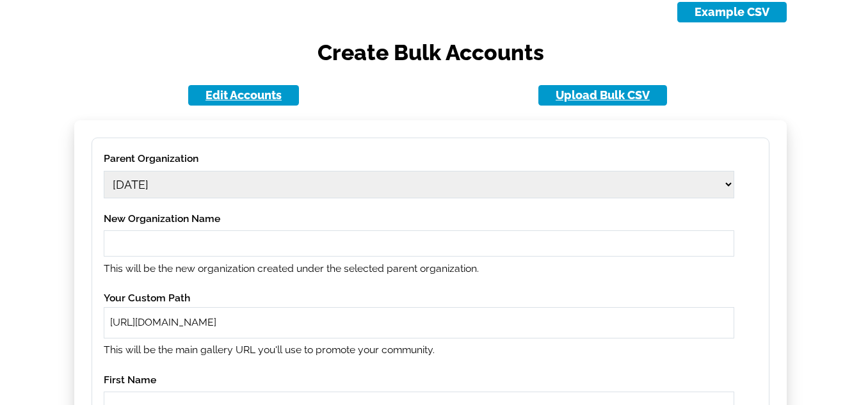
scroll to position [192, 0]
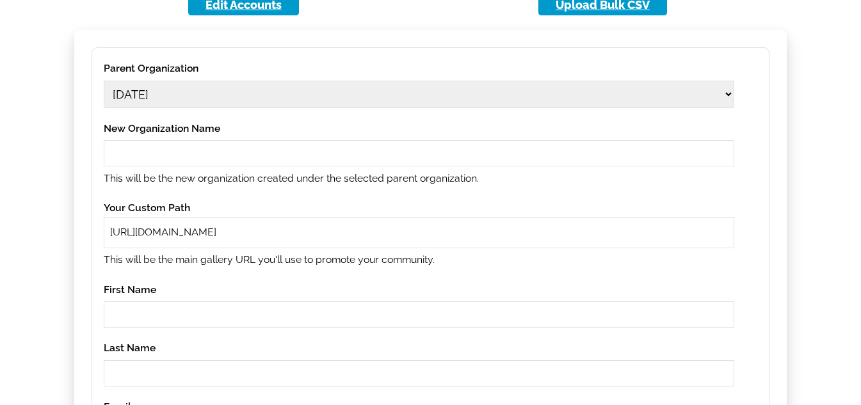
click at [257, 157] on input "text" at bounding box center [419, 153] width 631 height 26
type input "jbvj678"
paste input "jbvj678"
type input "jbvj678"
paste input "jbvj678"
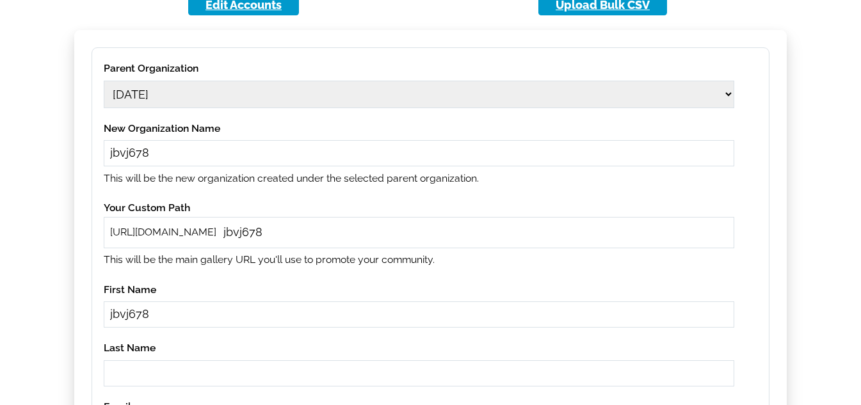
type input "jbvj678"
paste input "jbvj678"
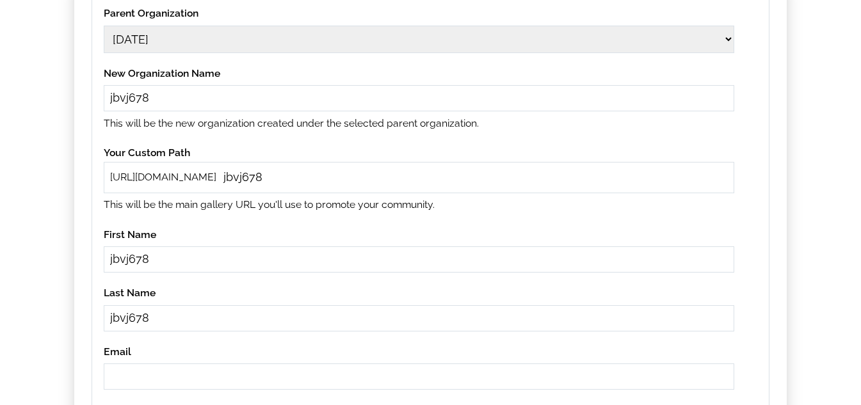
scroll to position [320, 0]
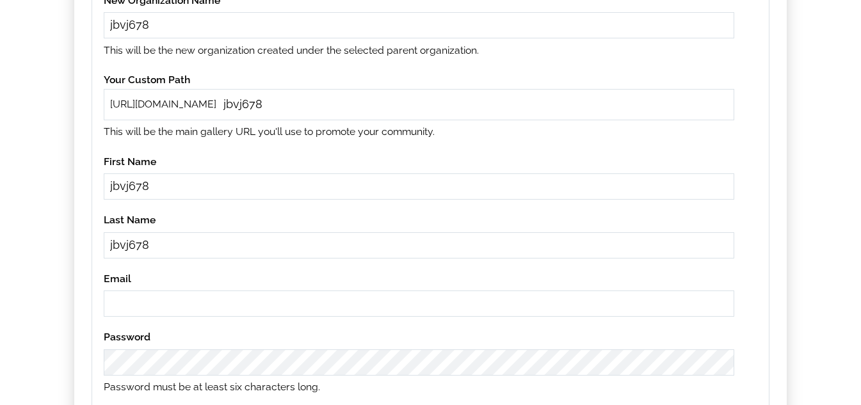
type input "jbvj678"
paste input "jbvj678"
type input "[EMAIL_ADDRESS][DOMAIN_NAME]"
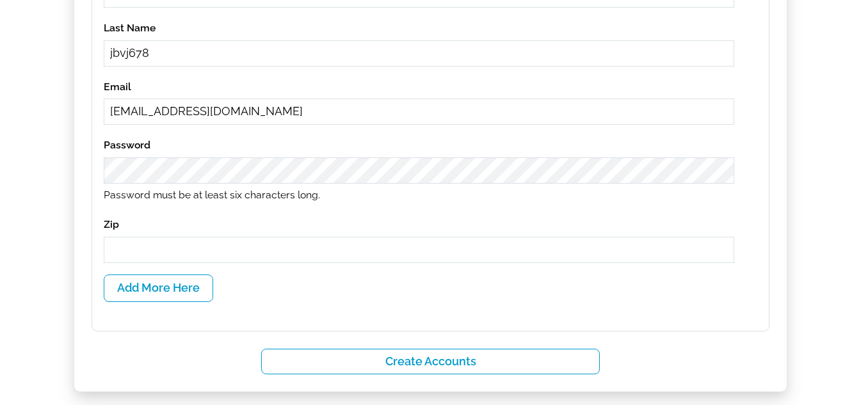
click at [198, 252] on input "text" at bounding box center [419, 250] width 631 height 26
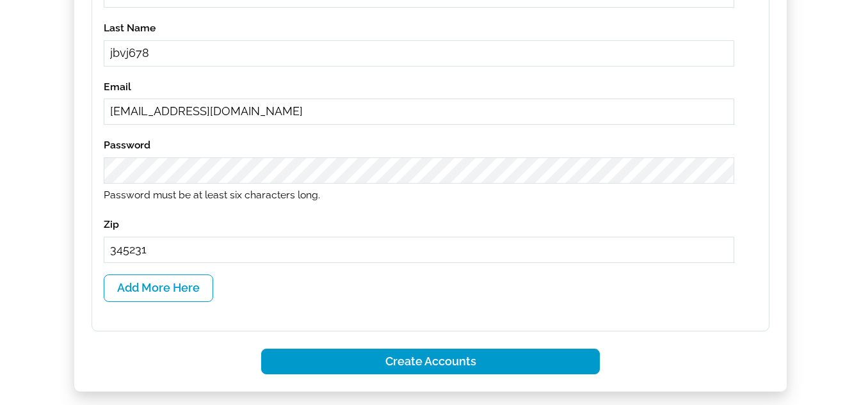
type input "345231"
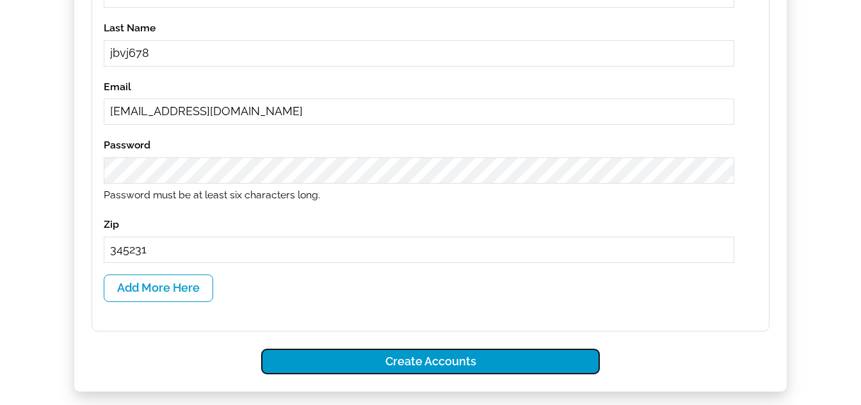
click at [403, 352] on button "Create Accounts" at bounding box center [430, 362] width 339 height 26
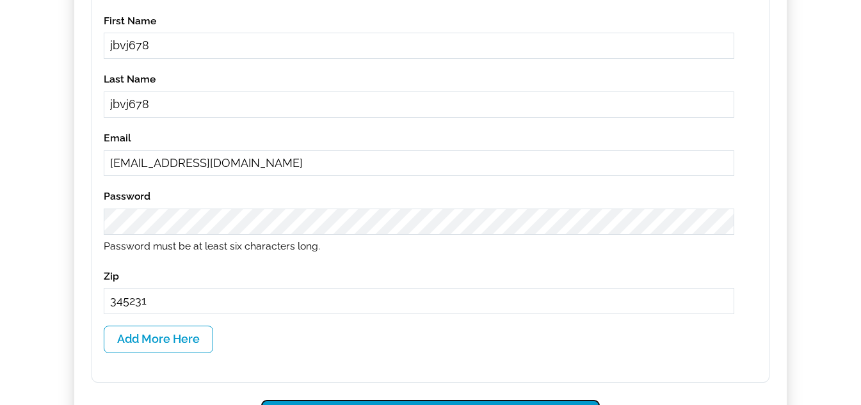
scroll to position [563, 0]
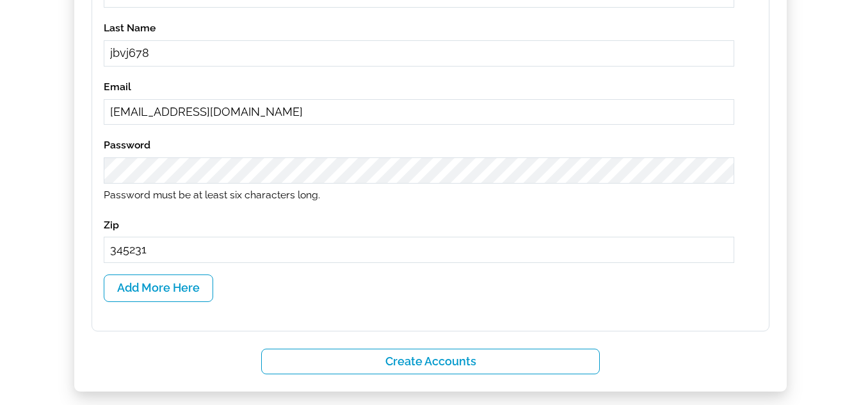
click at [419, 293] on div "Parent Organization Select a Parent Organization 11 [DATE] [DATE] [DATE] 11[DAT…" at bounding box center [431, 29] width 678 height 604
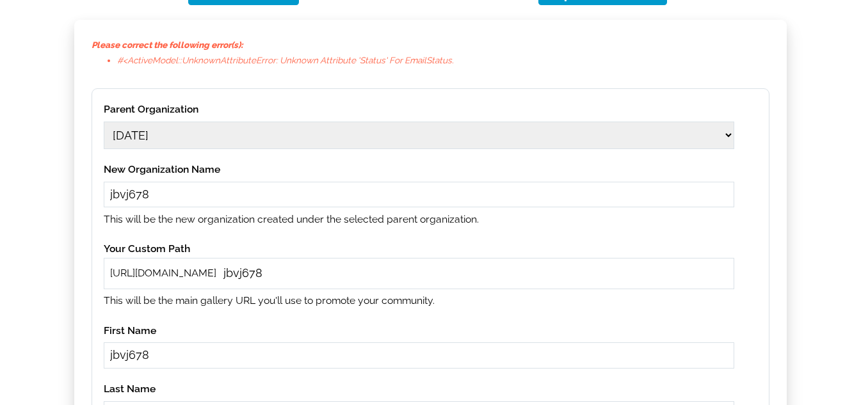
scroll to position [179, 0]
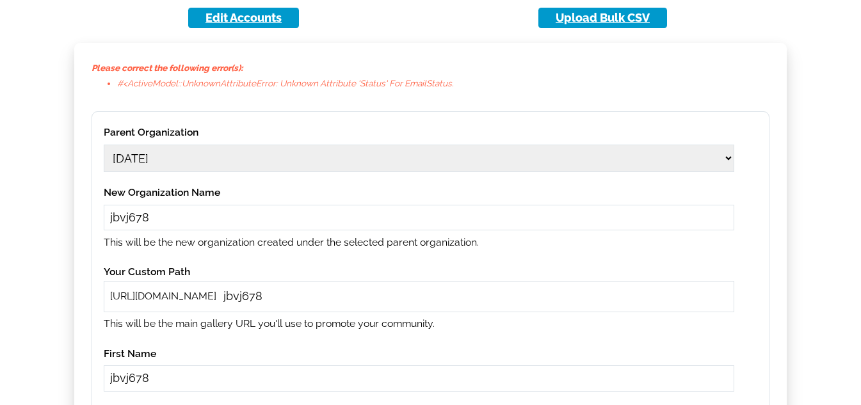
click at [370, 83] on li "#<ActiveModel::UnknownAttributeError: unknown attribute 'status' for EmailStatu…" at bounding box center [443, 83] width 652 height 15
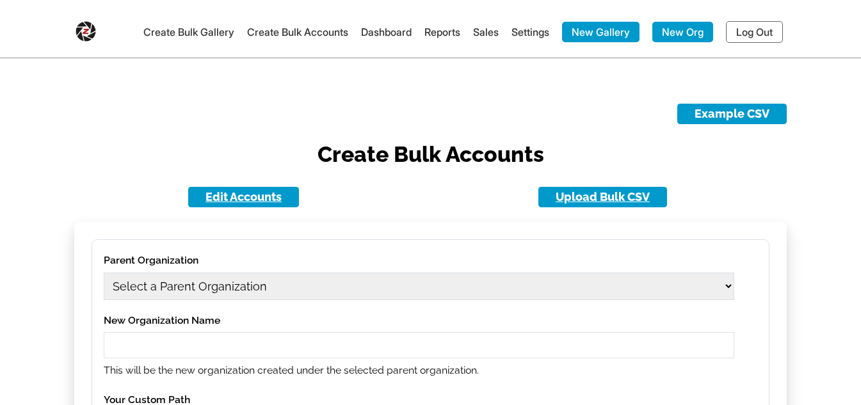
drag, startPoint x: 273, startPoint y: 293, endPoint x: 273, endPoint y: 283, distance: 9.6
click at [273, 293] on select "Select a Parent Organization 11 [DATE] [DATE] [DATE] 11[DATE] Class Act Product…" at bounding box center [419, 287] width 631 height 28
select select "1702"
click at [104, 273] on select "Select a Parent Organization 11 [DATE] [DATE] [DATE] 11[DATE] Class Act Product…" at bounding box center [419, 287] width 631 height 28
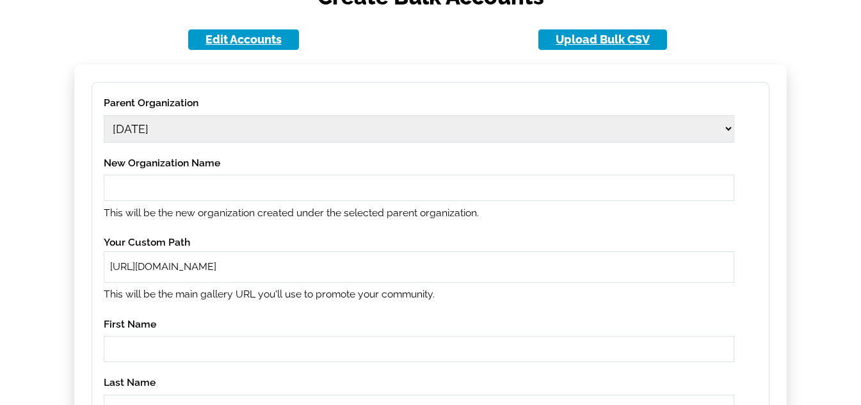
scroll to position [256, 0]
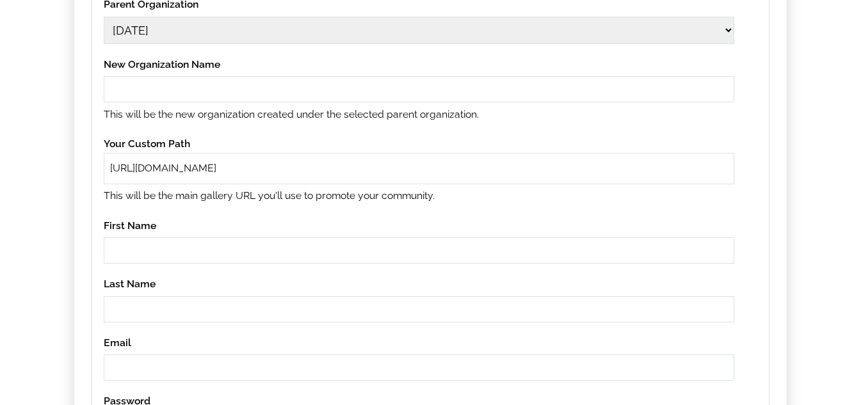
click at [198, 98] on input "text" at bounding box center [419, 89] width 631 height 26
type input "isdhbfsd567"
paste input "isdhbfsd567"
type input "isdhbfsd567"
paste input "isdhbfsd567"
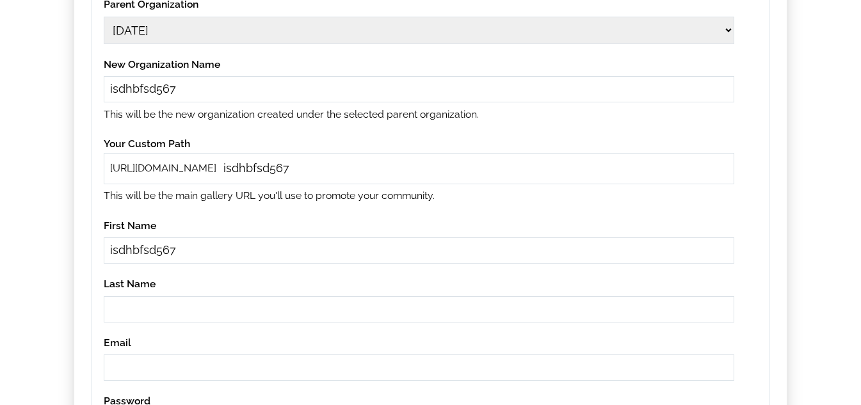
type input "isdhbfsd567"
paste input "isdhbfsd567"
type input "isdhbfsd567"
paste input "isdhbfsd567"
type input "[EMAIL_ADDRESS][DOMAIN_NAME]"
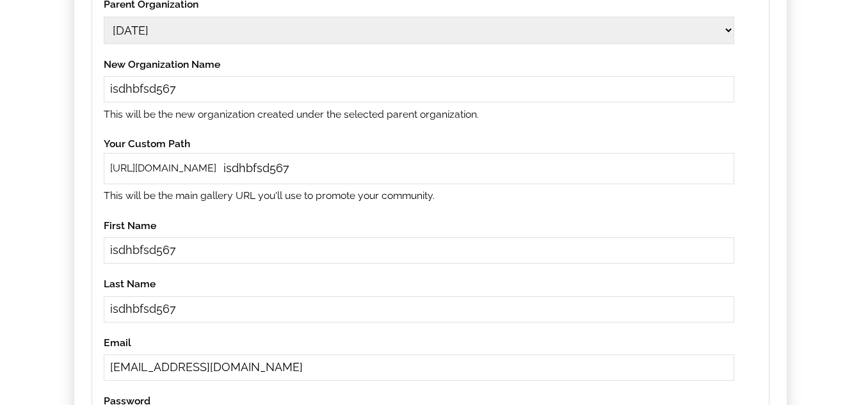
scroll to position [480, 0]
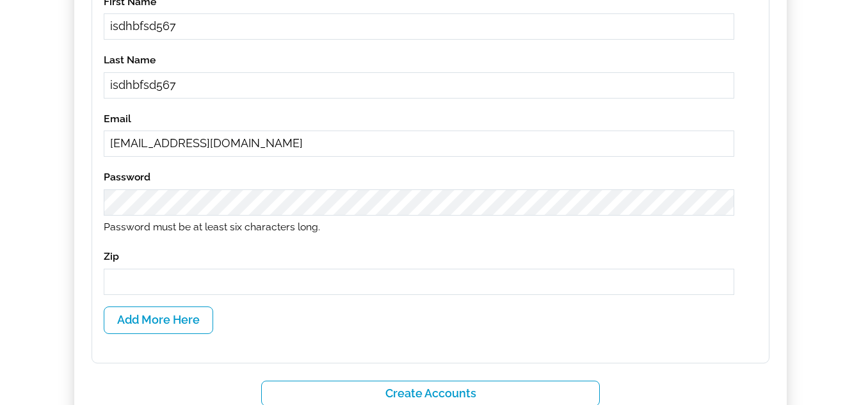
click at [207, 273] on input "text" at bounding box center [419, 282] width 631 height 26
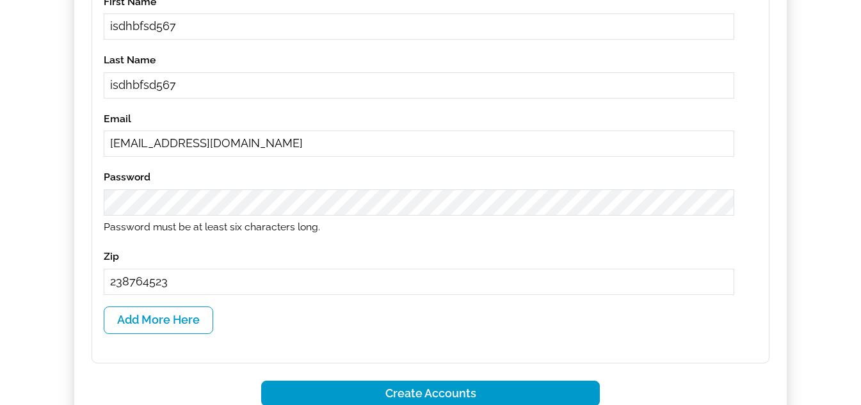
type input "238764523"
click at [473, 390] on button "Create Accounts" at bounding box center [430, 394] width 339 height 26
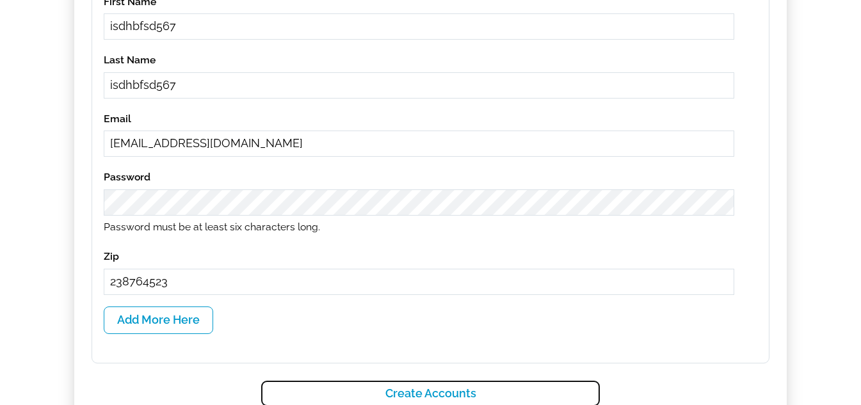
scroll to position [32, 0]
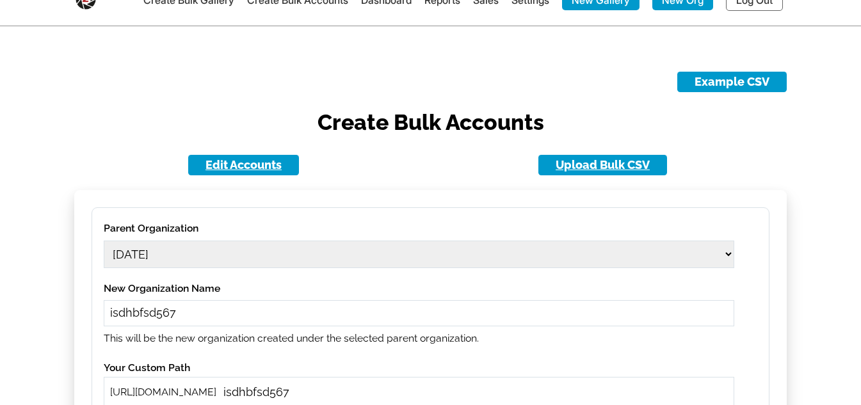
select select
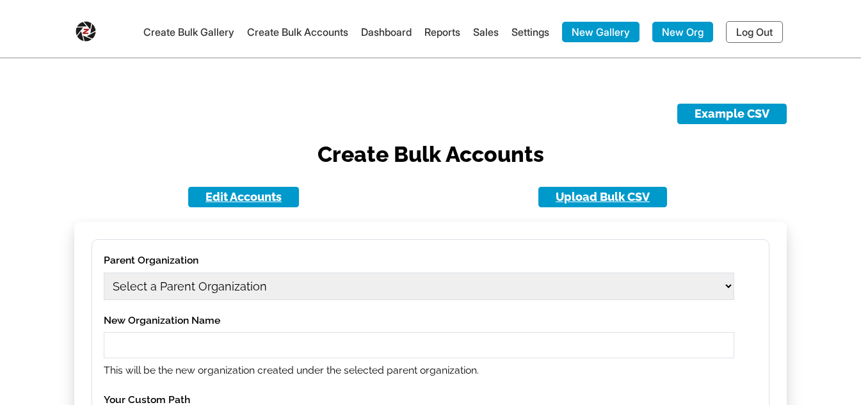
click at [318, 284] on select "Select a Parent Organization 11 [DATE] [DATE] [DATE] 11[DATE] Class Act Product…" at bounding box center [419, 287] width 631 height 28
select select "1703"
click at [104, 273] on select "Select a Parent Organization 11 [DATE] [DATE] [DATE] 11[DATE] Class Act Product…" at bounding box center [419, 287] width 631 height 28
click at [255, 340] on input "text" at bounding box center [419, 345] width 631 height 26
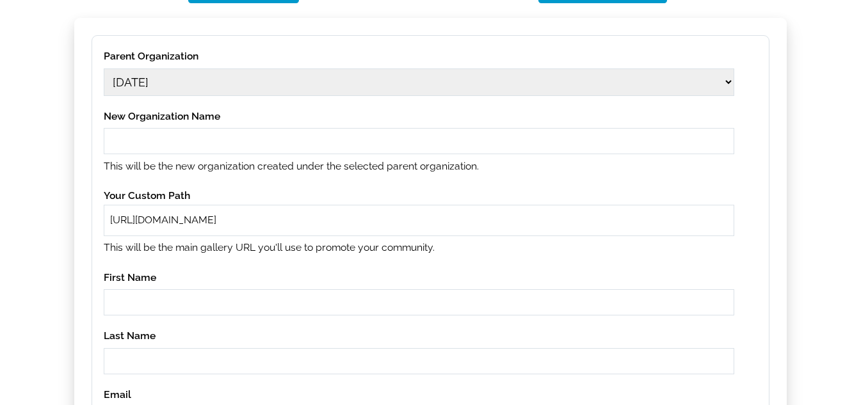
scroll to position [256, 0]
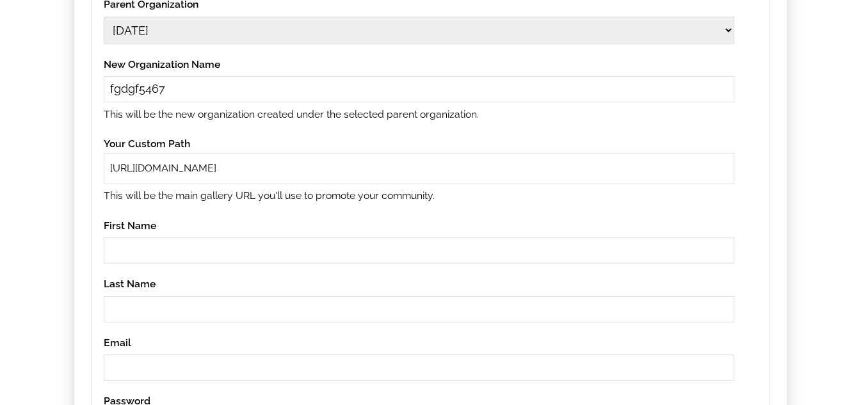
drag, startPoint x: 204, startPoint y: 88, endPoint x: 0, endPoint y: 87, distance: 203.6
click at [0, 87] on main "Example CSV Create Bulk Accounts Edit Accounts Upload Bulk CSV Parent Organizat…" at bounding box center [430, 233] width 861 height 978
type input "fgdgf5467"
paste input "fgdgf5467"
type input "fgdgf5467"
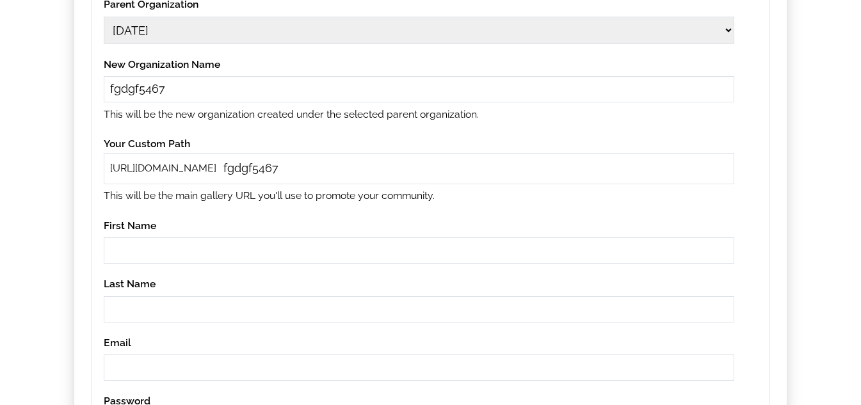
paste input "fgdgf5467"
type input "fgdgf5467"
paste input "fgdgf5467"
type input "fgdgf5467"
paste input "fgdgf5467"
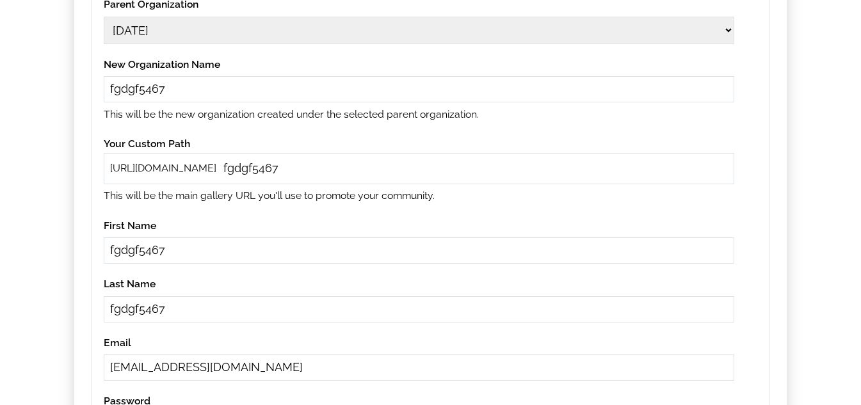
type input "[EMAIL_ADDRESS][DOMAIN_NAME]"
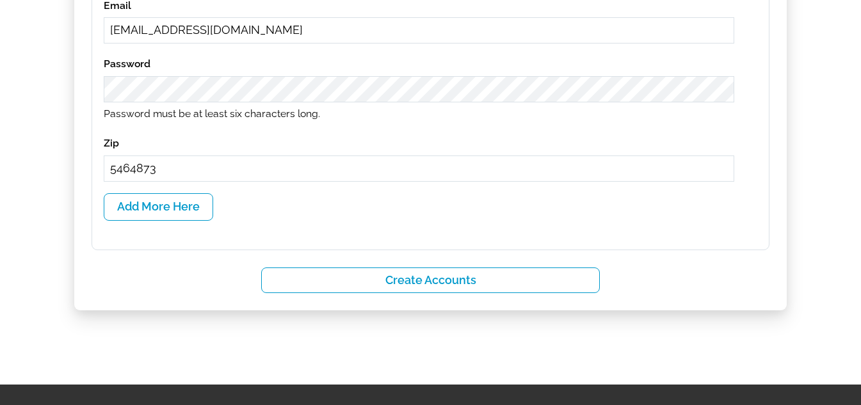
scroll to position [672, 0]
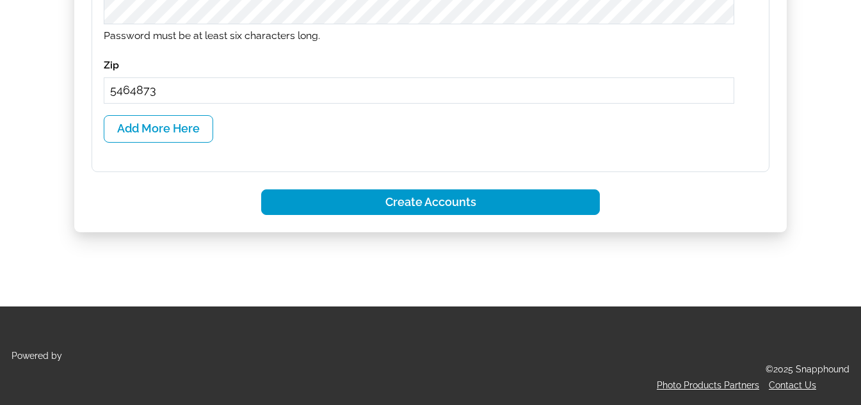
type input "5464873"
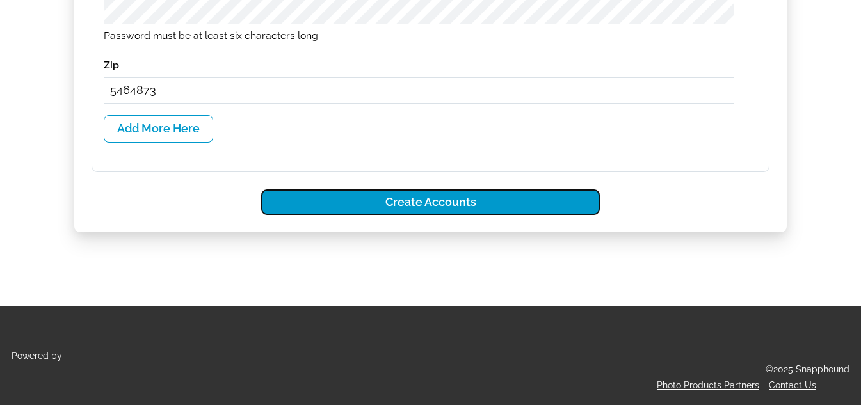
click at [458, 197] on button "Create Accounts" at bounding box center [430, 203] width 339 height 26
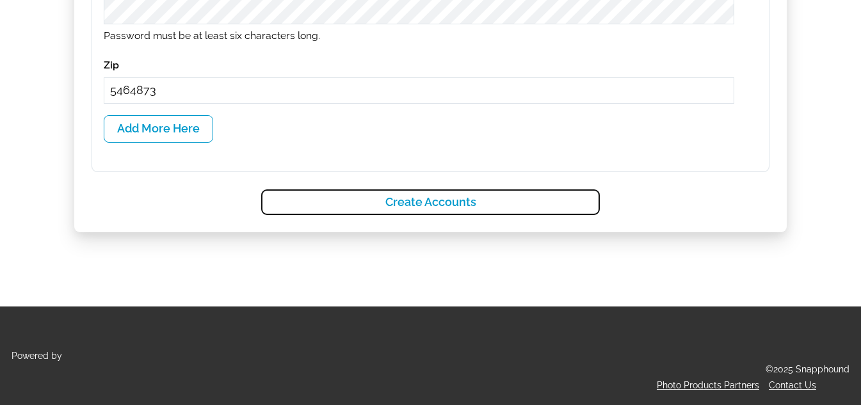
select select
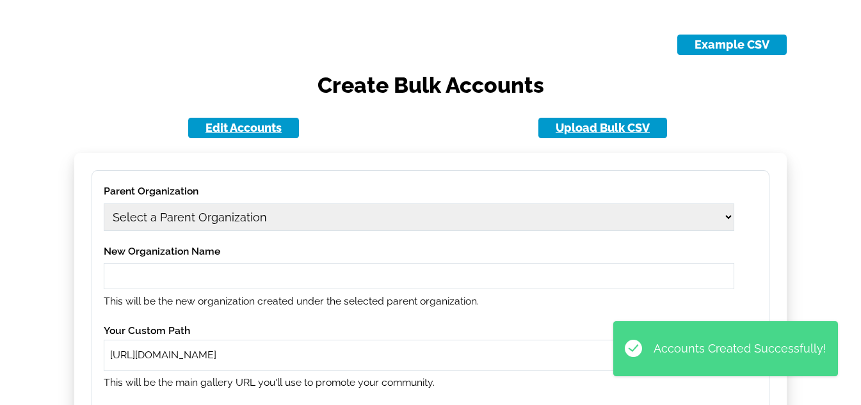
scroll to position [0, 0]
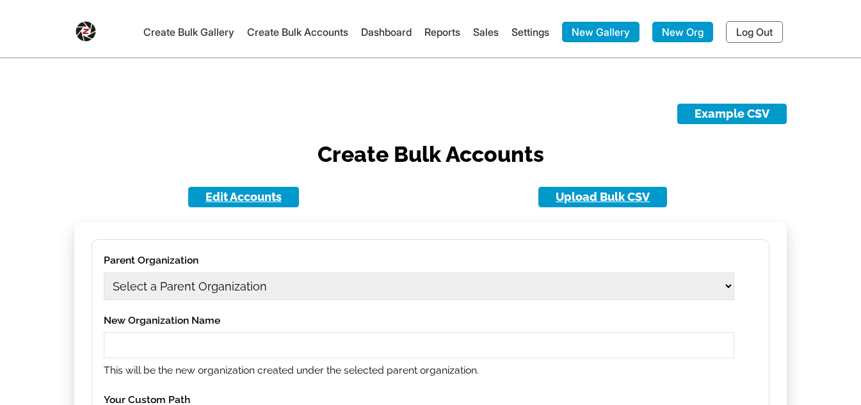
click at [282, 284] on select "Select a Parent Organization 11 [DATE] [DATE] [DATE] 11[DATE] Class Act Product…" at bounding box center [419, 287] width 631 height 28
click at [239, 298] on select "Select a Parent Organization 11 [DATE] [DATE] [DATE] 11[DATE] Class Act Product…" at bounding box center [419, 287] width 631 height 28
select select "1703"
click at [104, 273] on select "Select a Parent Organization 11 [DATE] [DATE] [DATE] 11[DATE] Class Act Product…" at bounding box center [419, 287] width 631 height 28
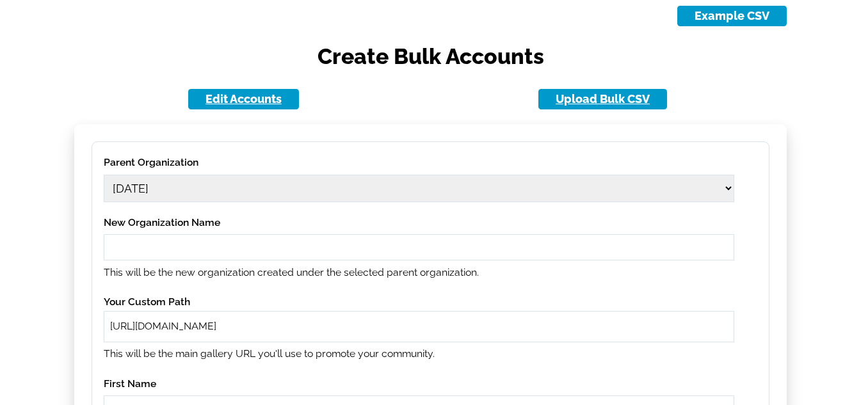
scroll to position [192, 0]
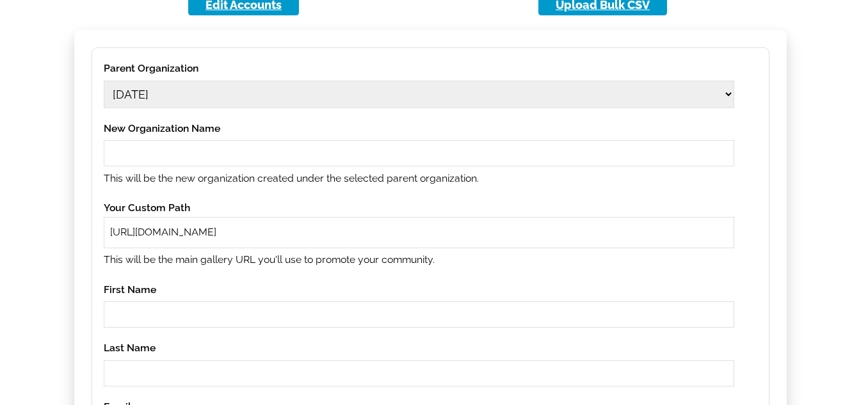
click at [247, 174] on p "This will be the new organization created under the selected parent organizatio…" at bounding box center [419, 179] width 631 height 18
click at [245, 161] on input "text" at bounding box center [419, 153] width 631 height 26
type input ","
drag, startPoint x: 223, startPoint y: 147, endPoint x: 17, endPoint y: 160, distance: 206.6
click at [17, 160] on main "Example CSV Create Bulk Accounts Edit Accounts Upload Bulk CSV Parent Organizat…" at bounding box center [430, 297] width 861 height 978
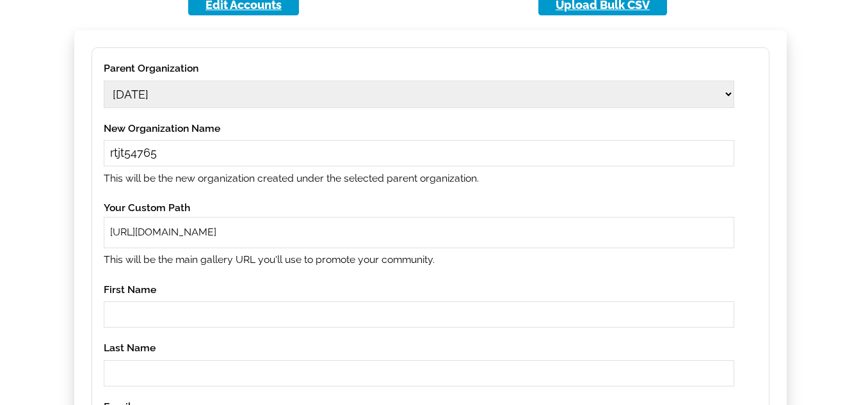
type input "rtjt54765"
paste input "rtjt54765"
type input "rtjt54765"
paste input "rtjt54765"
type input "rtjt54765"
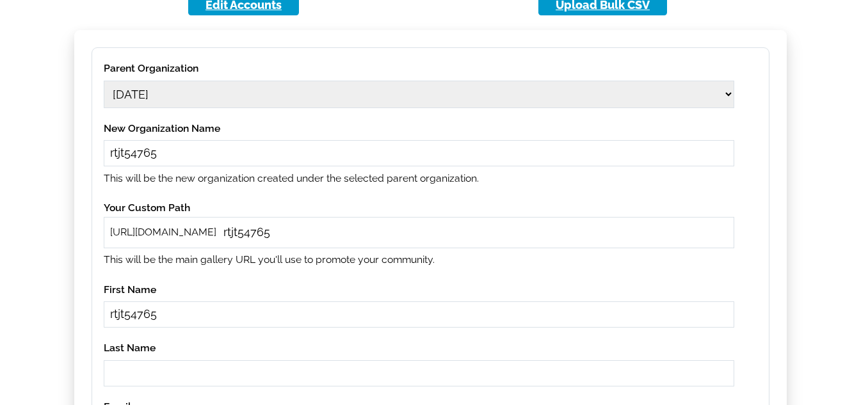
paste input "rtjt54765"
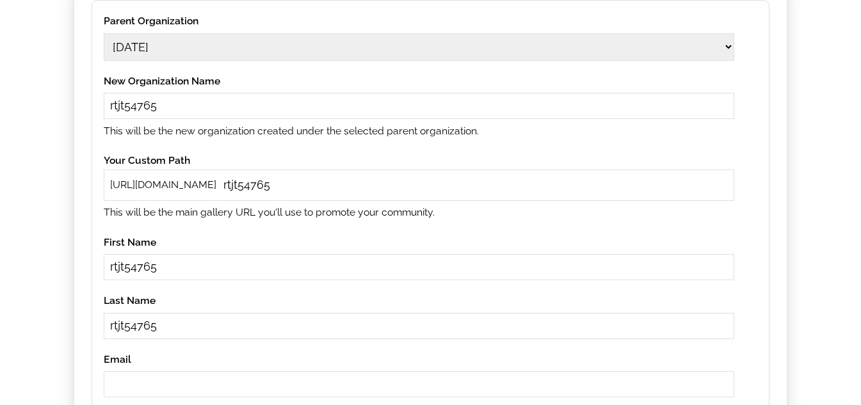
scroll to position [320, 0]
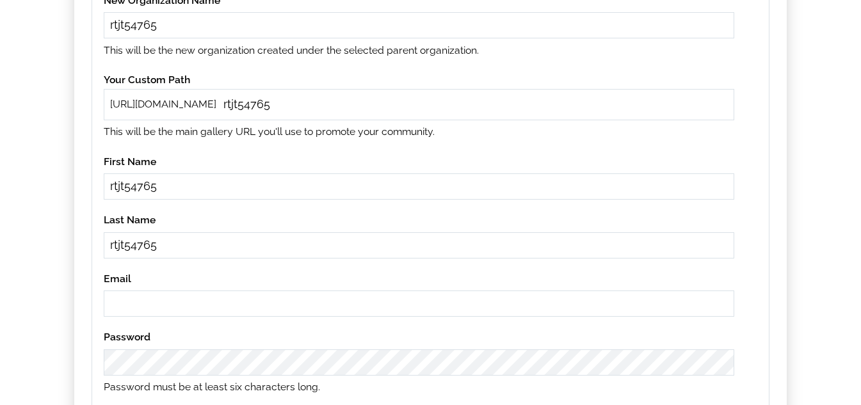
type input "rtjt54765"
click at [232, 305] on input "email" at bounding box center [419, 304] width 631 height 26
paste input "rtjt54765"
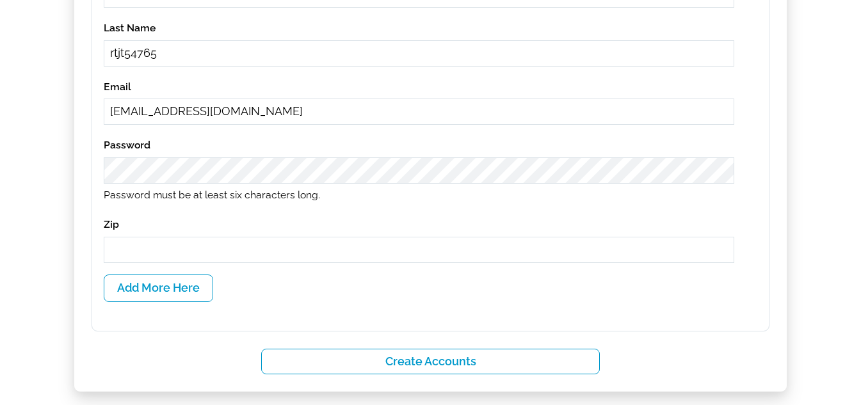
type input "[EMAIL_ADDRESS][DOMAIN_NAME]"
click at [177, 245] on input "1" at bounding box center [419, 250] width 631 height 26
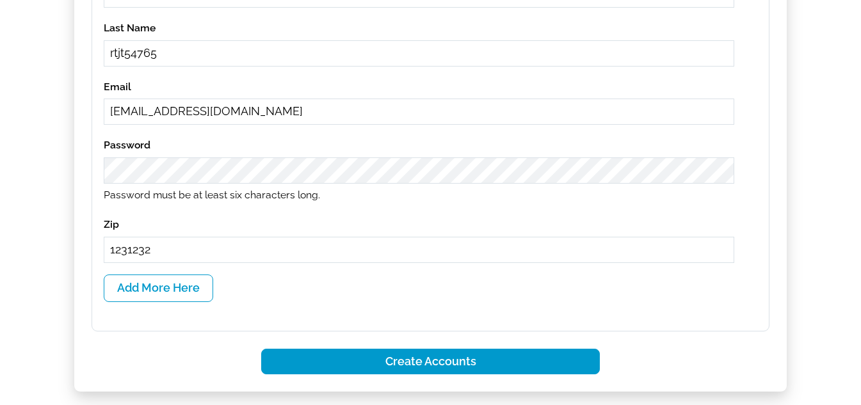
type input "1231232"
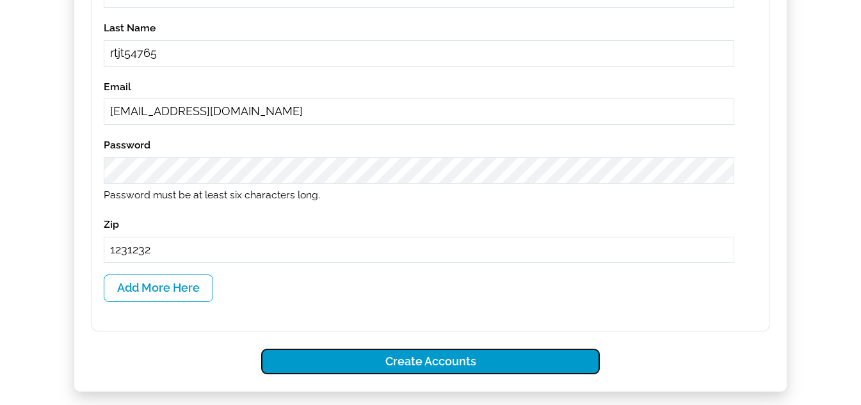
click at [398, 353] on button "Create Accounts" at bounding box center [430, 362] width 339 height 26
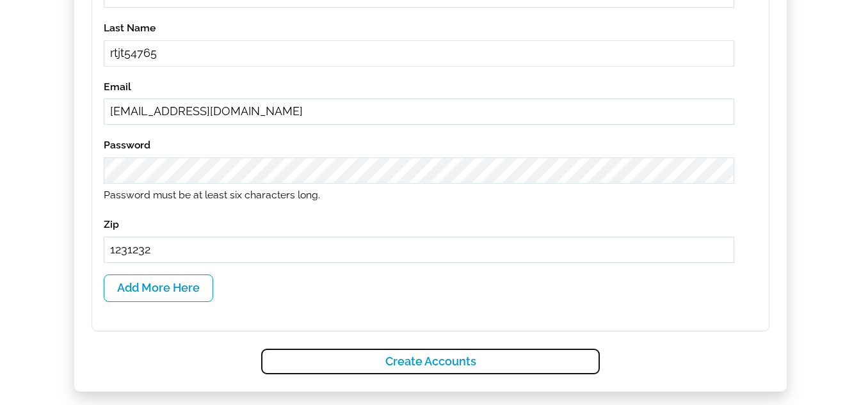
select select
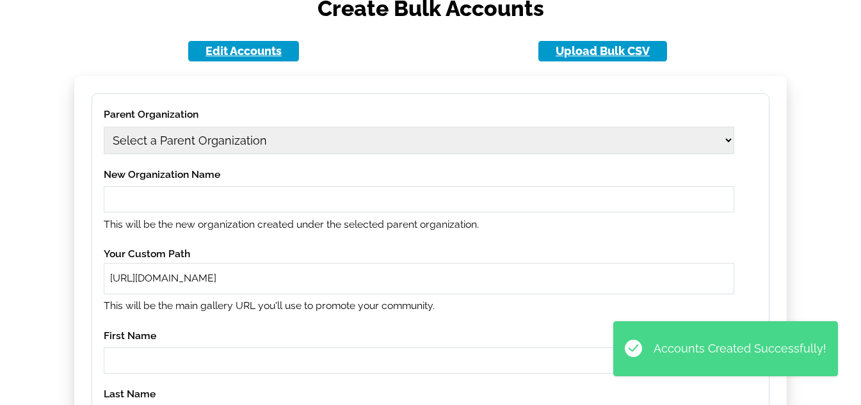
scroll to position [128, 0]
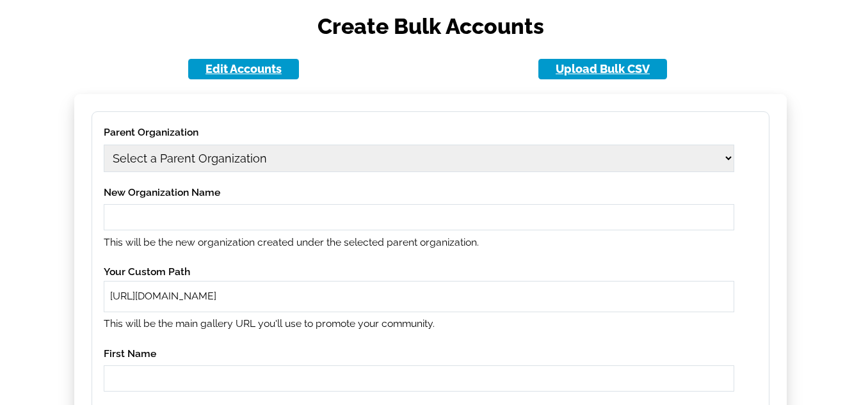
click at [193, 158] on select "Select a Parent Organization 11 [DATE] [DATE] [DATE] 11[DATE] Class Act Product…" at bounding box center [419, 159] width 631 height 28
select select "1703"
click at [104, 145] on select "Select a Parent Organization 11 [DATE] [DATE] [DATE] 11[DATE] Class Act Product…" at bounding box center [419, 159] width 631 height 28
click at [220, 213] on input "text" at bounding box center [419, 217] width 631 height 26
type input "sdfk"
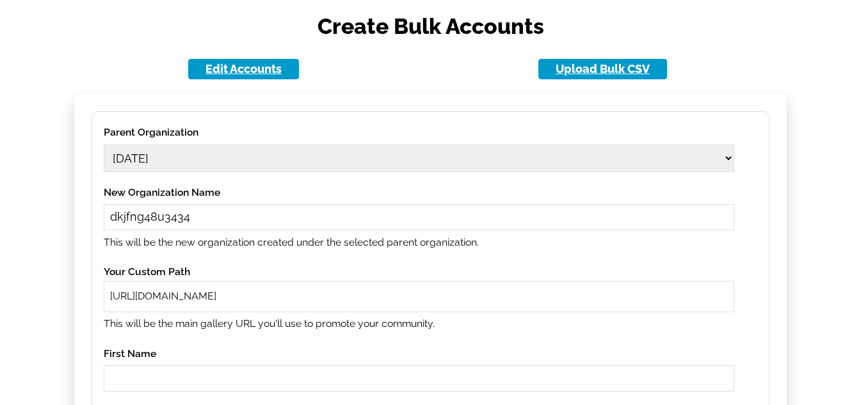
type input "dkjfng48u3434"
paste input "dkjfng48u3434"
type input "dkjfng48u3434"
paste input "dkjfng48u3434"
type input "dkjfng48u3434"
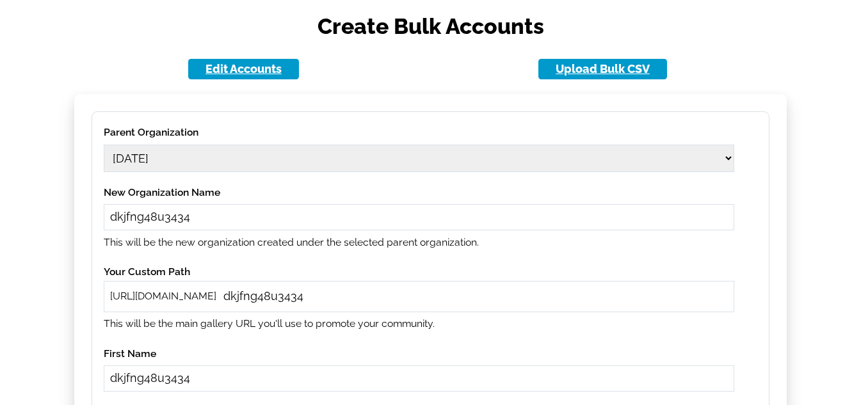
scroll to position [363, 0]
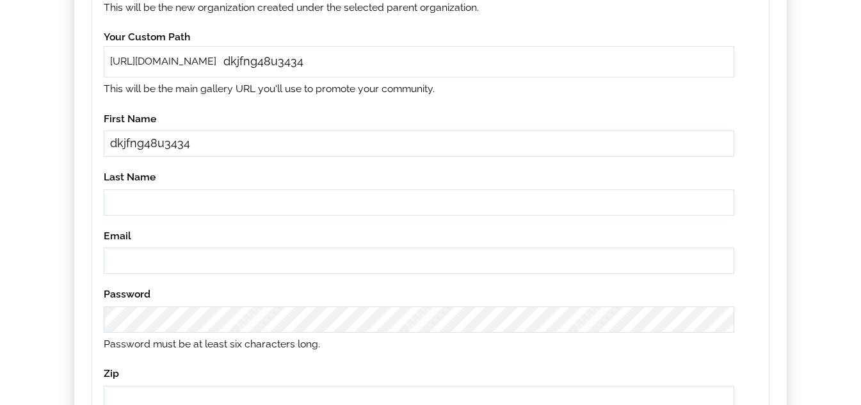
paste input "dkjfng48u3434"
type input "dkjfng48u3434"
paste input "dkjfng48u3434"
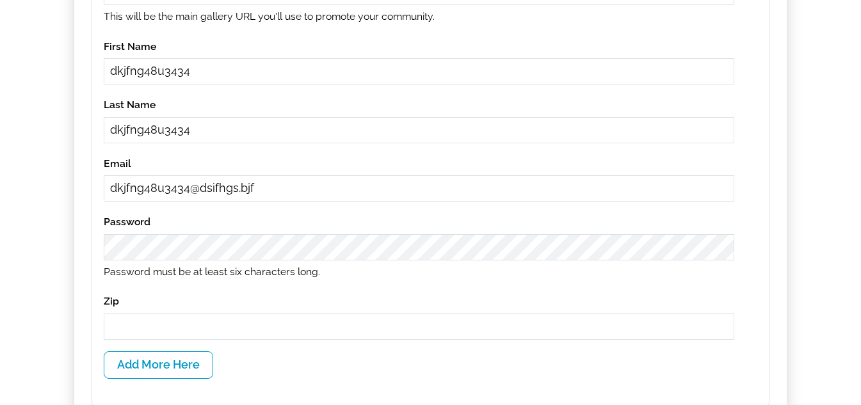
scroll to position [491, 0]
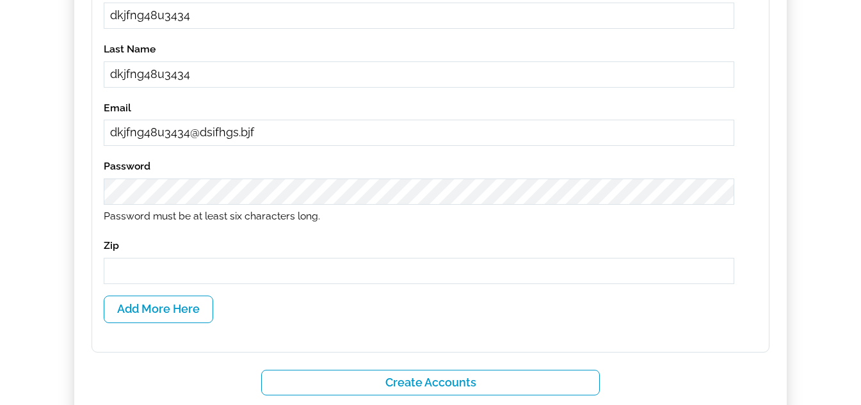
type input "dkjfng48u3434@dsifhgs.bjf"
click at [228, 264] on input "text" at bounding box center [419, 271] width 631 height 26
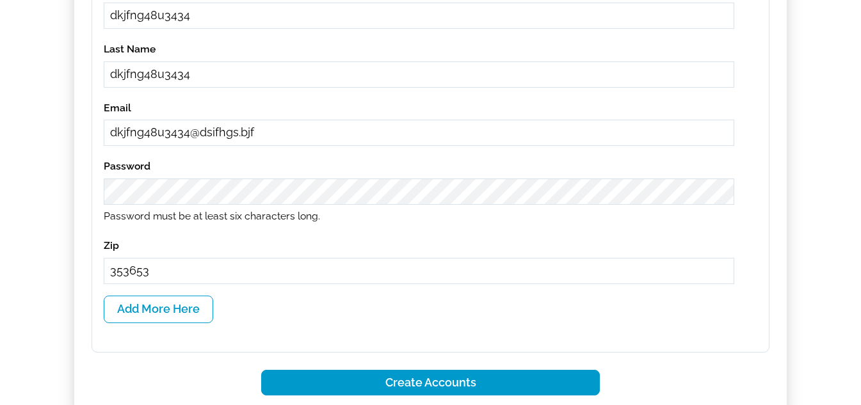
type input "353653"
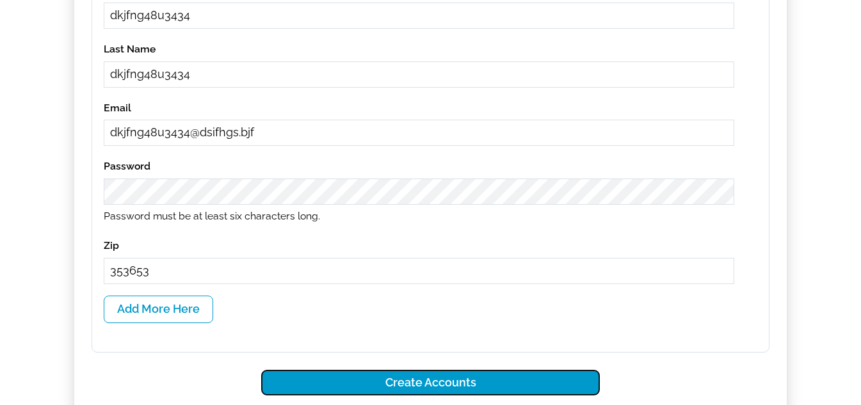
click at [394, 378] on button "Create Accounts" at bounding box center [430, 383] width 339 height 26
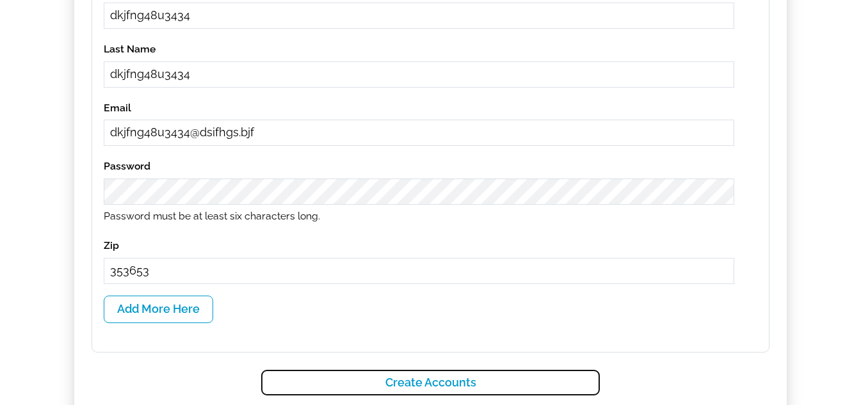
select select
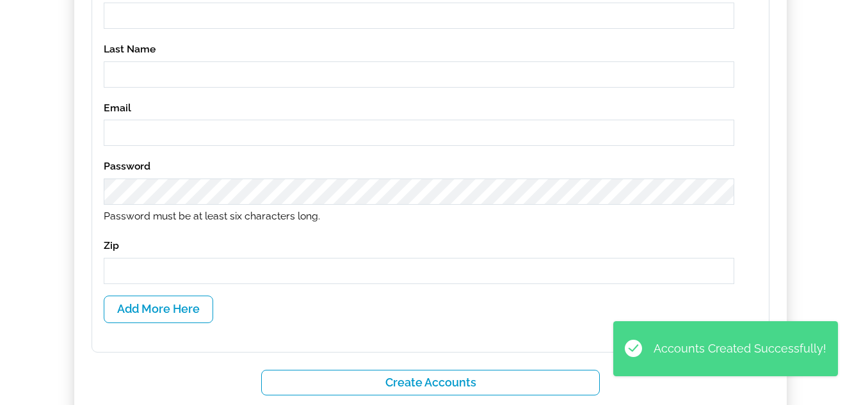
click at [378, 341] on div "Parent Organization Select a Parent Organization 11 [DATE] [DATE] [DATE] 11[DAT…" at bounding box center [431, 50] width 678 height 604
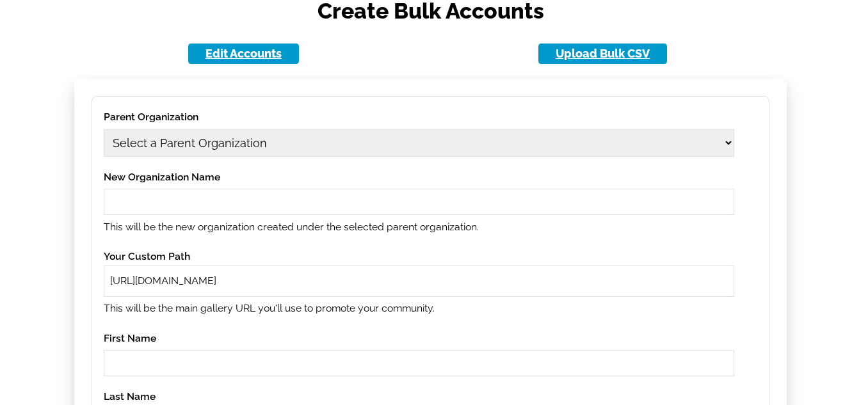
scroll to position [0, 0]
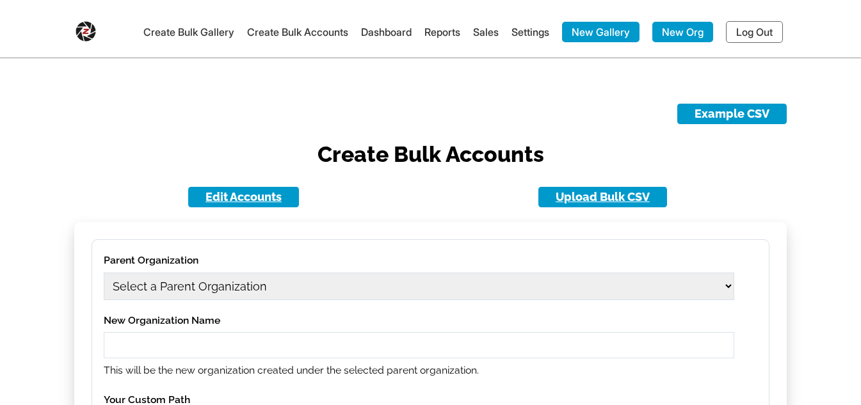
click at [190, 282] on select "Select a Parent Organization 11 [DATE] [DATE] [DATE] 11[DATE] Class Act Product…" at bounding box center [419, 287] width 631 height 28
select select "1703"
click at [104, 273] on select "Select a Parent Organization 11 [DATE] [DATE] [DATE] 11[DATE] Class Act Product…" at bounding box center [419, 287] width 631 height 28
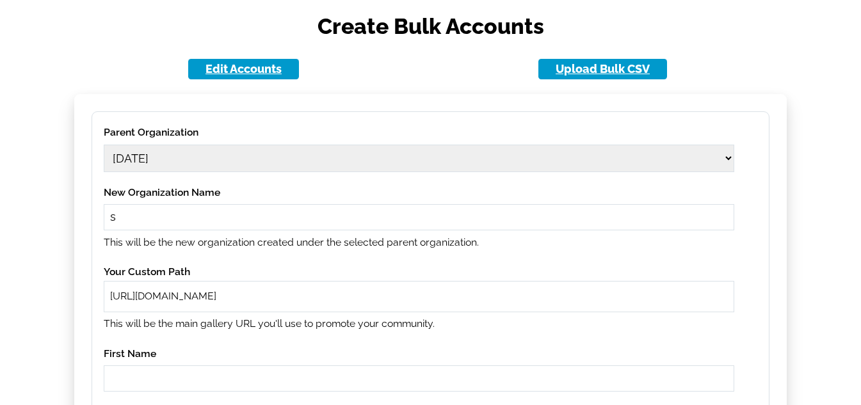
click at [206, 215] on input "s" at bounding box center [419, 217] width 631 height 26
type input "serfewwrew"
click at [285, 309] on div "[URL][DOMAIN_NAME]" at bounding box center [419, 296] width 631 height 31
click at [280, 296] on input "rew" at bounding box center [475, 296] width 506 height 15
click at [280, 296] on input "w" at bounding box center [475, 296] width 506 height 15
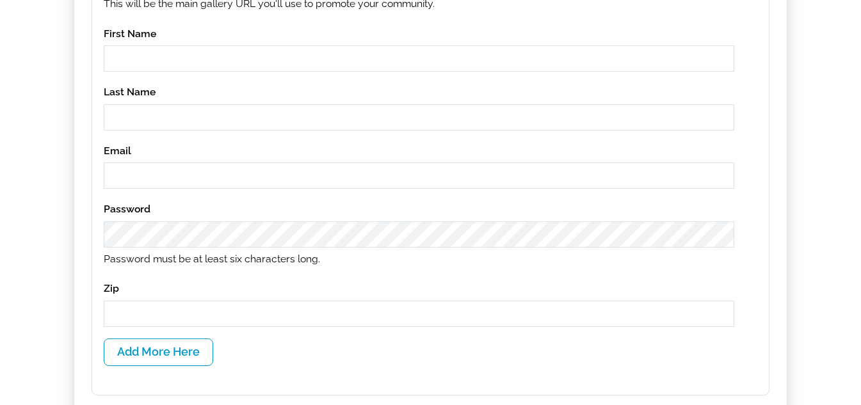
scroll to position [256, 0]
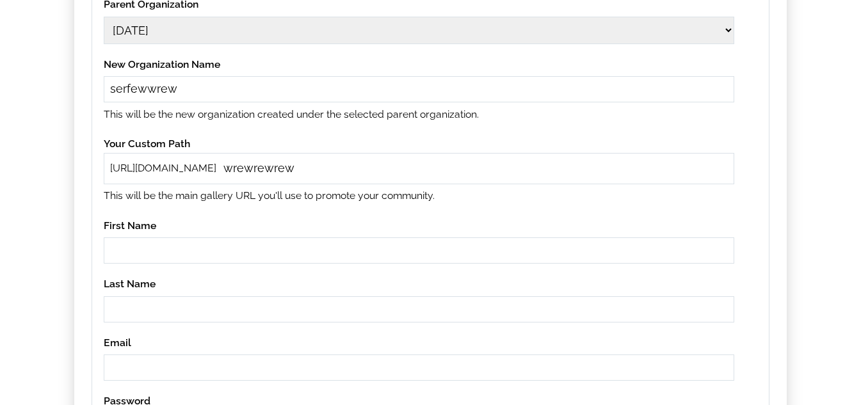
type input "wrewrewrew"
click at [218, 252] on input "ew" at bounding box center [419, 251] width 631 height 26
type input "ewrewrw"
click at [200, 311] on input "w" at bounding box center [419, 309] width 631 height 26
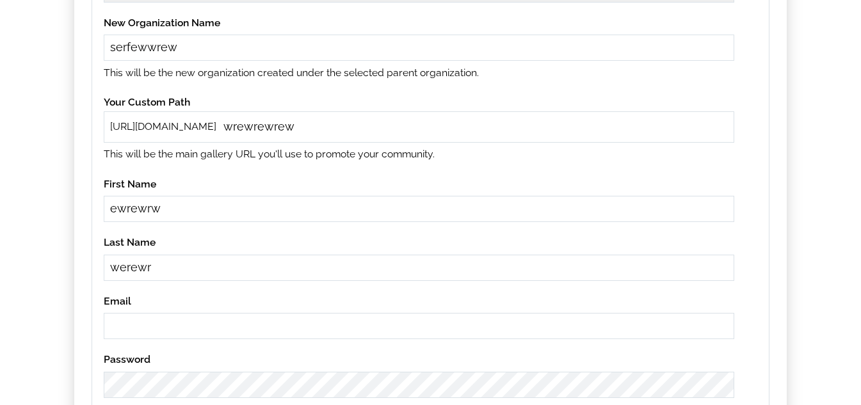
scroll to position [320, 0]
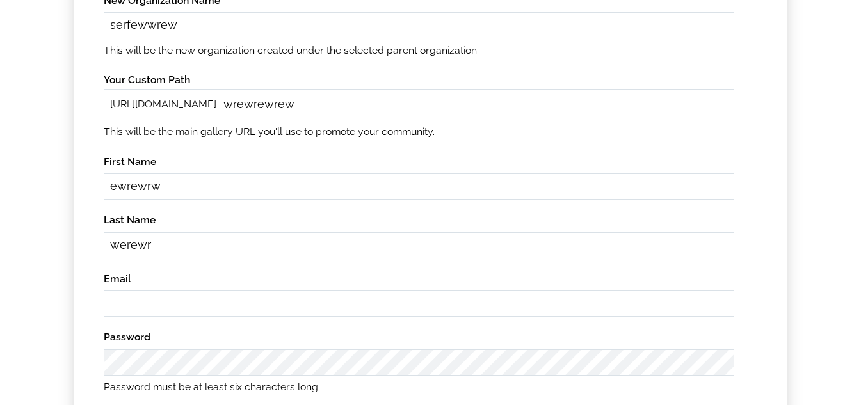
type input "werewr"
click at [185, 300] on input "email" at bounding box center [419, 304] width 631 height 26
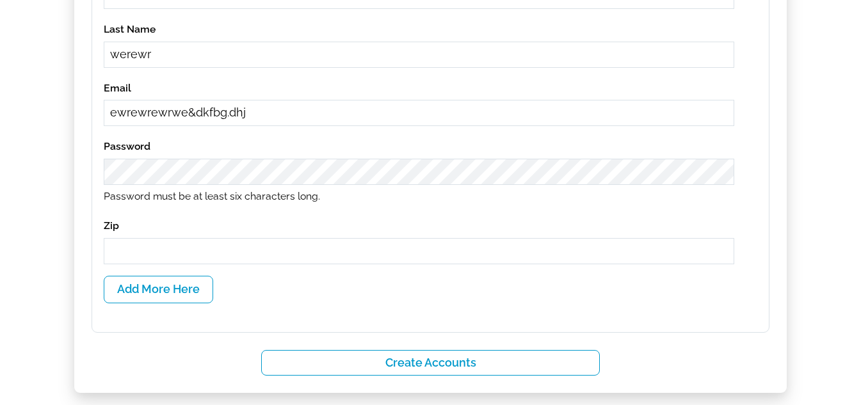
scroll to position [512, 0]
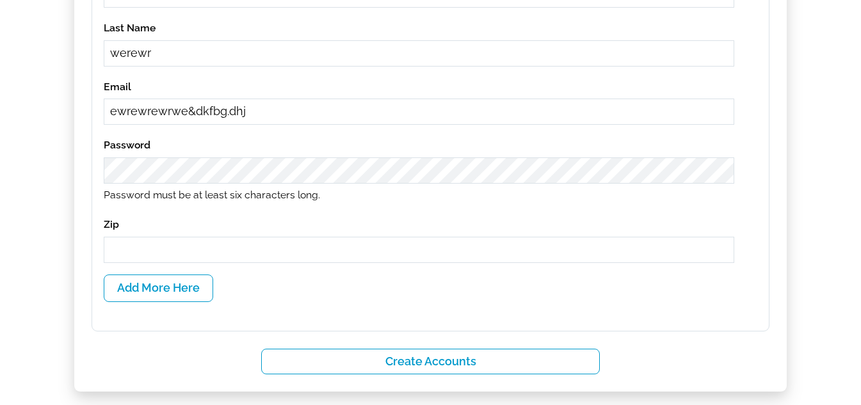
type input "ewrewrewrwe&dkfbg.dhj"
click at [268, 257] on input "2" at bounding box center [419, 250] width 631 height 26
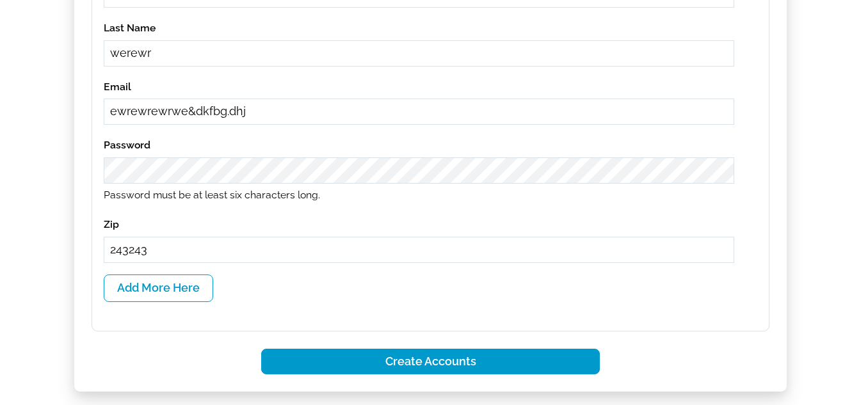
type input "243243"
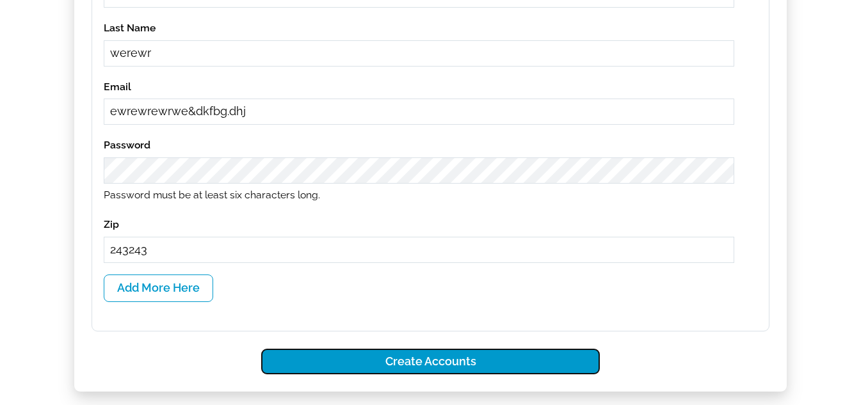
click at [404, 370] on button "Create Accounts" at bounding box center [430, 362] width 339 height 26
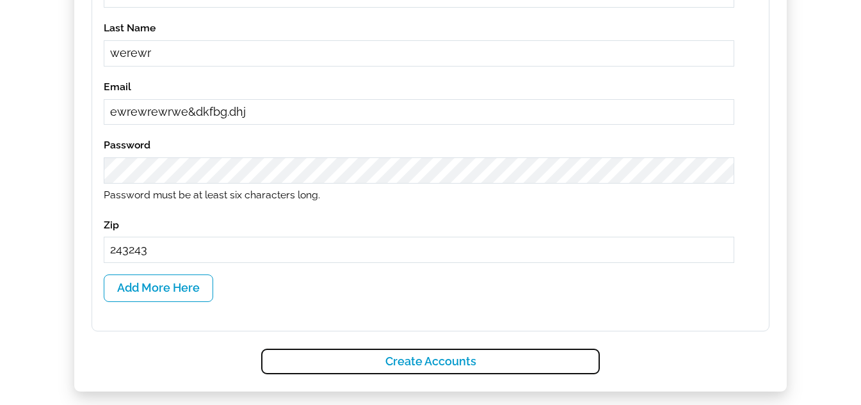
scroll to position [115, 0]
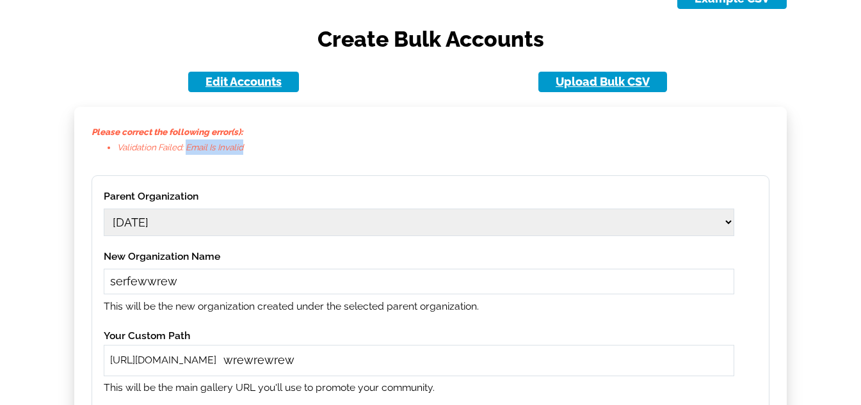
drag, startPoint x: 188, startPoint y: 147, endPoint x: 286, endPoint y: 144, distance: 98.0
click at [286, 144] on li "Validation failed: Email is invalid" at bounding box center [443, 147] width 652 height 15
click at [289, 142] on li "Validation failed: Email is invalid" at bounding box center [443, 147] width 652 height 15
drag, startPoint x: 273, startPoint y: 151, endPoint x: 120, endPoint y: 145, distance: 152.5
click at [120, 145] on li "Validation failed: Email is invalid" at bounding box center [443, 147] width 652 height 15
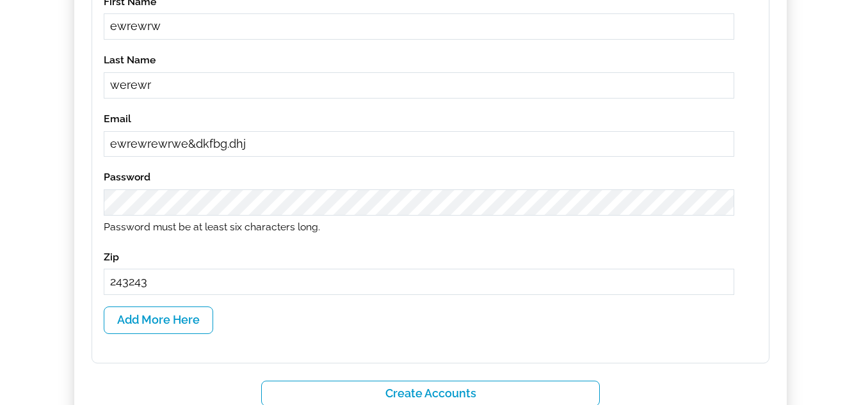
scroll to position [627, 0]
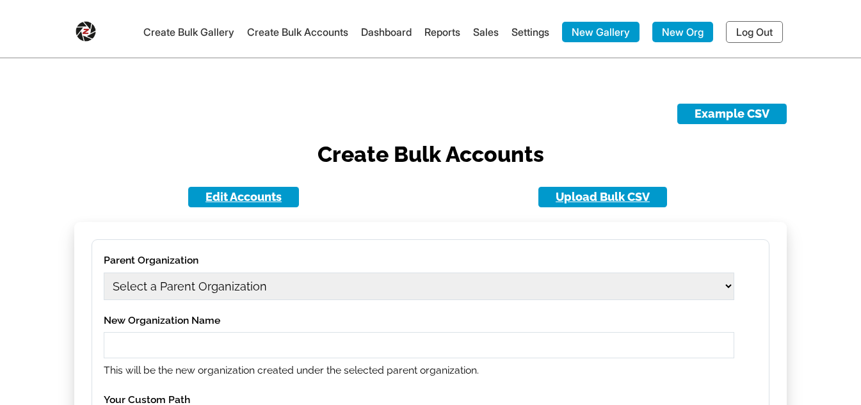
click at [287, 278] on select "Select a Parent Organization 11 [DATE] [DATE] [DATE] 11[DATE] Class Act Product…" at bounding box center [419, 287] width 631 height 28
select select "1703"
click at [104, 273] on select "Select a Parent Organization 11 [DATE] [DATE] [DATE] 11[DATE] Class Act Product…" at bounding box center [419, 287] width 631 height 28
drag, startPoint x: 234, startPoint y: 320, endPoint x: 232, endPoint y: 327, distance: 6.5
click at [232, 325] on label "New Organization Name" at bounding box center [419, 321] width 631 height 18
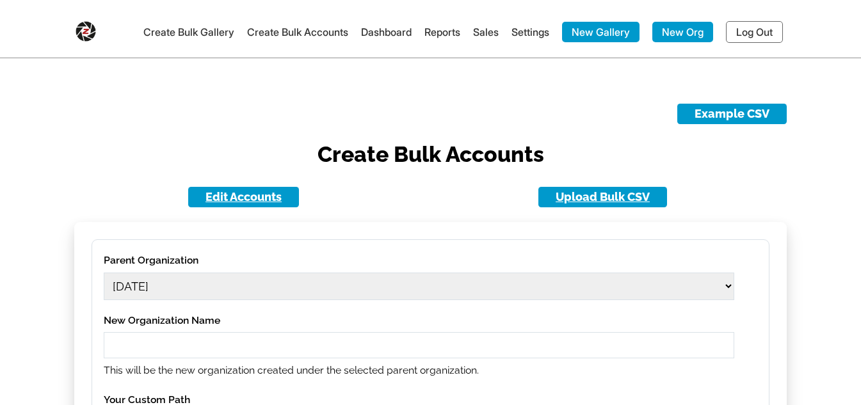
click at [227, 332] on input "text" at bounding box center [419, 345] width 631 height 26
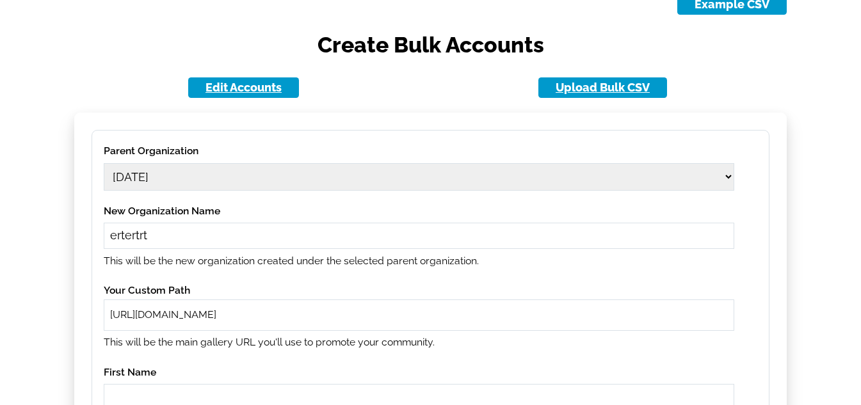
scroll to position [192, 0]
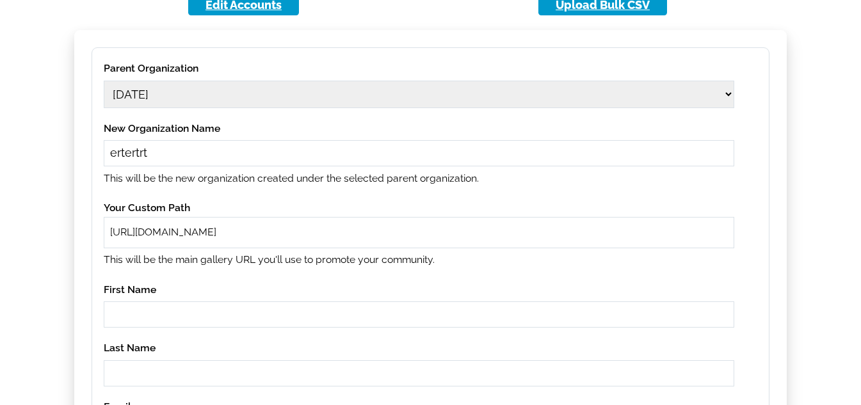
type input "ertertrt"
click at [282, 244] on div "[URL][DOMAIN_NAME]" at bounding box center [419, 232] width 631 height 31
click at [283, 229] on input "text" at bounding box center [475, 232] width 506 height 15
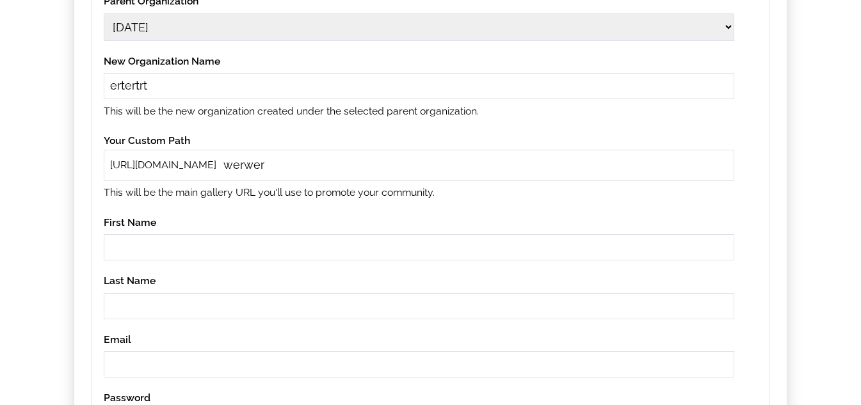
scroll to position [320, 0]
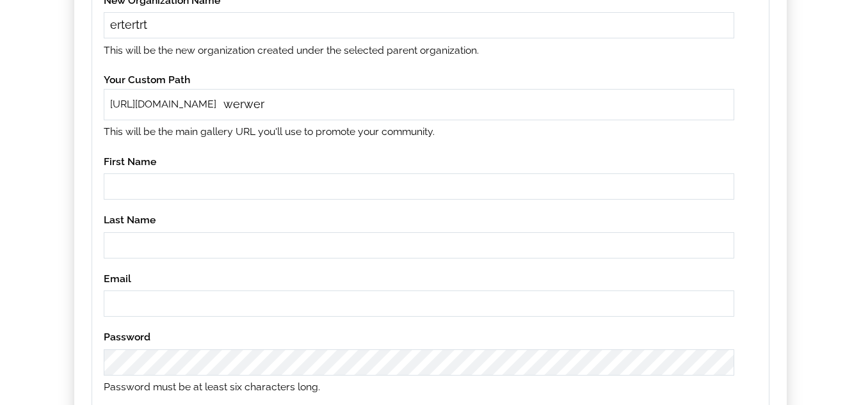
type input "werwer"
click at [244, 191] on input "text" at bounding box center [419, 187] width 631 height 26
type input "werewrw"
click at [209, 241] on input "text" at bounding box center [419, 245] width 631 height 26
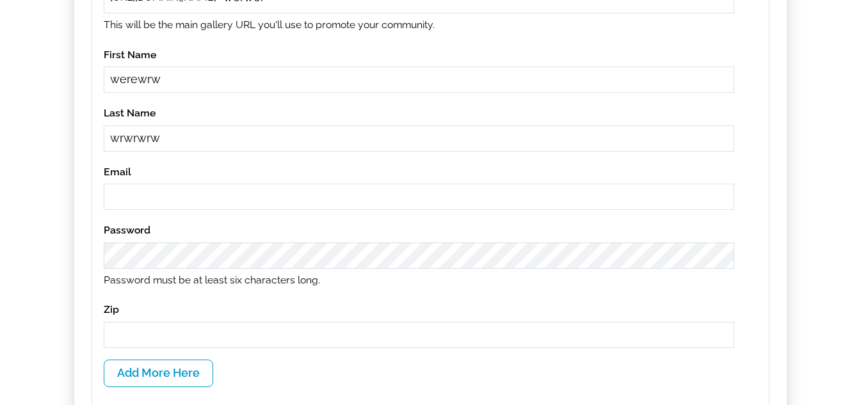
scroll to position [512, 0]
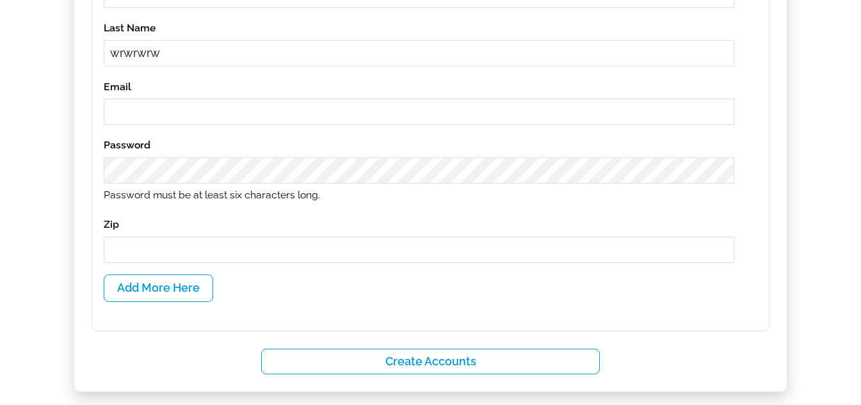
type input "wrwrwrw"
click at [219, 104] on input "email" at bounding box center [419, 112] width 631 height 26
type input "[EMAIL_ADDRESS][DOMAIN_NAME]"
click at [203, 245] on input "text" at bounding box center [419, 250] width 631 height 26
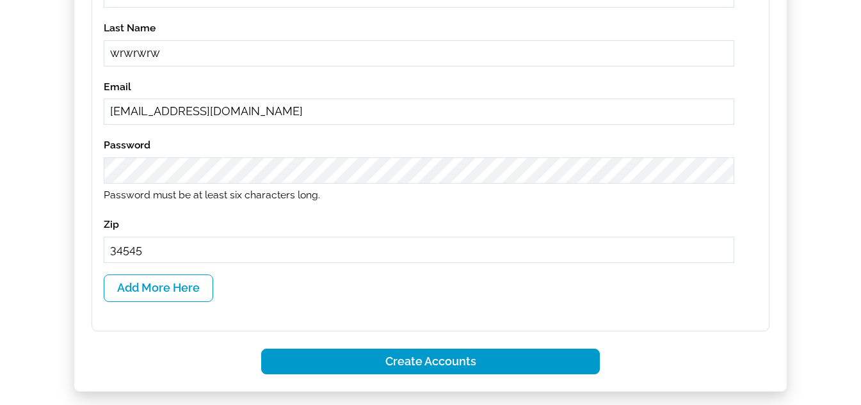
type input "34545"
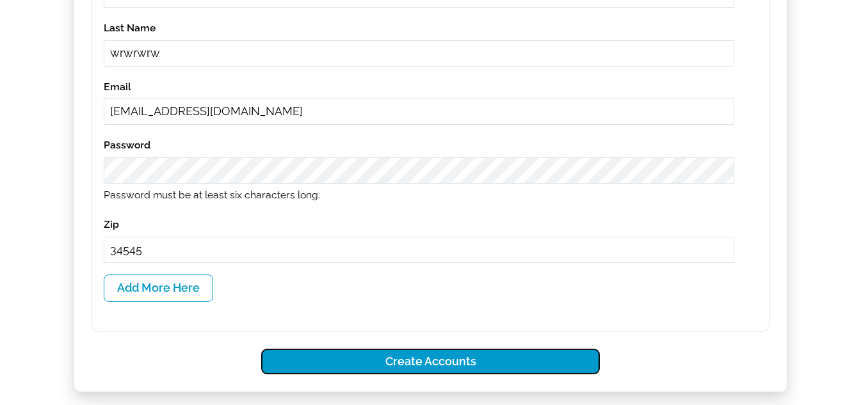
click at [407, 358] on button "Create Accounts" at bounding box center [430, 362] width 339 height 26
select select
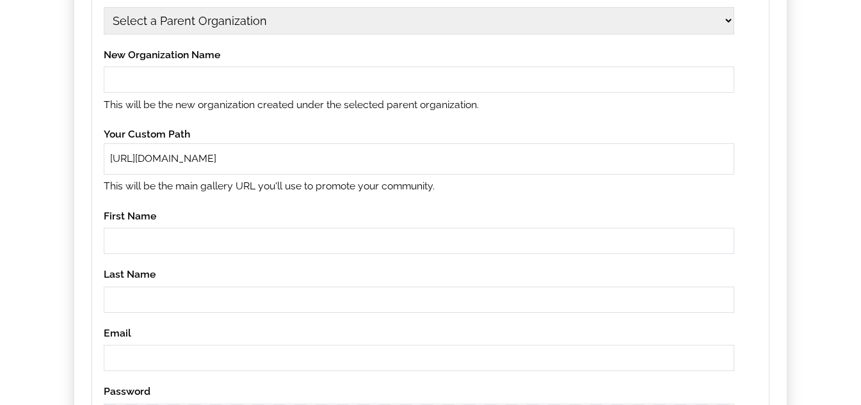
scroll to position [192, 0]
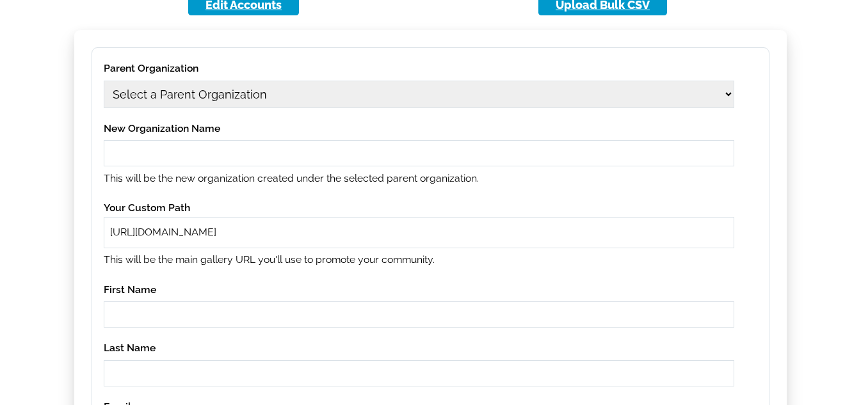
click at [230, 93] on select "Select a Parent Organization 11 [DATE] [DATE] [DATE] 11[DATE] Class Act Product…" at bounding box center [419, 95] width 631 height 28
select select "1701"
click at [104, 81] on select "Select a Parent Organization 11 [DATE] [DATE] [DATE] 11[DATE] Class Act Product…" at bounding box center [419, 95] width 631 height 28
click at [206, 137] on label "New Organization Name" at bounding box center [419, 129] width 631 height 18
click at [205, 148] on input "text" at bounding box center [419, 153] width 631 height 26
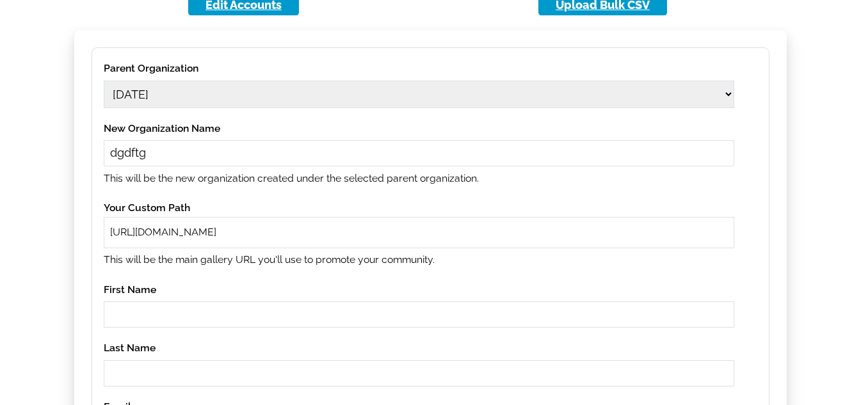
type input "dgdftg"
click at [314, 232] on input "text" at bounding box center [475, 232] width 506 height 15
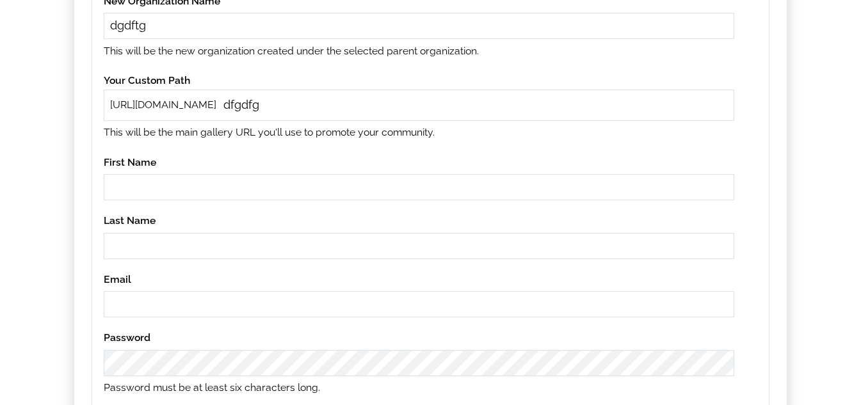
scroll to position [320, 0]
type input "dfgdfg"
click at [202, 168] on label "First Name" at bounding box center [419, 162] width 631 height 18
click at [197, 182] on input "text" at bounding box center [419, 187] width 631 height 26
type input "dfgdfgdds"
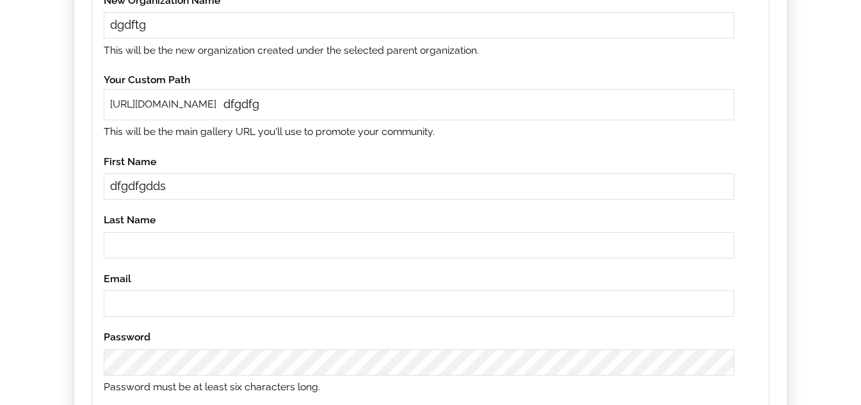
click at [191, 239] on input "text" at bounding box center [419, 245] width 631 height 26
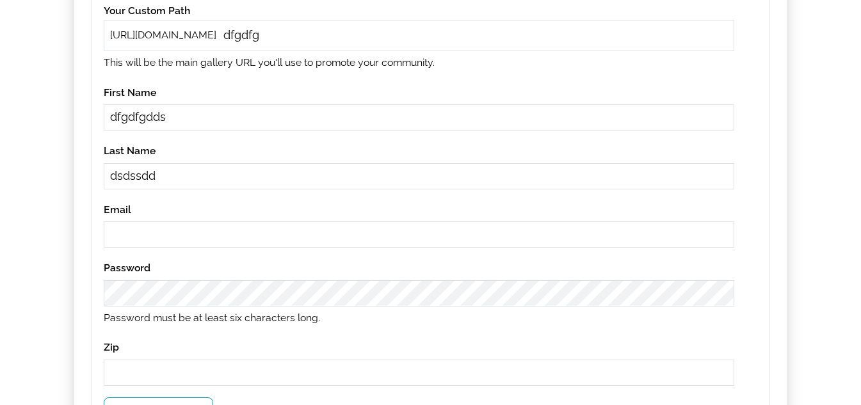
scroll to position [448, 0]
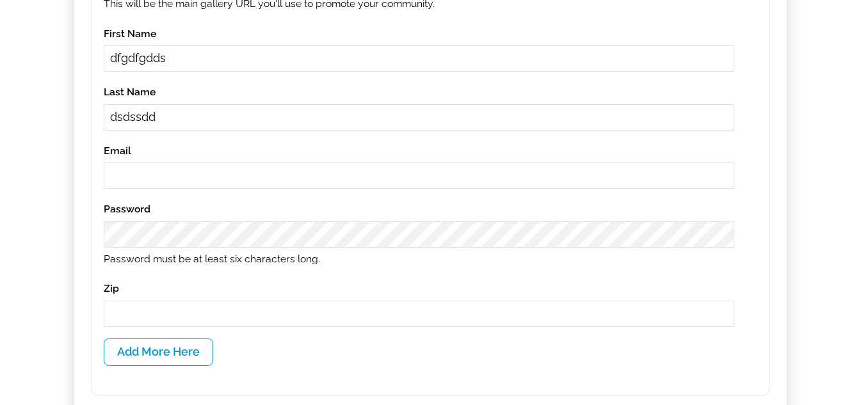
type input "dsdssdd"
click at [188, 180] on input "email" at bounding box center [419, 176] width 631 height 26
type input "[EMAIL_ADDRESS][DOMAIN_NAME]"
click at [176, 213] on label "Password" at bounding box center [419, 209] width 631 height 18
click at [185, 307] on input "text" at bounding box center [419, 314] width 631 height 26
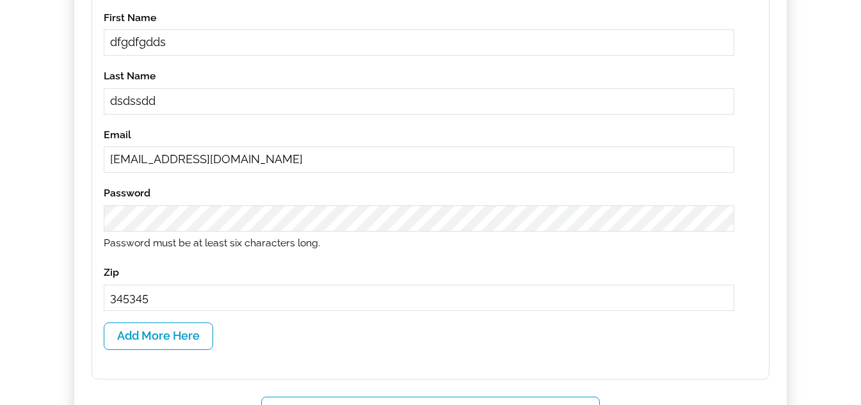
scroll to position [640, 0]
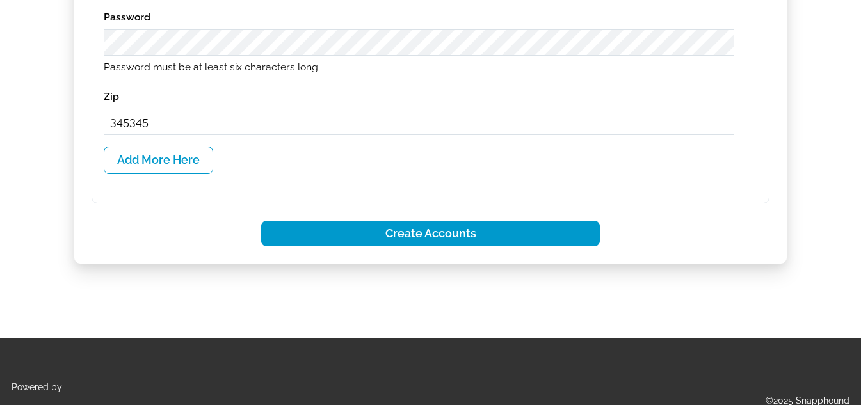
type input "345345"
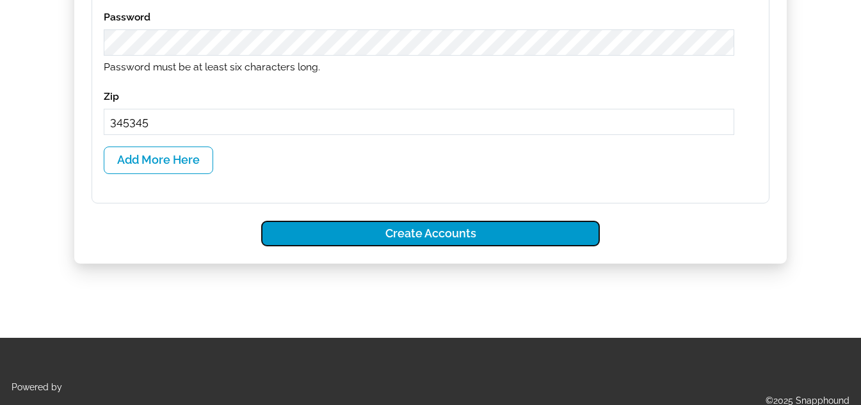
click at [490, 241] on button "Create Accounts" at bounding box center [430, 234] width 339 height 26
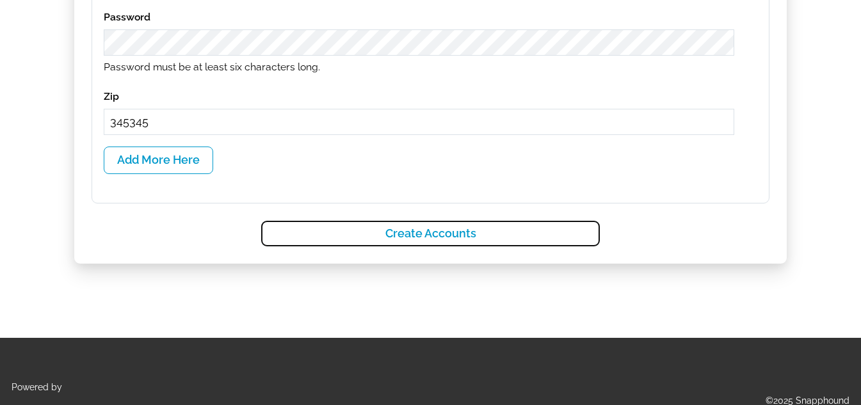
select select
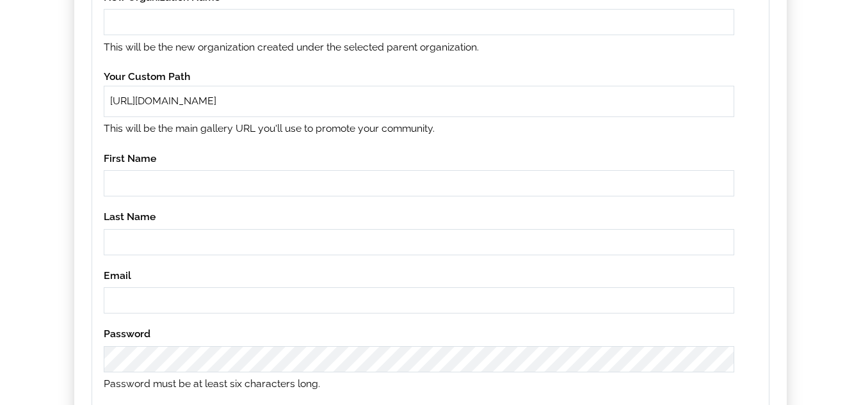
scroll to position [128, 0]
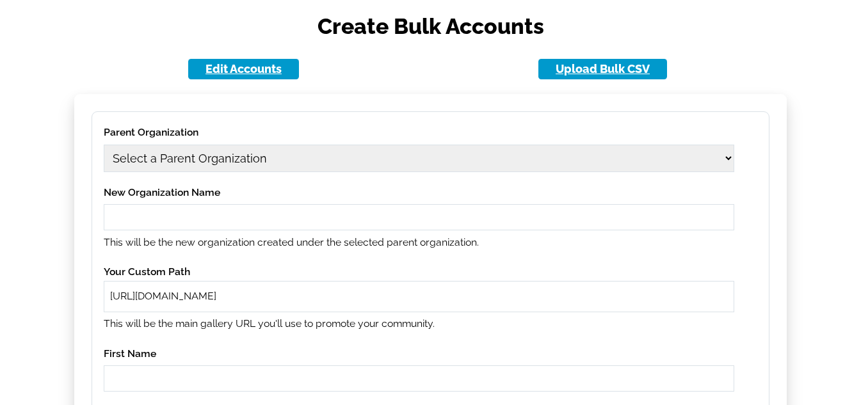
click at [281, 161] on select "Select a Parent Organization 11 [DATE] [DATE] [DATE] 11[DATE] Class Act Product…" at bounding box center [419, 159] width 631 height 28
select select "1702"
click at [104, 145] on select "Select a Parent Organization 11 [DATE] [DATE] [DATE] 11[DATE] Class Act Product…" at bounding box center [419, 159] width 631 height 28
click at [241, 212] on input "text" at bounding box center [419, 217] width 631 height 26
type input "ddgdfgfd"
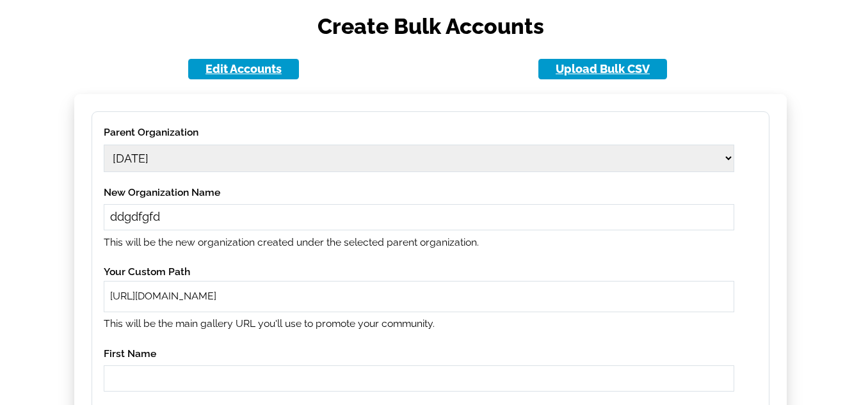
click at [338, 297] on input "text" at bounding box center [475, 296] width 506 height 15
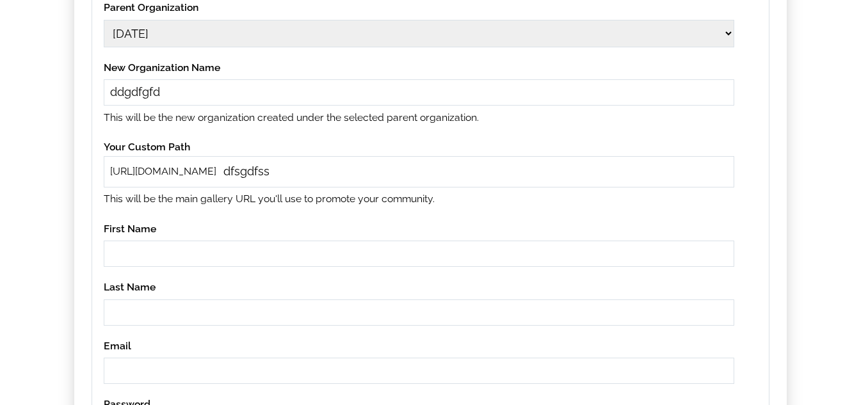
scroll to position [256, 0]
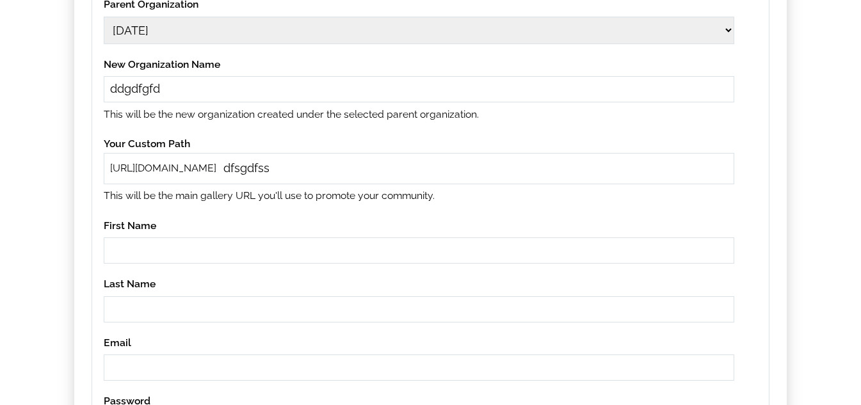
type input "dfsgdfss"
click at [272, 245] on input "text" at bounding box center [419, 251] width 631 height 26
type input "sfdsfs"
click at [234, 310] on input "text" at bounding box center [419, 309] width 631 height 26
type input "sfsfs"
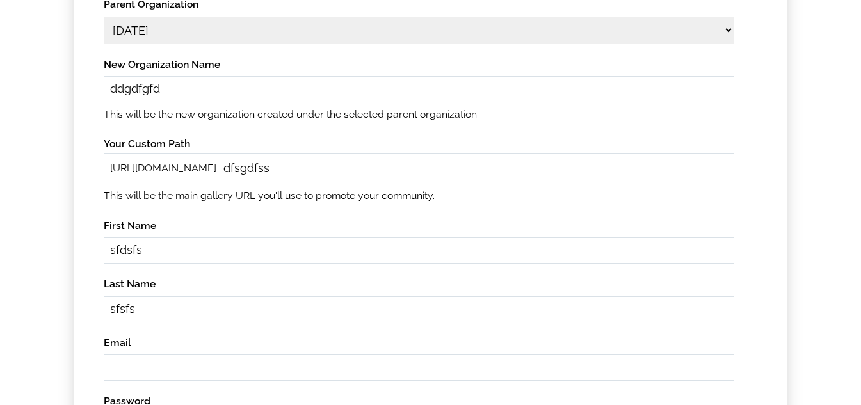
click at [241, 364] on input "email" at bounding box center [419, 368] width 631 height 26
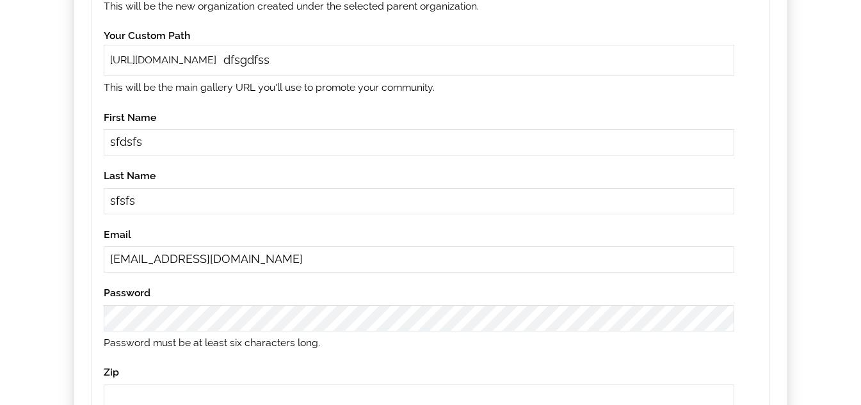
scroll to position [384, 0]
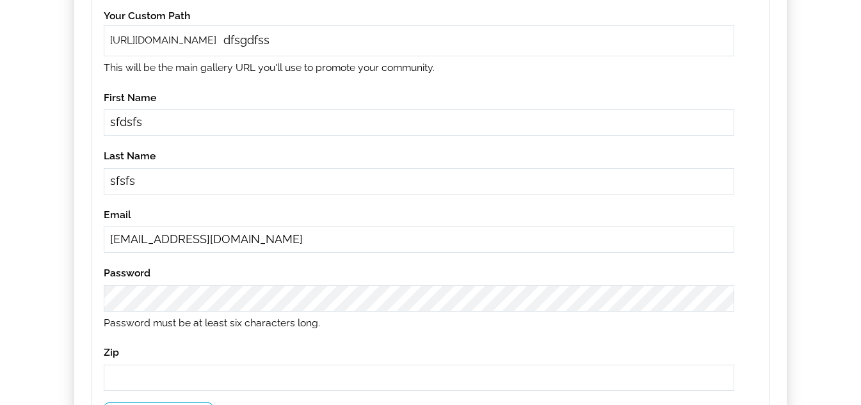
type input "[EMAIL_ADDRESS][DOMAIN_NAME]"
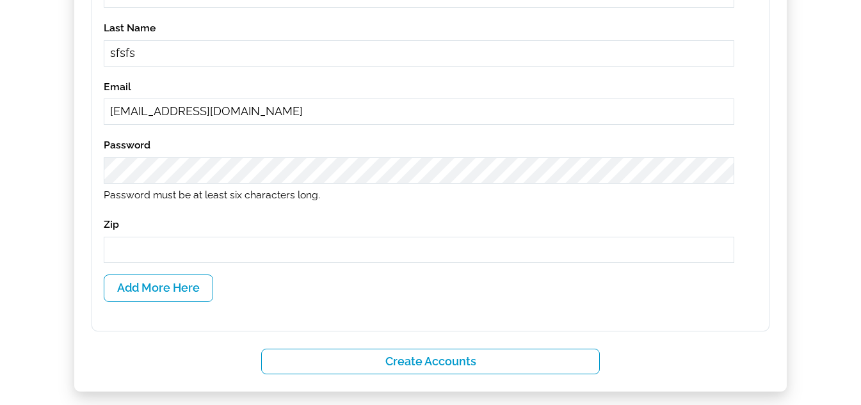
click at [206, 259] on input "text" at bounding box center [419, 250] width 631 height 26
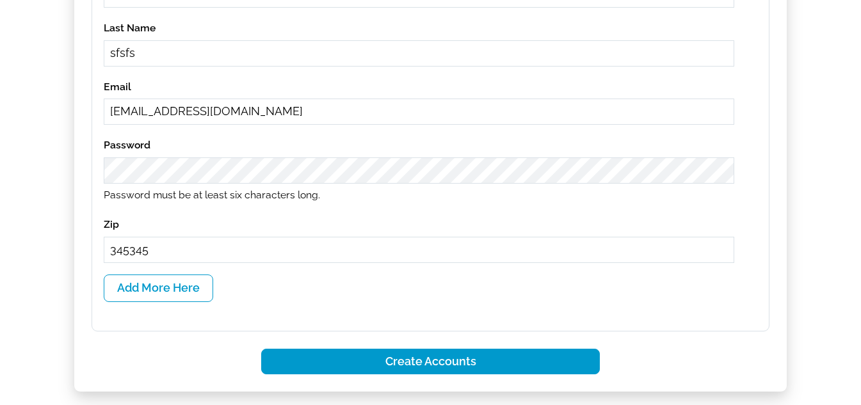
type input "345345"
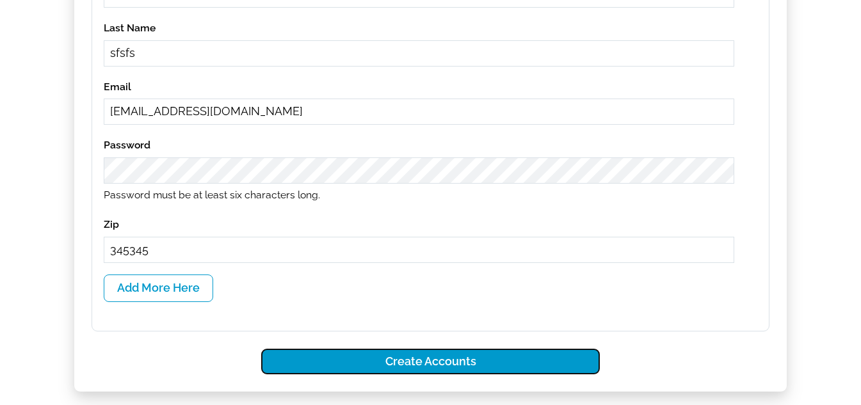
click at [387, 359] on button "Create Accounts" at bounding box center [430, 362] width 339 height 26
select select
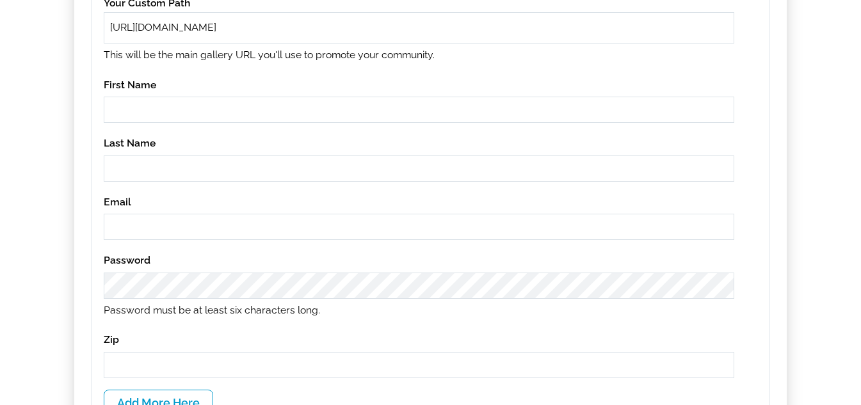
scroll to position [0, 0]
